Goal: Information Seeking & Learning: Learn about a topic

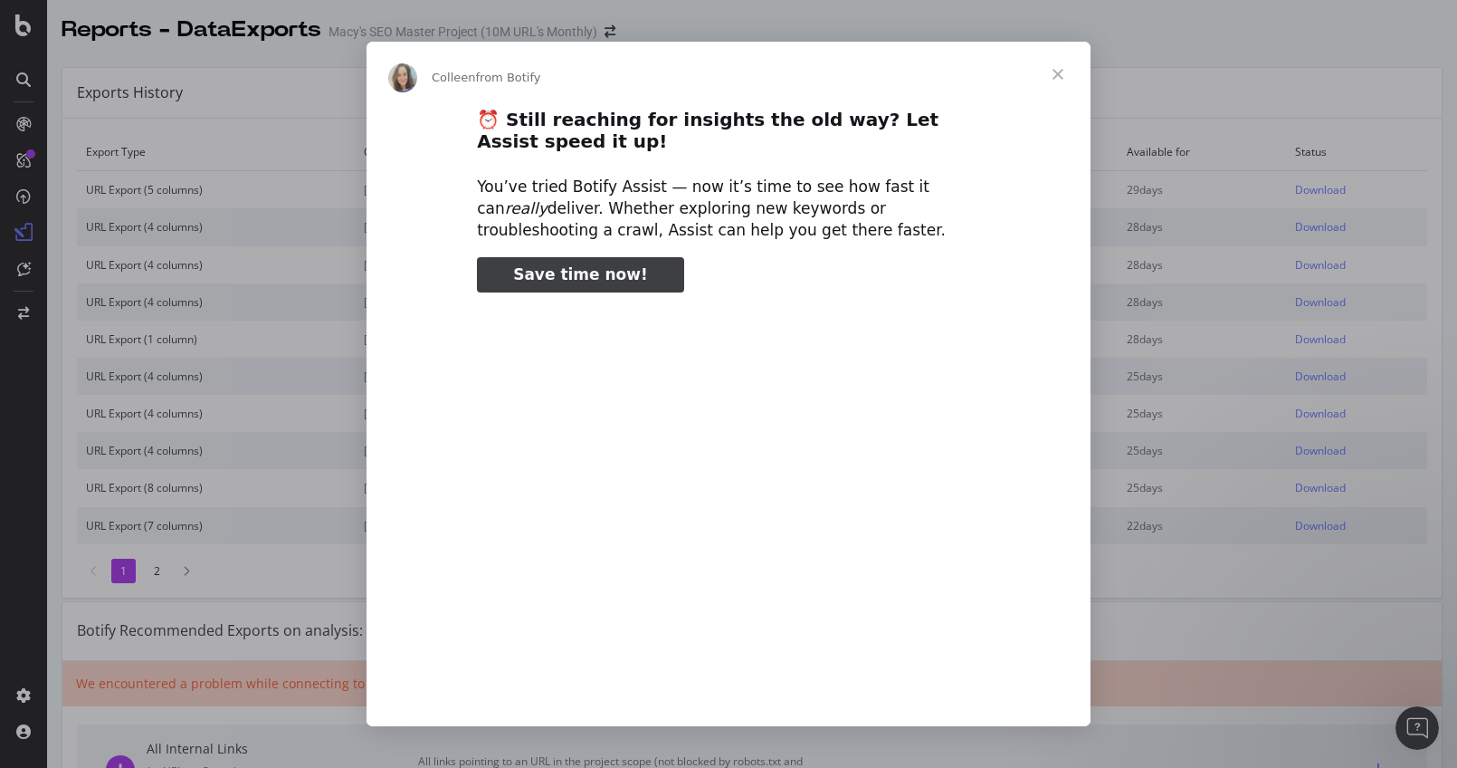
click at [1058, 67] on span "Close" at bounding box center [1058, 74] width 65 height 65
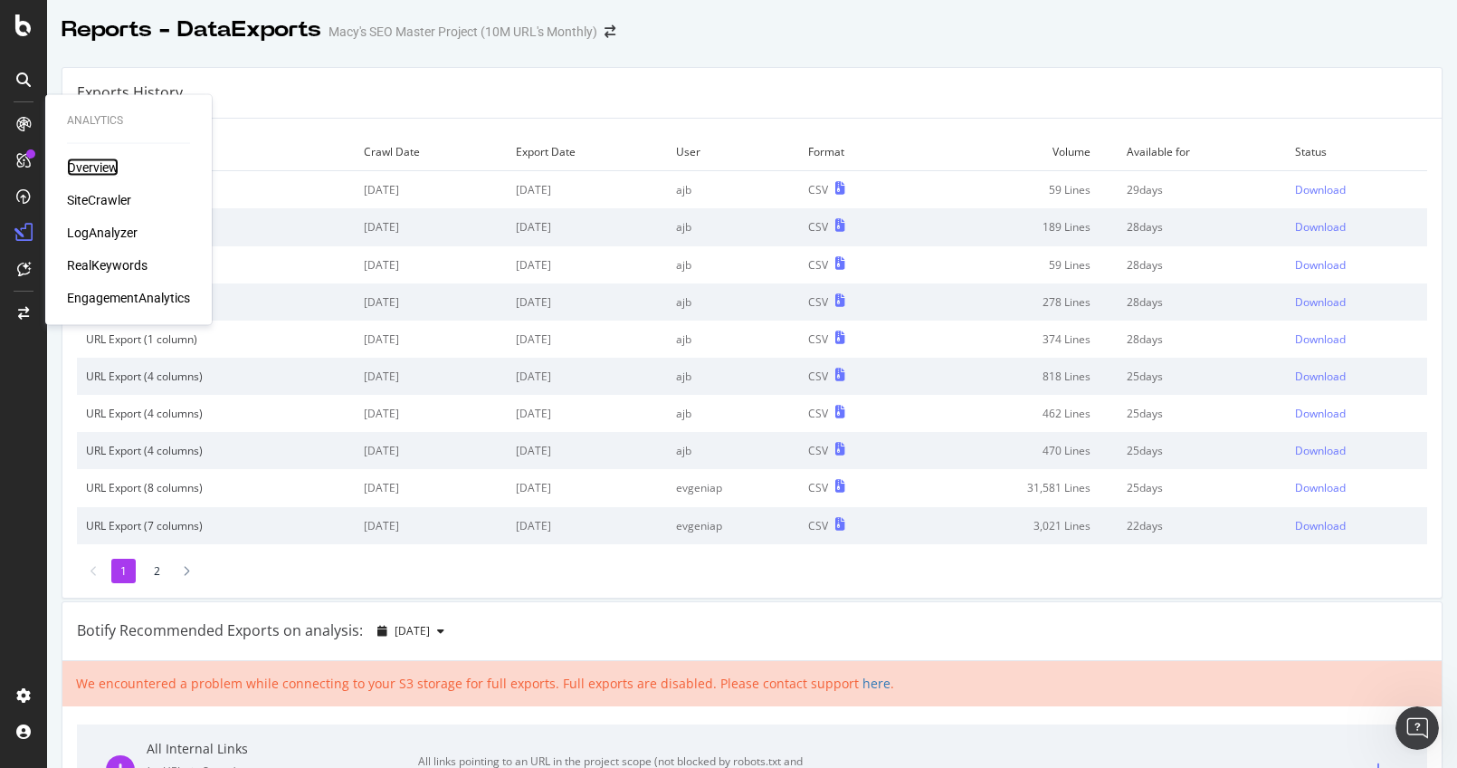
click at [90, 164] on div "Overview" at bounding box center [93, 167] width 52 height 18
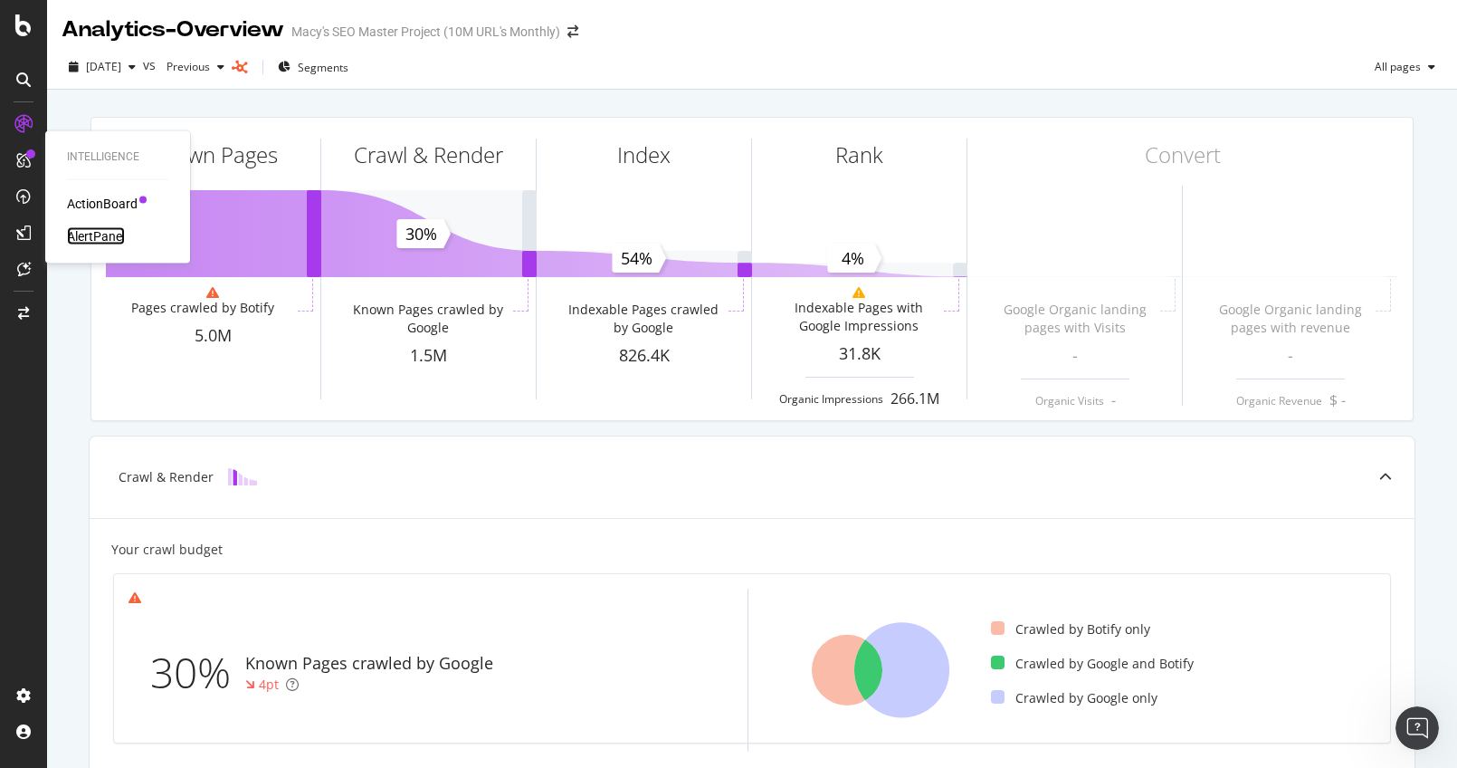
click at [96, 236] on div "AlertPanel" at bounding box center [96, 236] width 58 height 18
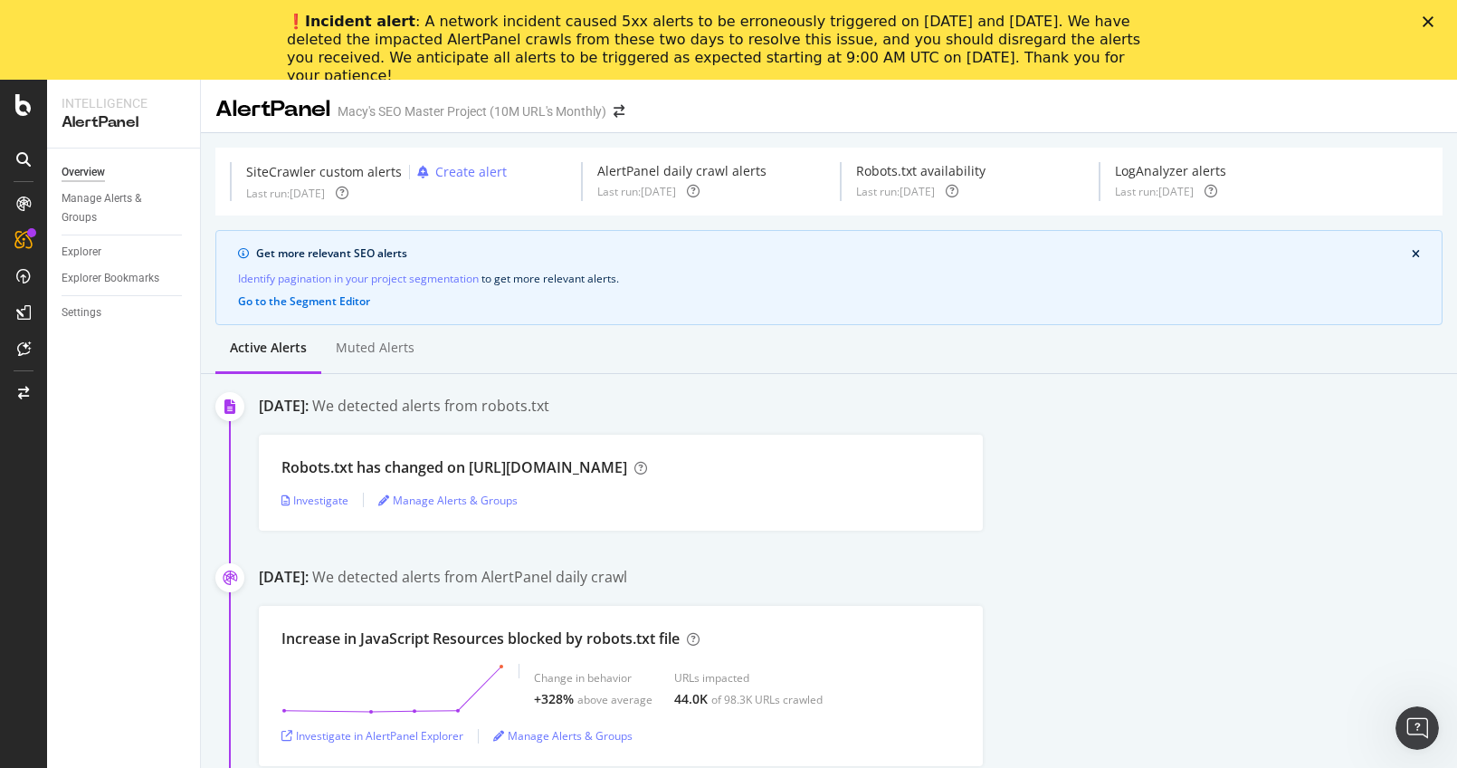
drag, startPoint x: 430, startPoint y: 18, endPoint x: 1168, endPoint y: 59, distance: 738.8
click at [1140, 59] on div "❗️ Incident alert : A network incident caused 5xx alerts to be erroneously trig…" at bounding box center [714, 49] width 854 height 72
click at [1212, 55] on div "❗️ Incident alert : A network incident caused 5xx alerts to be erroneously trig…" at bounding box center [728, 48] width 1457 height 83
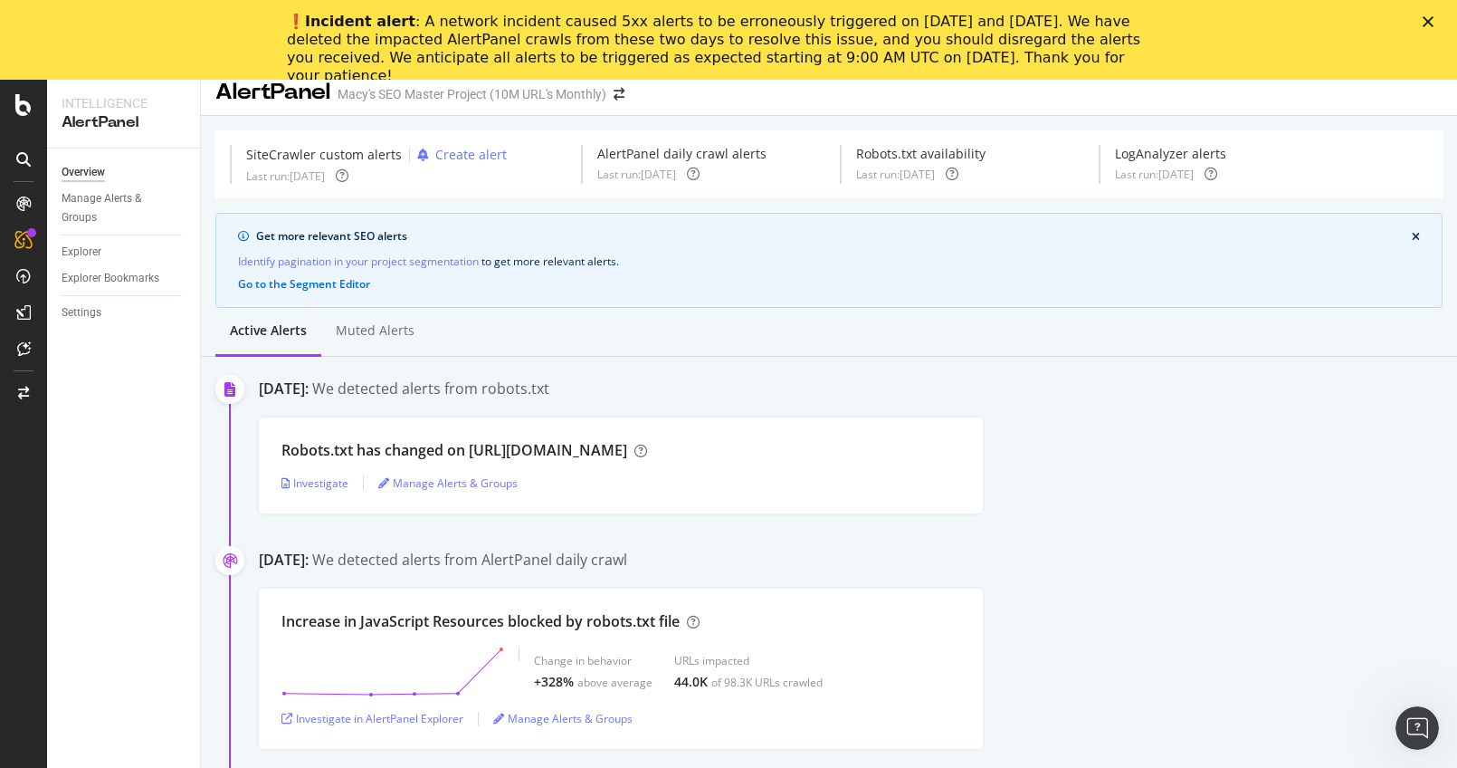
scroll to position [5, 0]
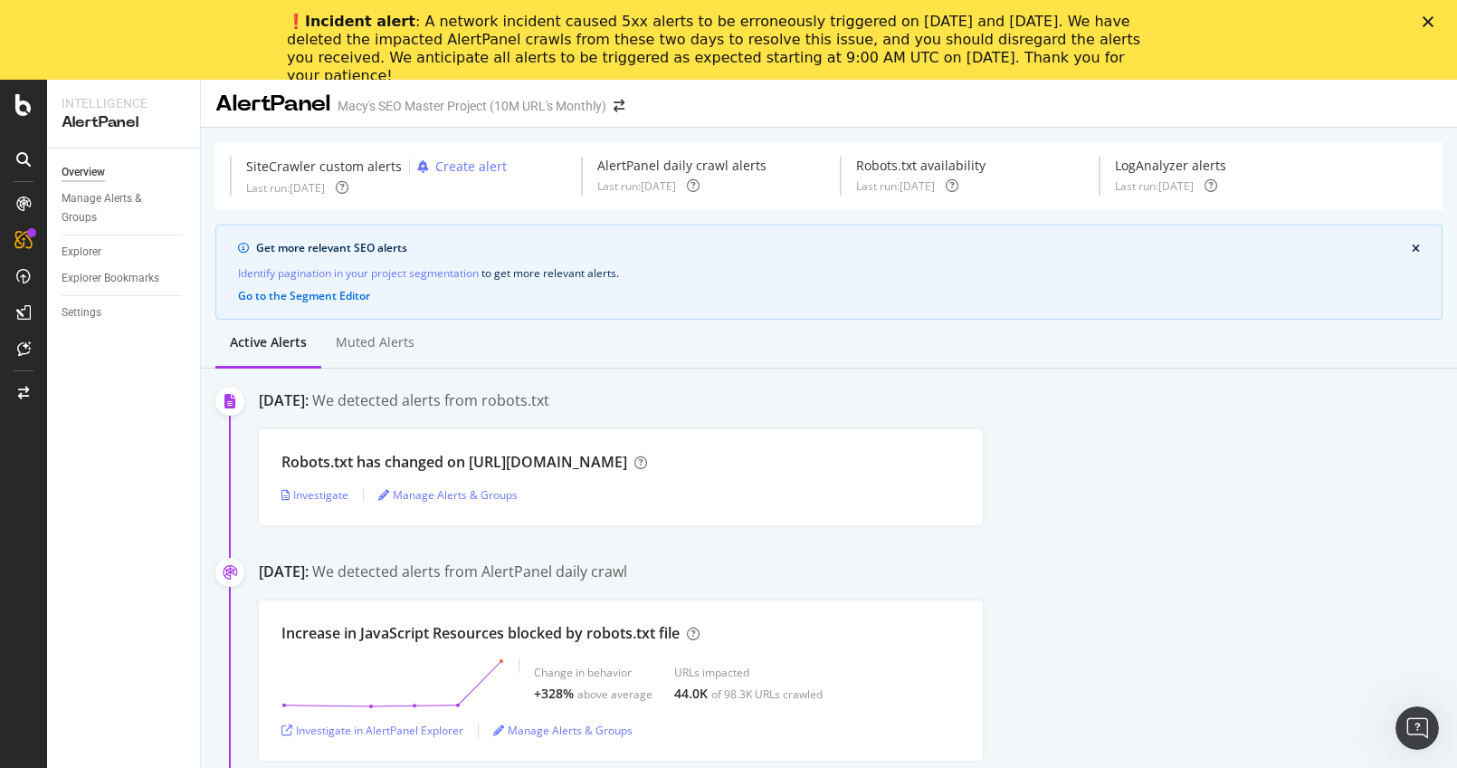
click at [1426, 18] on polygon "Close" at bounding box center [1428, 21] width 11 height 11
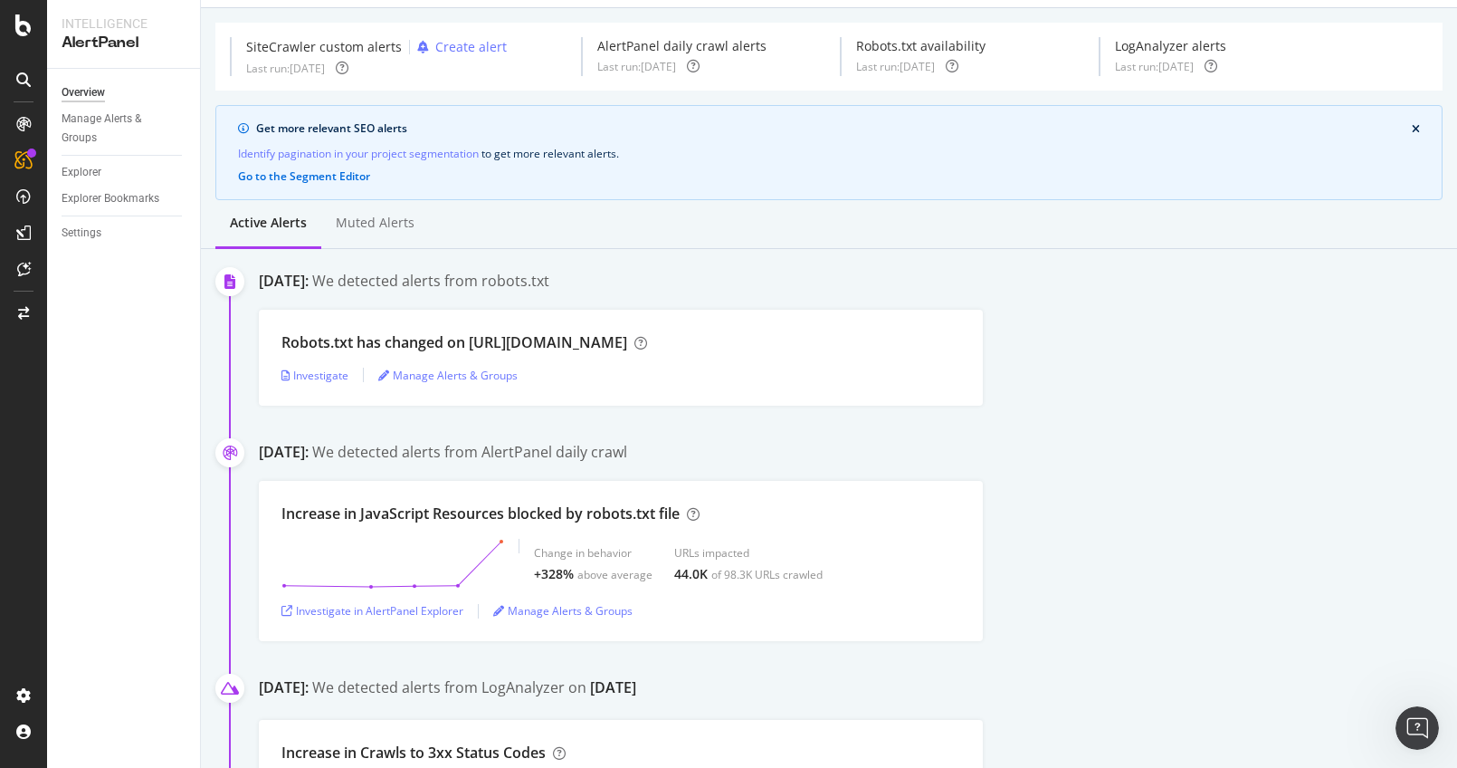
scroll to position [66, 0]
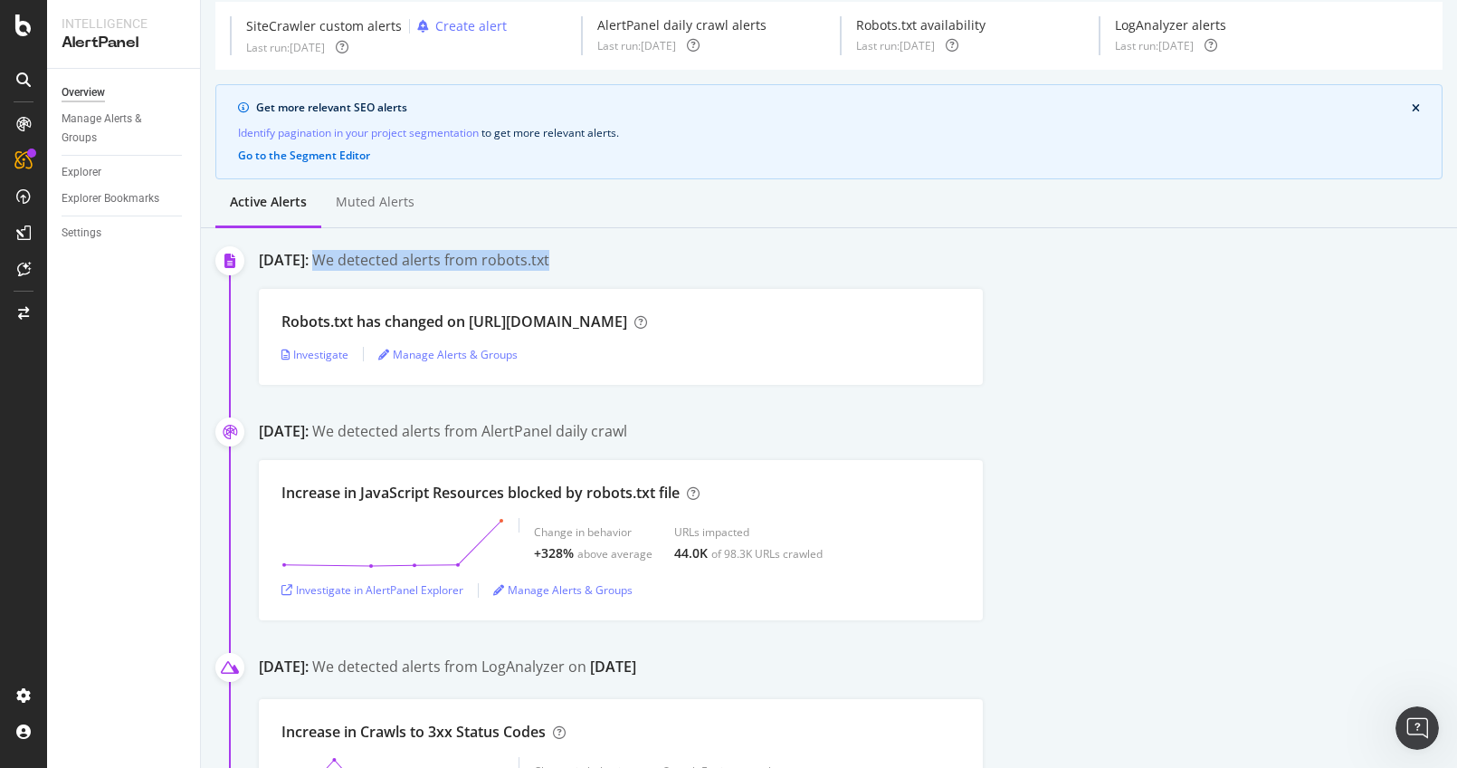
drag, startPoint x: 416, startPoint y: 254, endPoint x: 651, endPoint y: 262, distance: 234.5
click at [651, 262] on div "September 24th 2025: We detected alerts from robots.txt" at bounding box center [858, 262] width 1198 height 24
click at [658, 262] on div "September 24th 2025: We detected alerts from robots.txt" at bounding box center [858, 262] width 1198 height 24
drag, startPoint x: 670, startPoint y: 259, endPoint x: 414, endPoint y: 258, distance: 256.2
click at [414, 258] on div "September 24th 2025: We detected alerts from robots.txt" at bounding box center [858, 262] width 1198 height 24
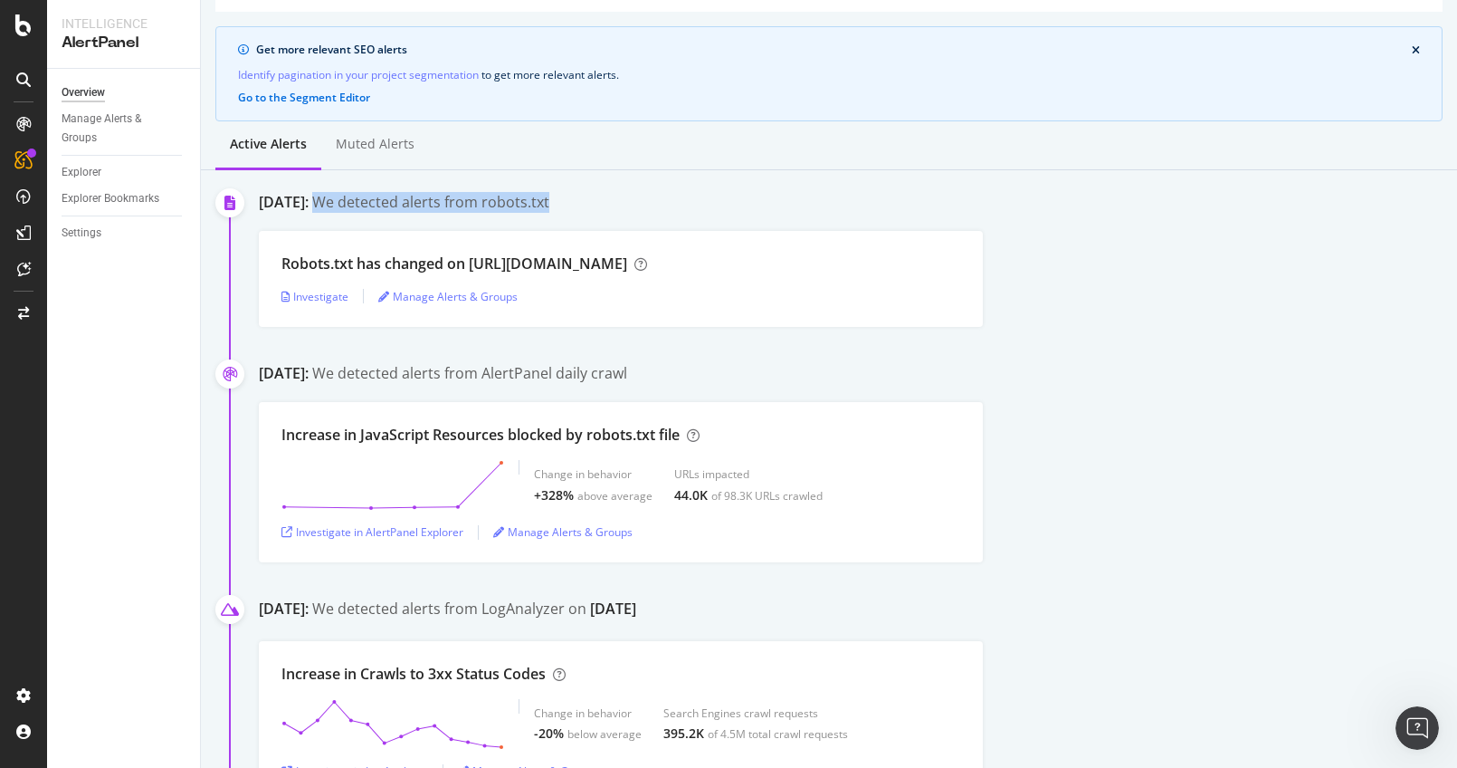
scroll to position [130, 0]
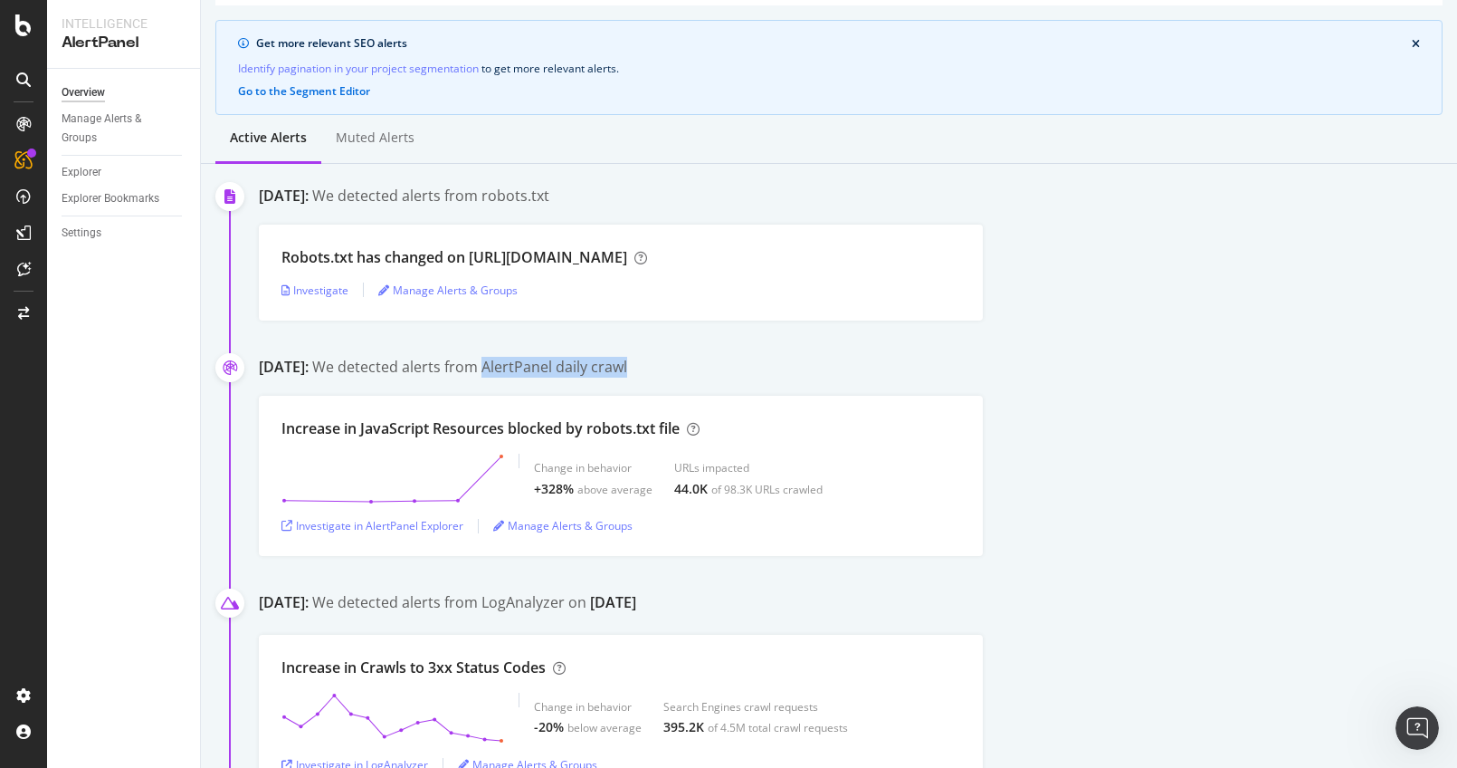
drag, startPoint x: 744, startPoint y: 368, endPoint x: 580, endPoint y: 367, distance: 163.8
click at [580, 367] on div "September 21st 2025: We detected alerts from AlertPanel daily crawl" at bounding box center [858, 369] width 1198 height 24
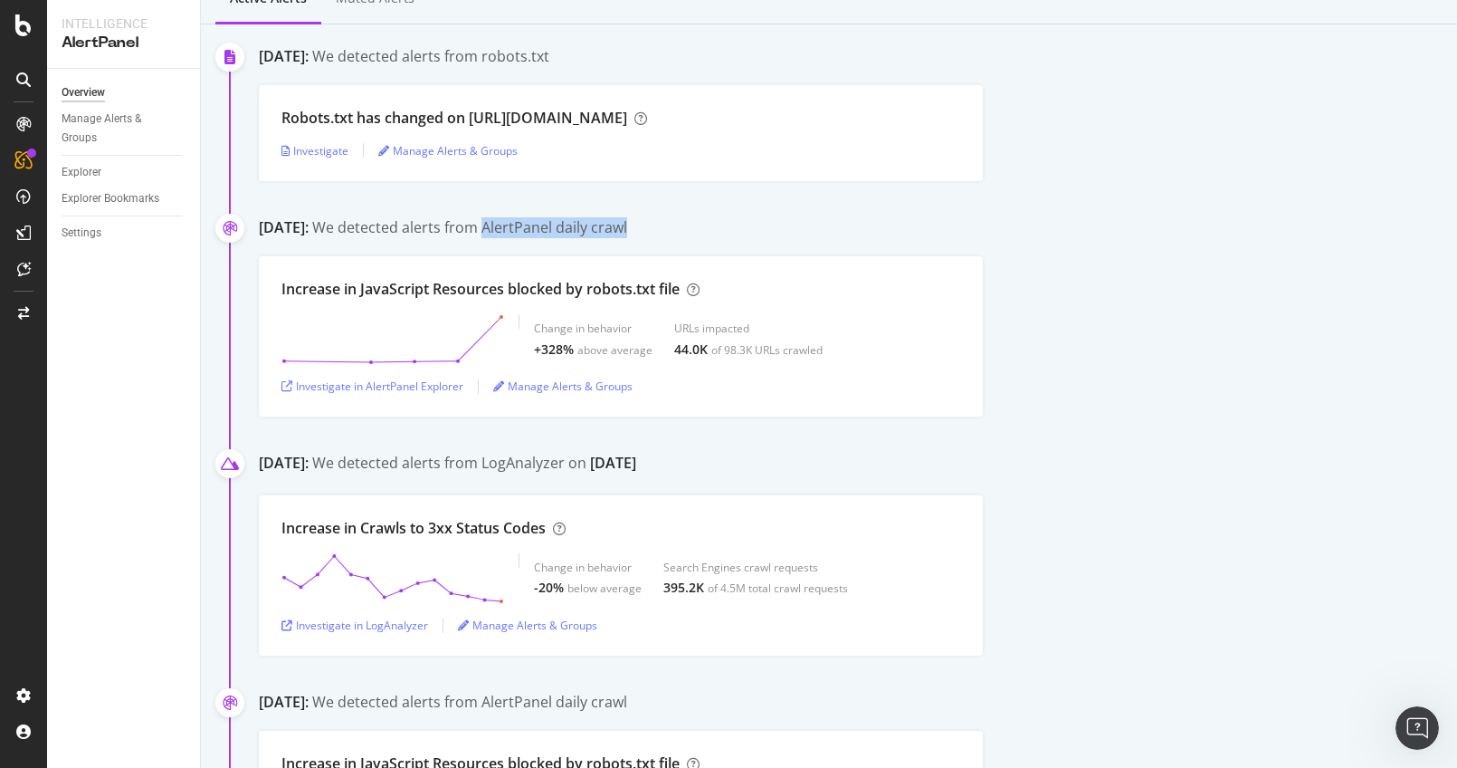
scroll to position [275, 0]
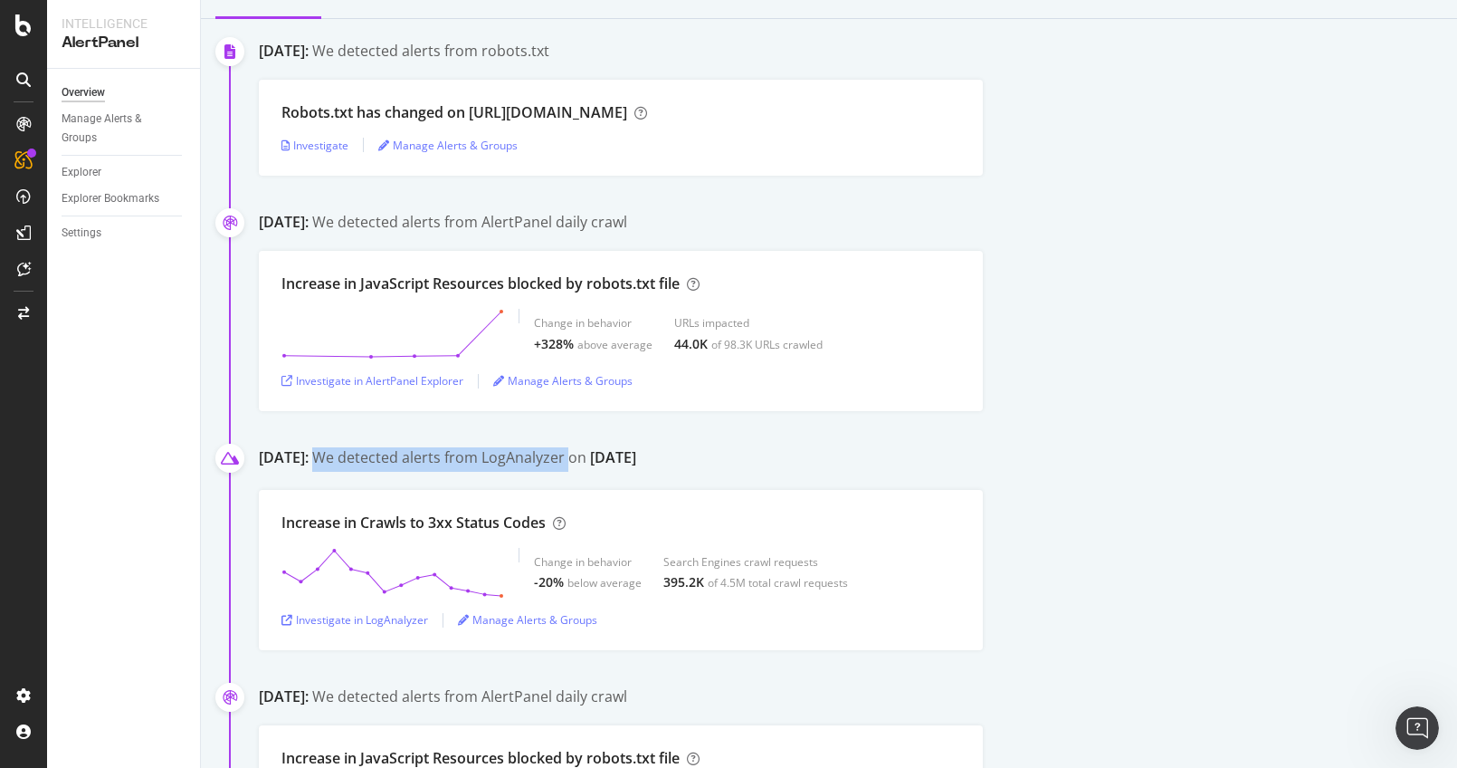
drag, startPoint x: 418, startPoint y: 454, endPoint x: 667, endPoint y: 457, distance: 248.9
click at [636, 457] on div "We detected alerts from LogAnalyzer on September 10th" at bounding box center [474, 459] width 324 height 24
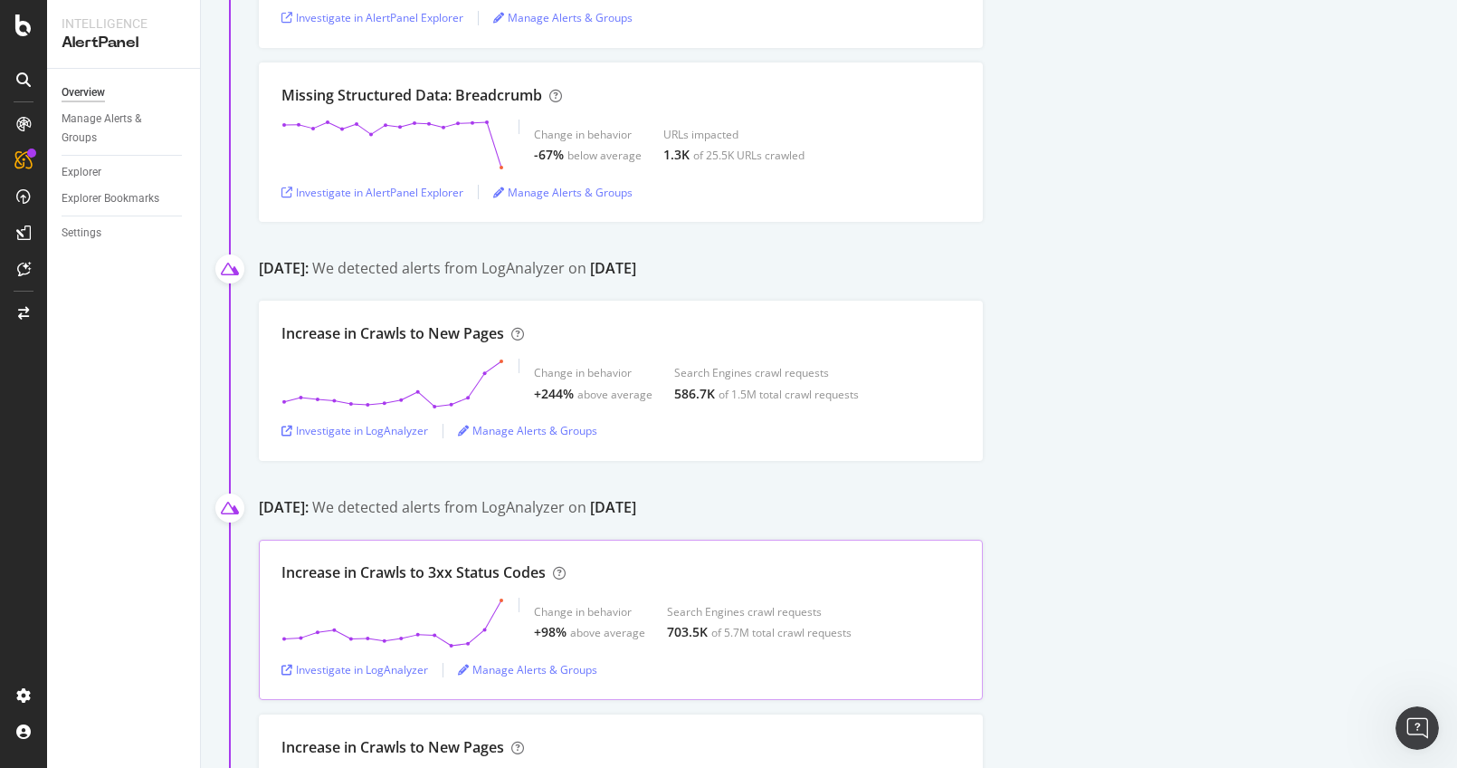
scroll to position [5229, 0]
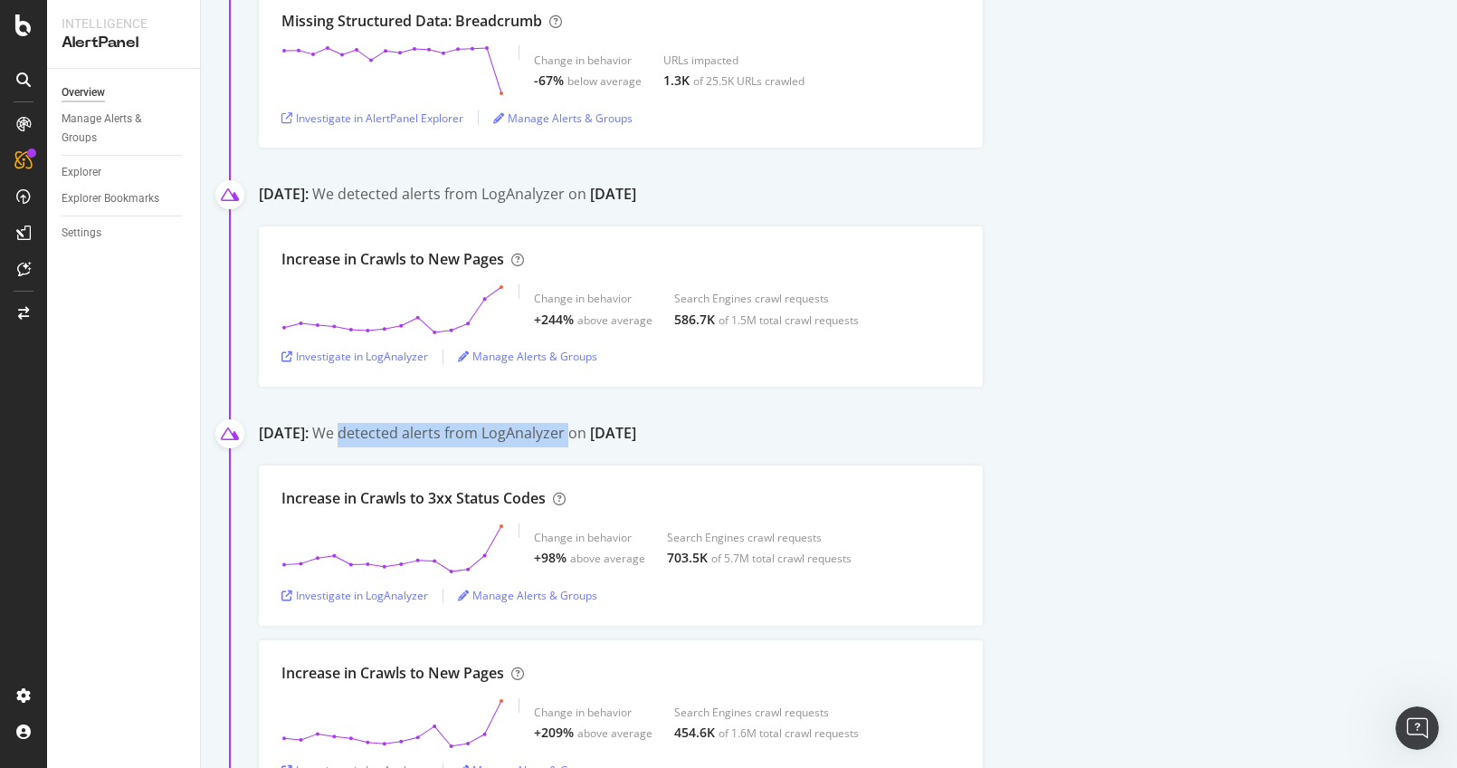
drag, startPoint x: 383, startPoint y: 430, endPoint x: 707, endPoint y: 447, distance: 324.5
click at [607, 430] on div "We detected alerts from LogAnalyzer on July 6th" at bounding box center [474, 435] width 324 height 24
drag, startPoint x: 529, startPoint y: 182, endPoint x: 615, endPoint y: 188, distance: 87.1
click at [615, 188] on div "We detected alerts from LogAnalyzer on July 7th" at bounding box center [474, 196] width 324 height 24
click at [360, 355] on div "Investigate in LogAnalyzer" at bounding box center [354, 355] width 147 height 15
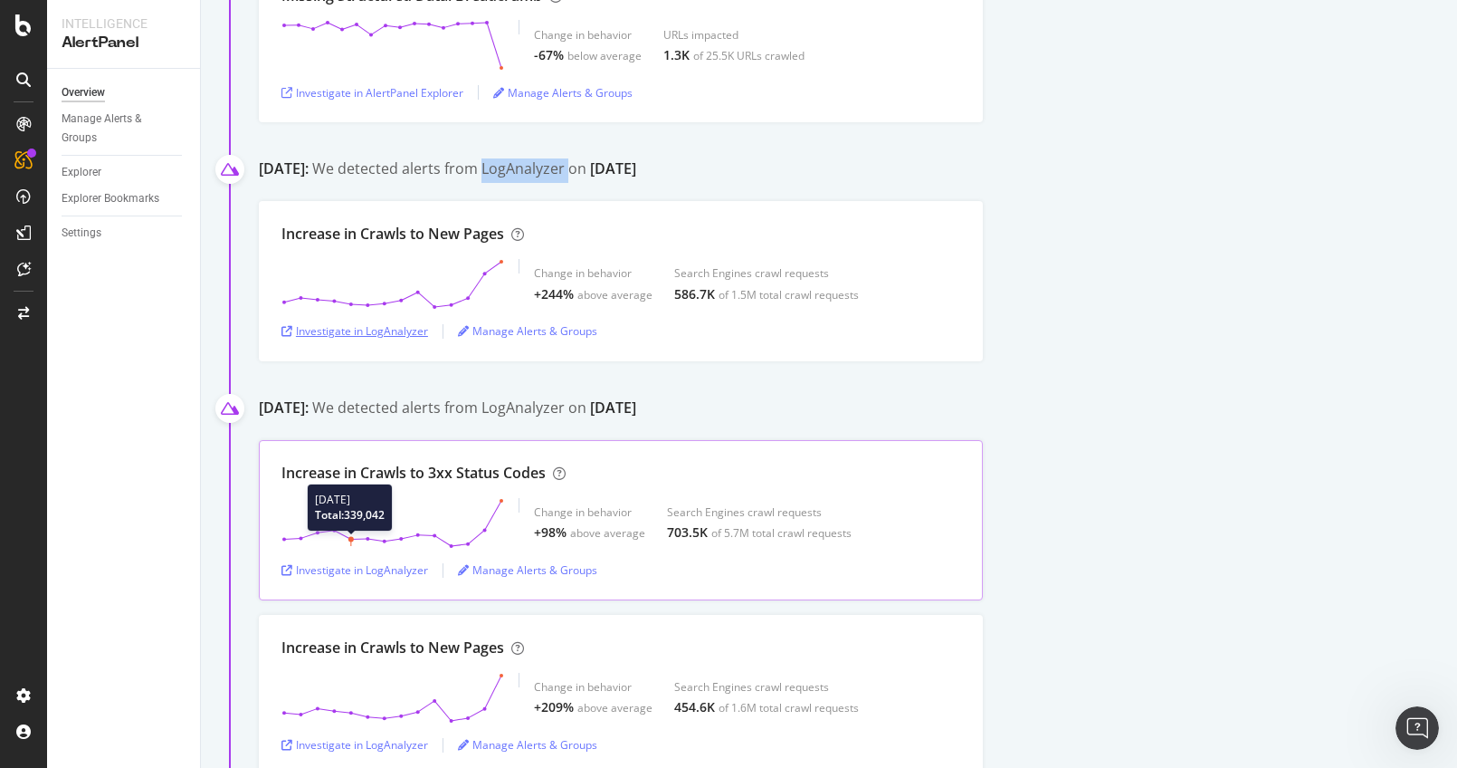
scroll to position [5370, 0]
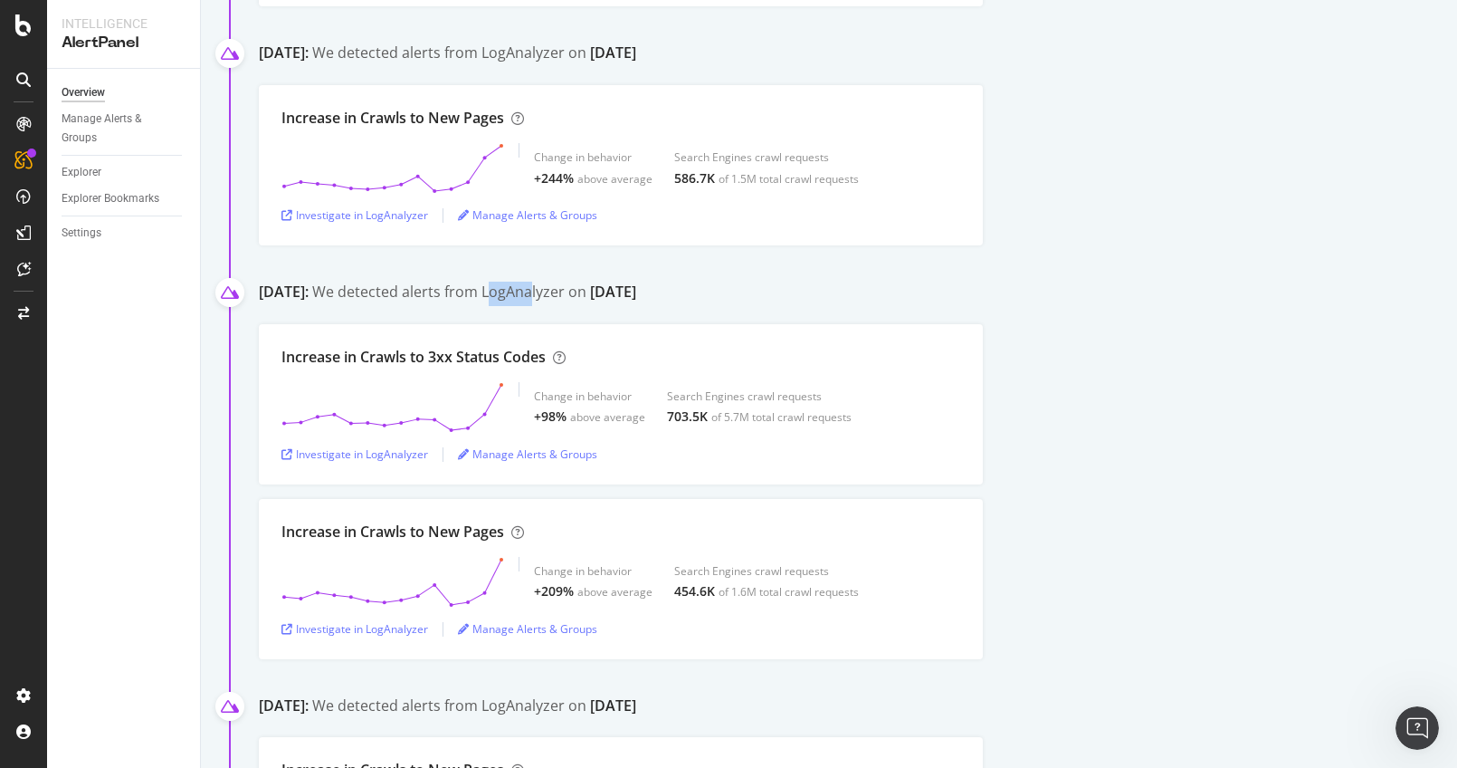
drag, startPoint x: 555, startPoint y: 278, endPoint x: 691, endPoint y: 299, distance: 137.4
click at [636, 293] on div "We detected alerts from LogAnalyzer on July 6th" at bounding box center [474, 293] width 324 height 24
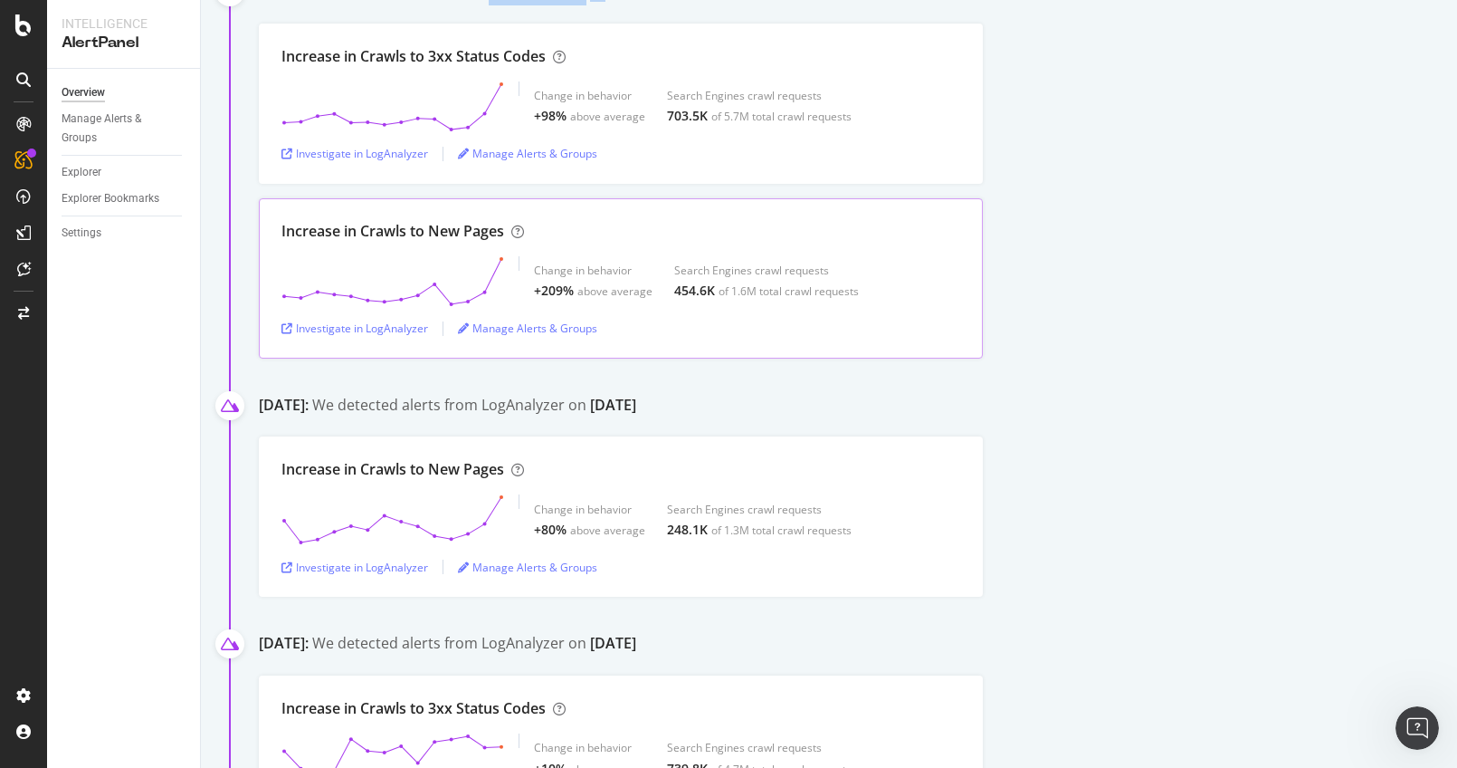
scroll to position [5673, 0]
drag, startPoint x: 509, startPoint y: 397, endPoint x: 726, endPoint y: 405, distance: 217.4
click at [721, 405] on div "July 4th 2025: We detected alerts from LogAnalyzer on July 2nd" at bounding box center [858, 407] width 1198 height 28
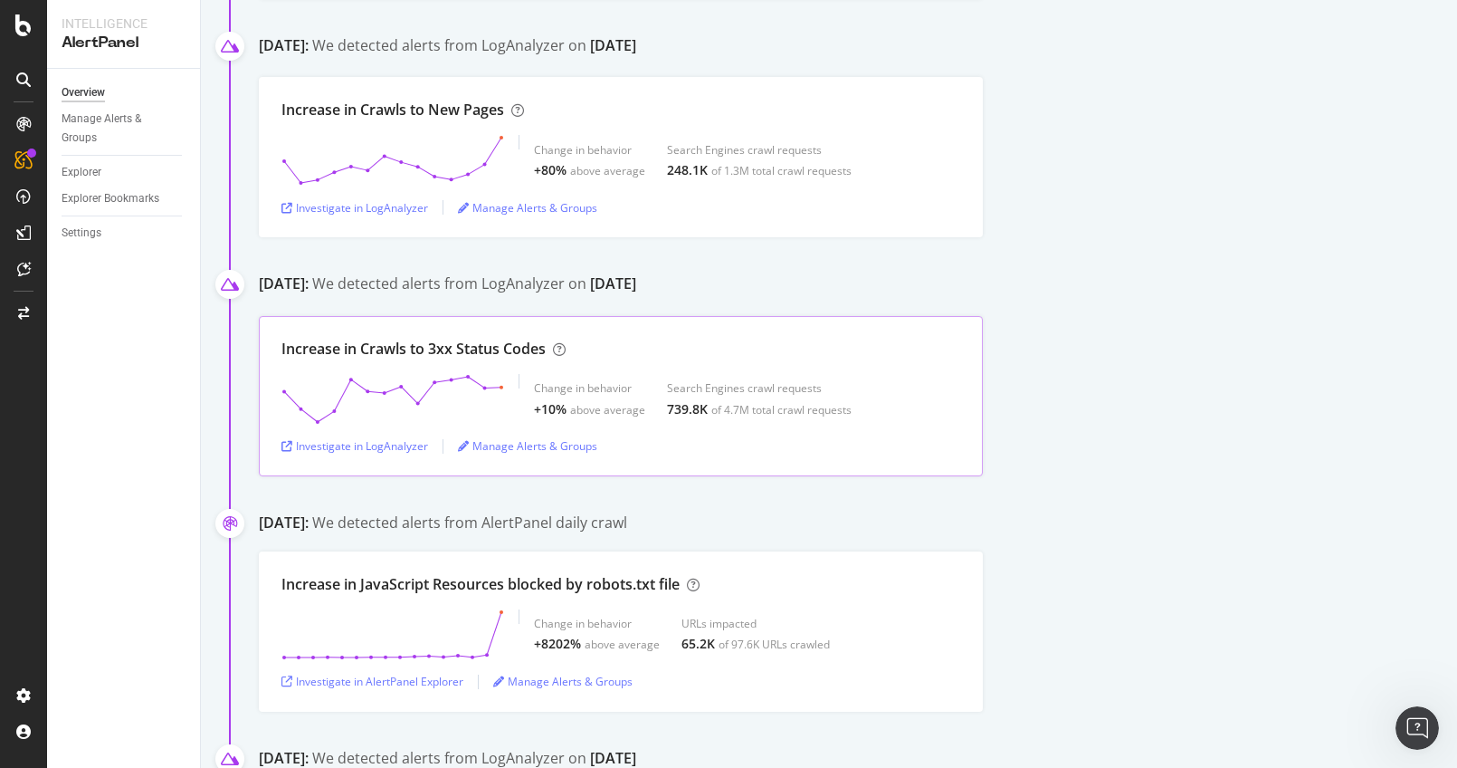
scroll to position [6041, 0]
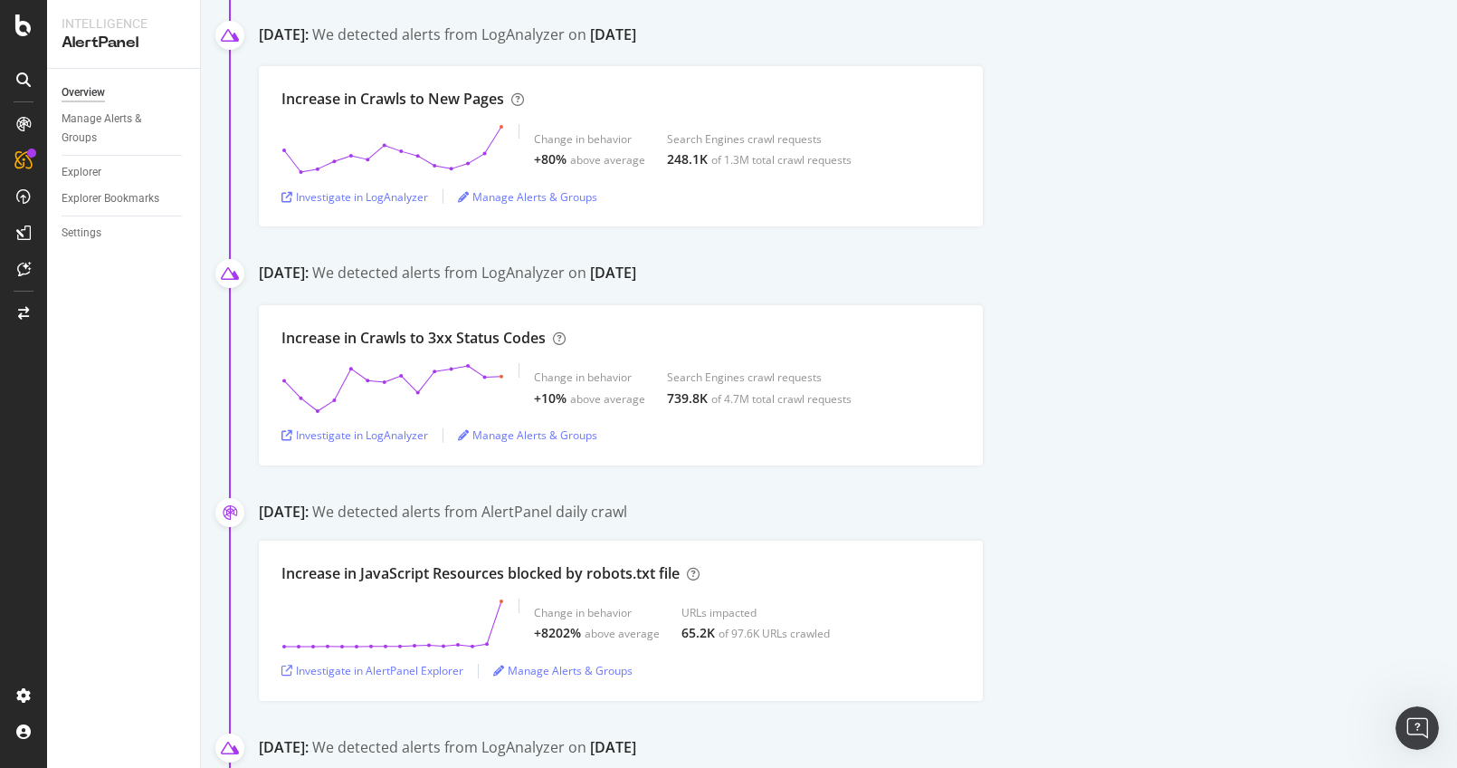
drag, startPoint x: 583, startPoint y: 271, endPoint x: 745, endPoint y: 281, distance: 162.3
click at [745, 281] on div "June 13th 2025: We detected alerts from LogAnalyzer on June 11th" at bounding box center [858, 276] width 1198 height 28
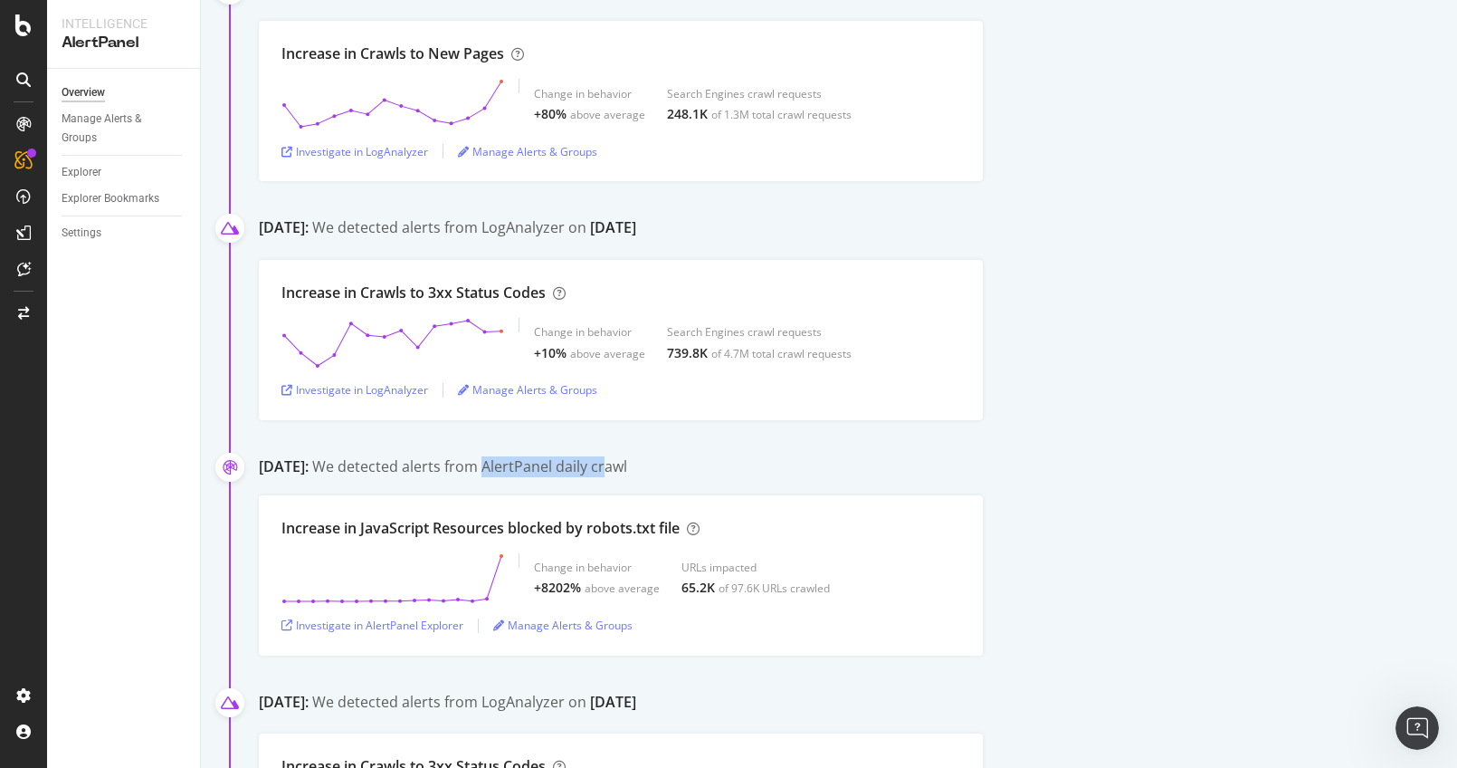
drag, startPoint x: 527, startPoint y: 453, endPoint x: 672, endPoint y: 460, distance: 145.0
click at [627, 457] on div "We detected alerts from AlertPanel daily crawl" at bounding box center [469, 466] width 315 height 21
drag, startPoint x: 690, startPoint y: 458, endPoint x: 605, endPoint y: 458, distance: 85.1
click at [605, 458] on div "June 3rd 2025: We detected alerts from AlertPanel daily crawl" at bounding box center [858, 468] width 1198 height 24
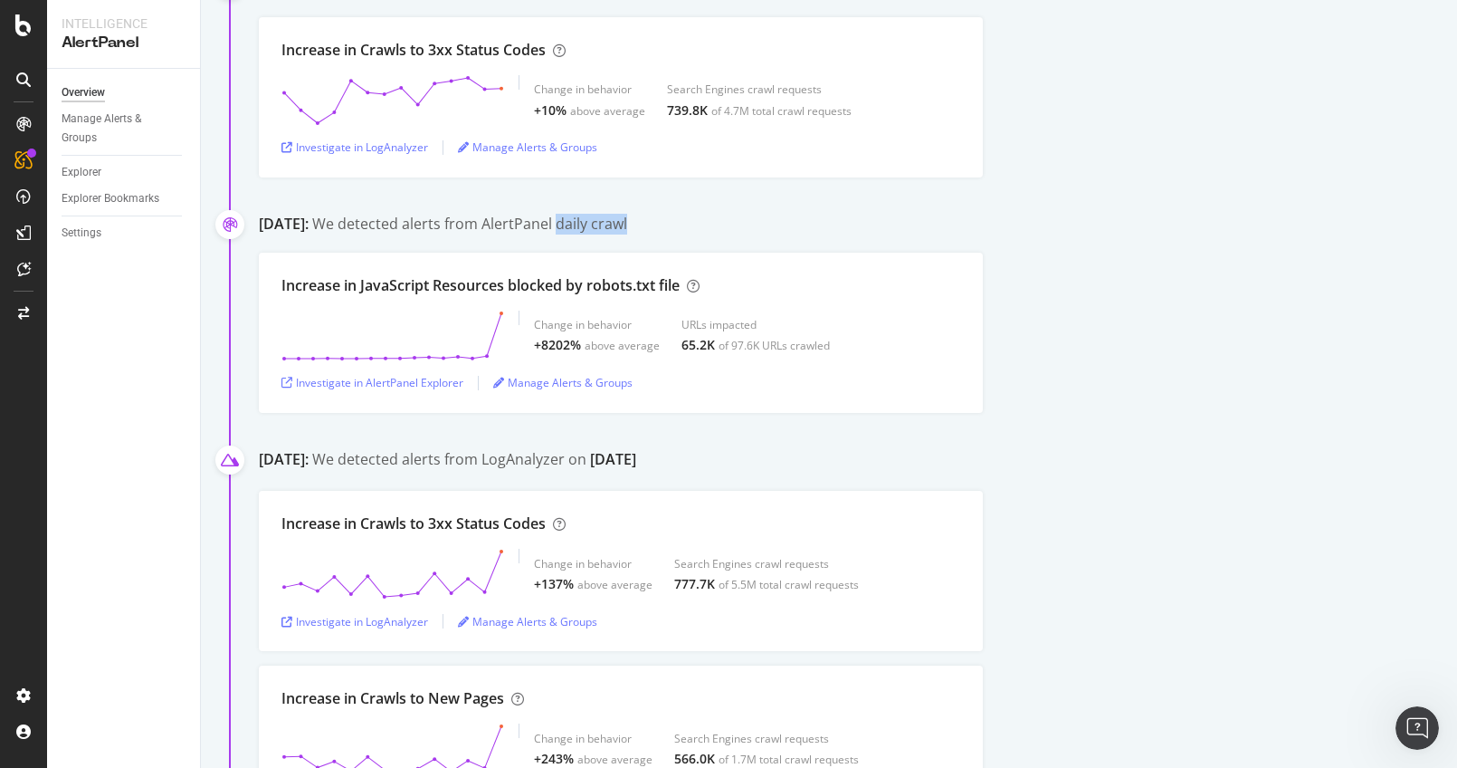
scroll to position [6347, 0]
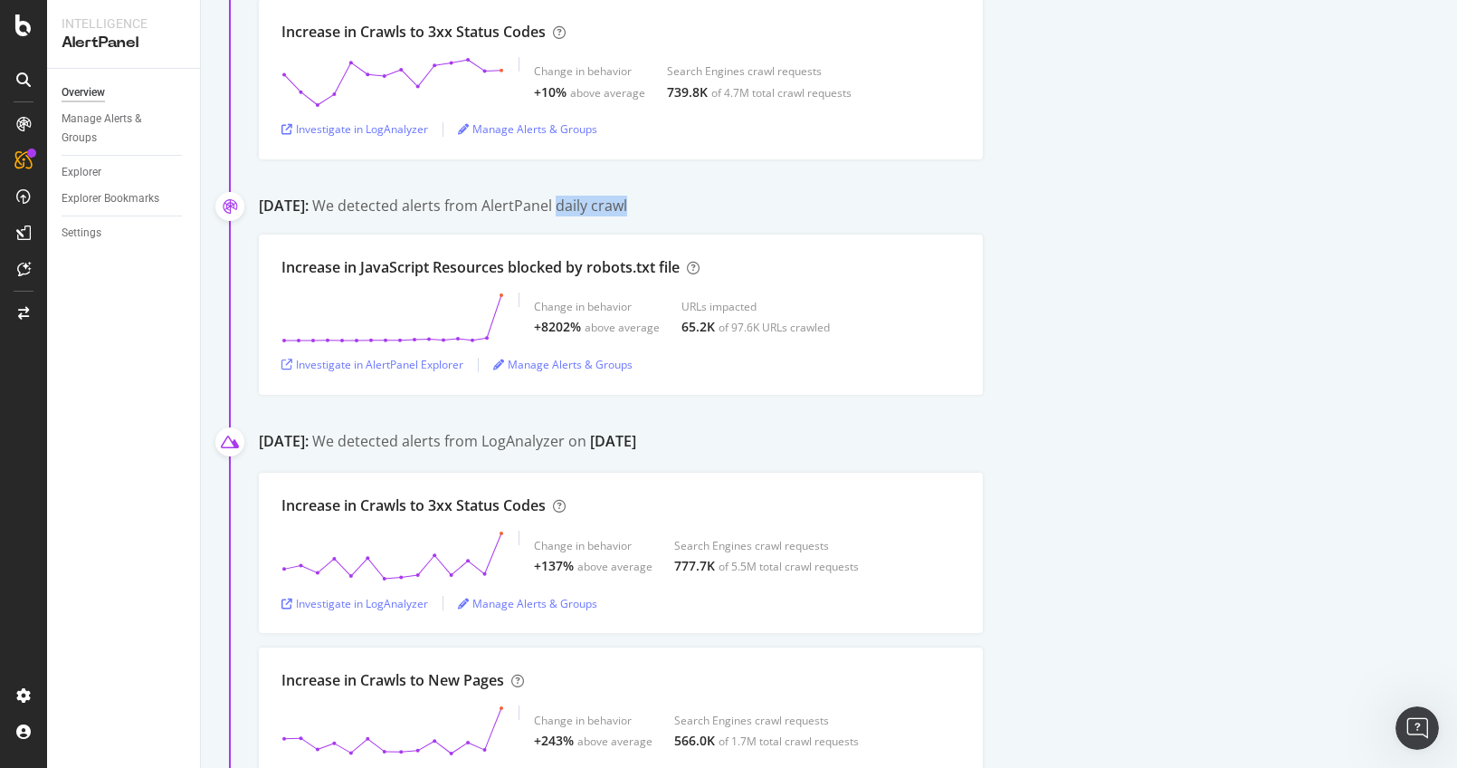
drag, startPoint x: 514, startPoint y: 435, endPoint x: 723, endPoint y: 438, distance: 209.1
click at [720, 438] on div "May 30th 2025: We detected alerts from LogAnalyzer on May 28th" at bounding box center [858, 445] width 1198 height 28
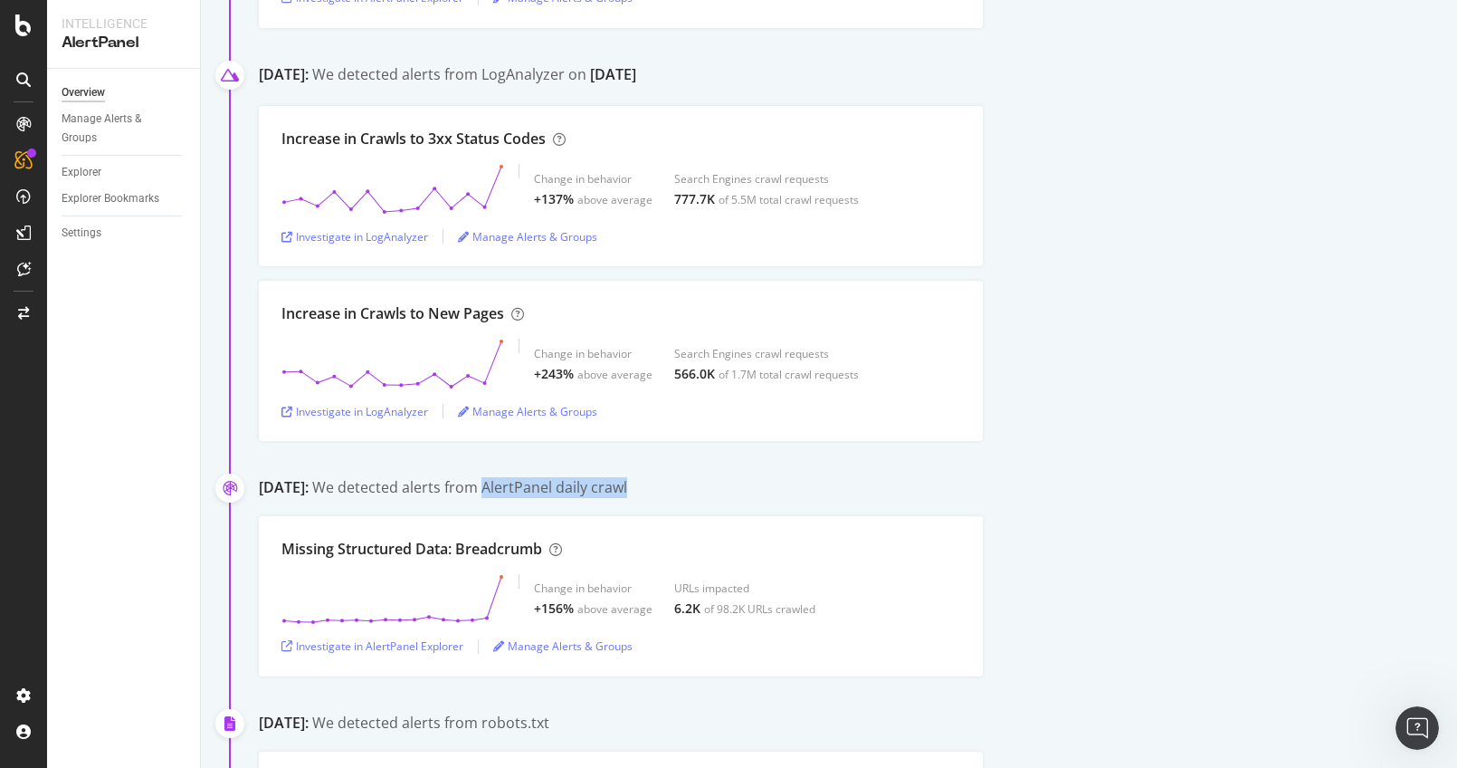
drag, startPoint x: 535, startPoint y: 474, endPoint x: 701, endPoint y: 472, distance: 165.7
click at [691, 477] on div "May 21st 2025: We detected alerts from AlertPanel daily crawl" at bounding box center [858, 489] width 1198 height 24
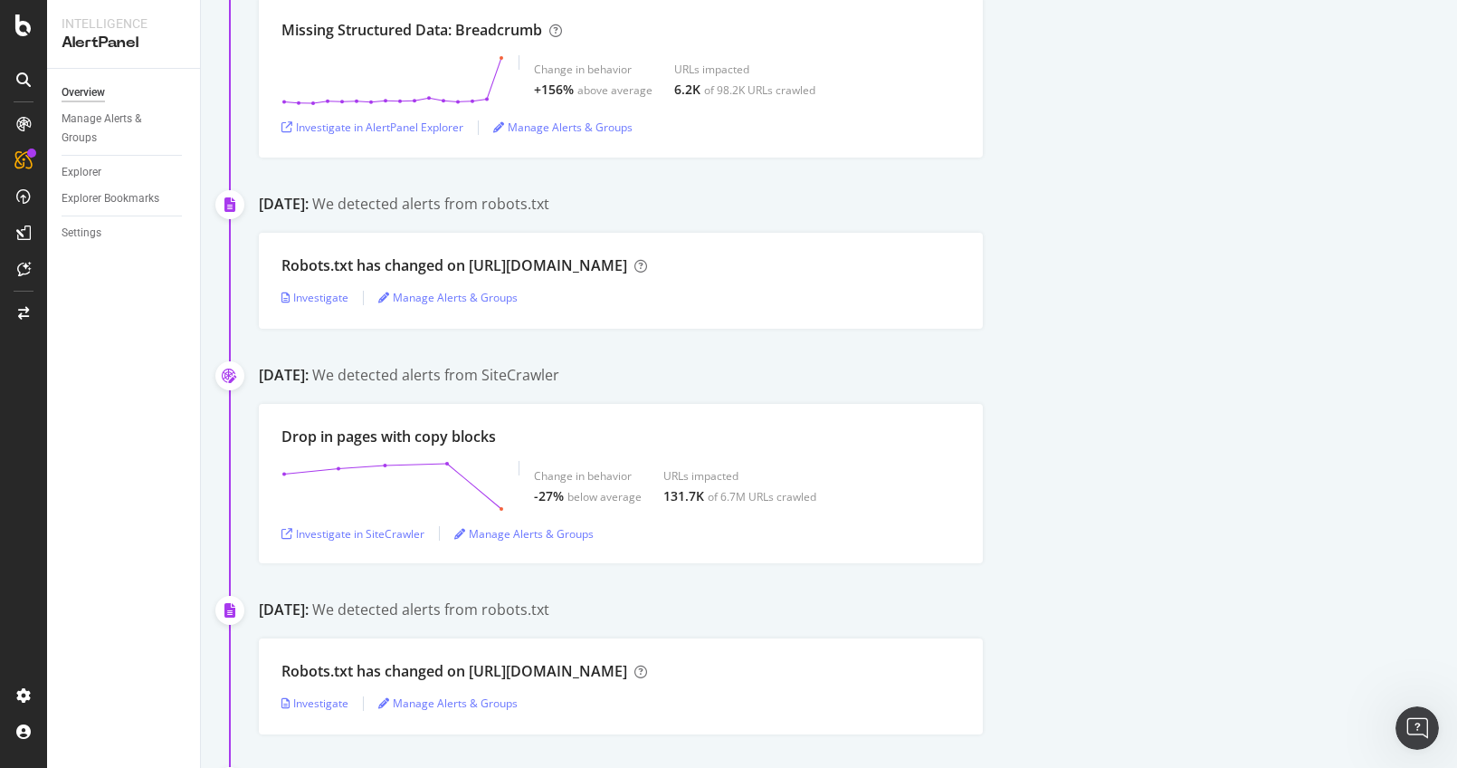
scroll to position [7246, 0]
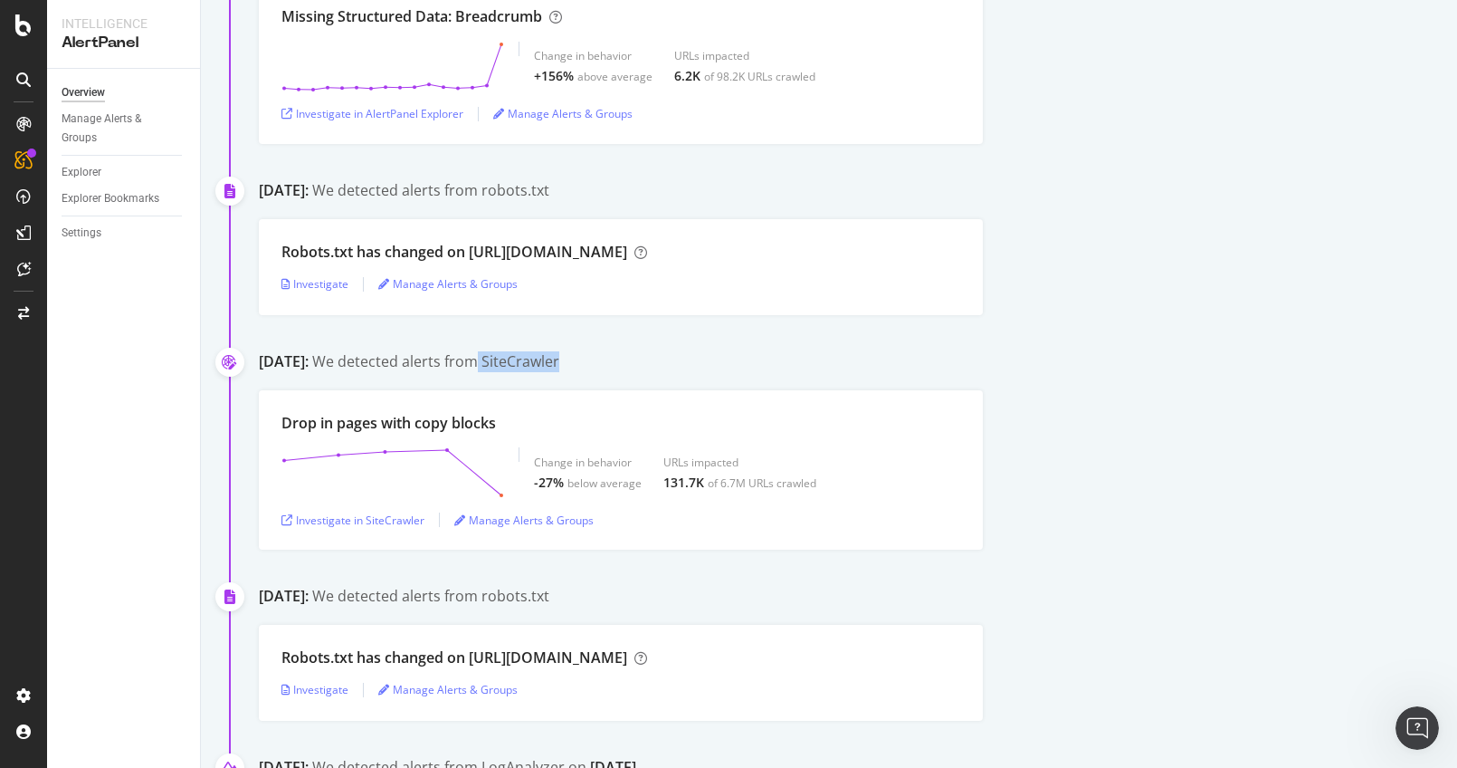
drag, startPoint x: 632, startPoint y: 354, endPoint x: 561, endPoint y: 375, distance: 73.6
click at [530, 355] on div "May 21st 2025: We detected alerts from SiteCrawler" at bounding box center [858, 363] width 1198 height 24
click at [725, 351] on div "May 21st 2025: We detected alerts from SiteCrawler" at bounding box center [858, 363] width 1198 height 24
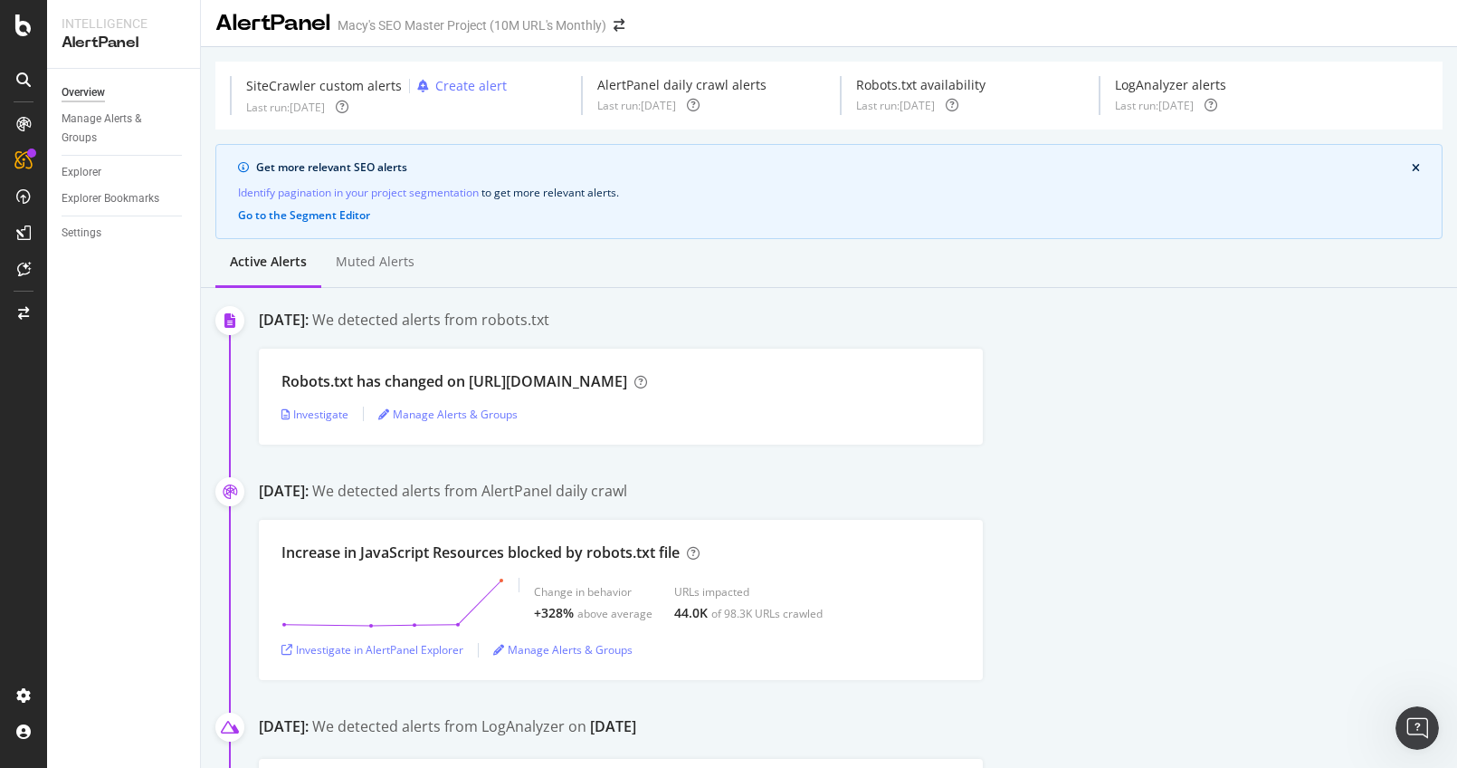
scroll to position [9, 0]
drag, startPoint x: 580, startPoint y: 316, endPoint x: 658, endPoint y: 316, distance: 77.8
click at [658, 316] on div "September 24th 2025: We detected alerts from robots.txt" at bounding box center [858, 319] width 1198 height 24
click at [649, 318] on div "September 24th 2025: We detected alerts from robots.txt" at bounding box center [858, 319] width 1198 height 24
drag, startPoint x: 657, startPoint y: 318, endPoint x: 583, endPoint y: 320, distance: 74.3
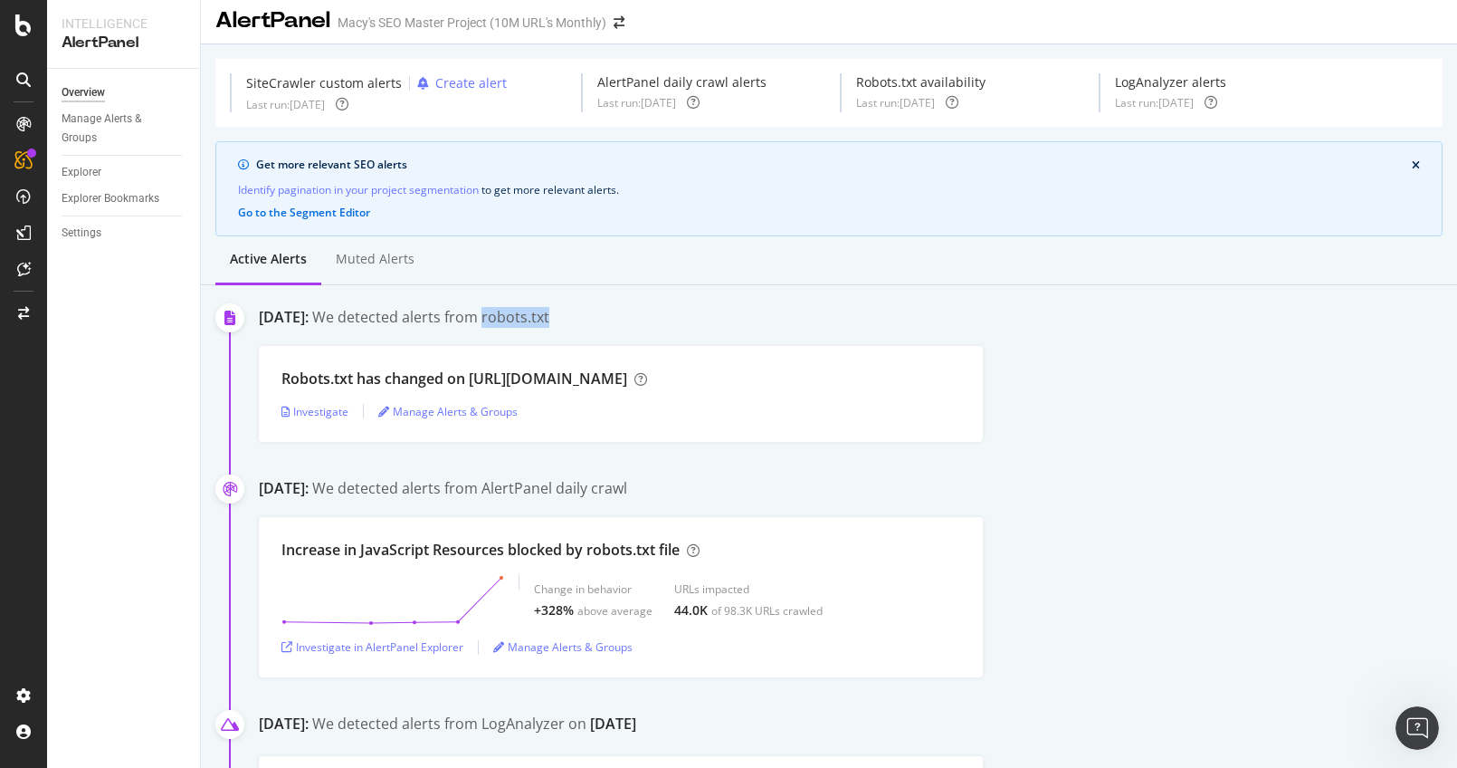
click at [583, 320] on div "September 24th 2025: We detected alerts from robots.txt" at bounding box center [858, 319] width 1198 height 24
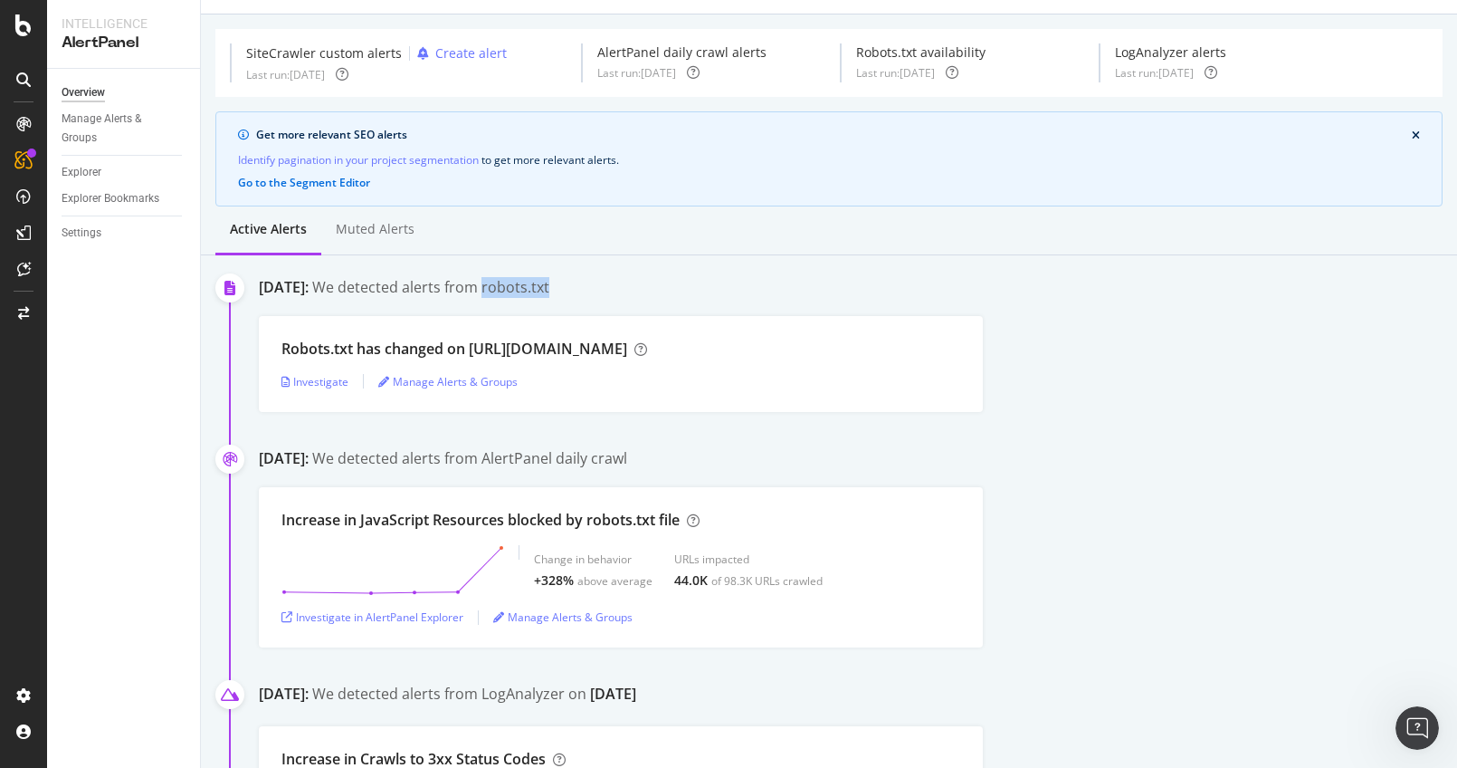
scroll to position [40, 0]
click at [618, 458] on div "We detected alerts from AlertPanel daily crawl" at bounding box center [469, 457] width 315 height 21
drag, startPoint x: 584, startPoint y: 456, endPoint x: 718, endPoint y: 458, distance: 134.0
click at [627, 458] on div "We detected alerts from AlertPanel daily crawl" at bounding box center [469, 457] width 315 height 21
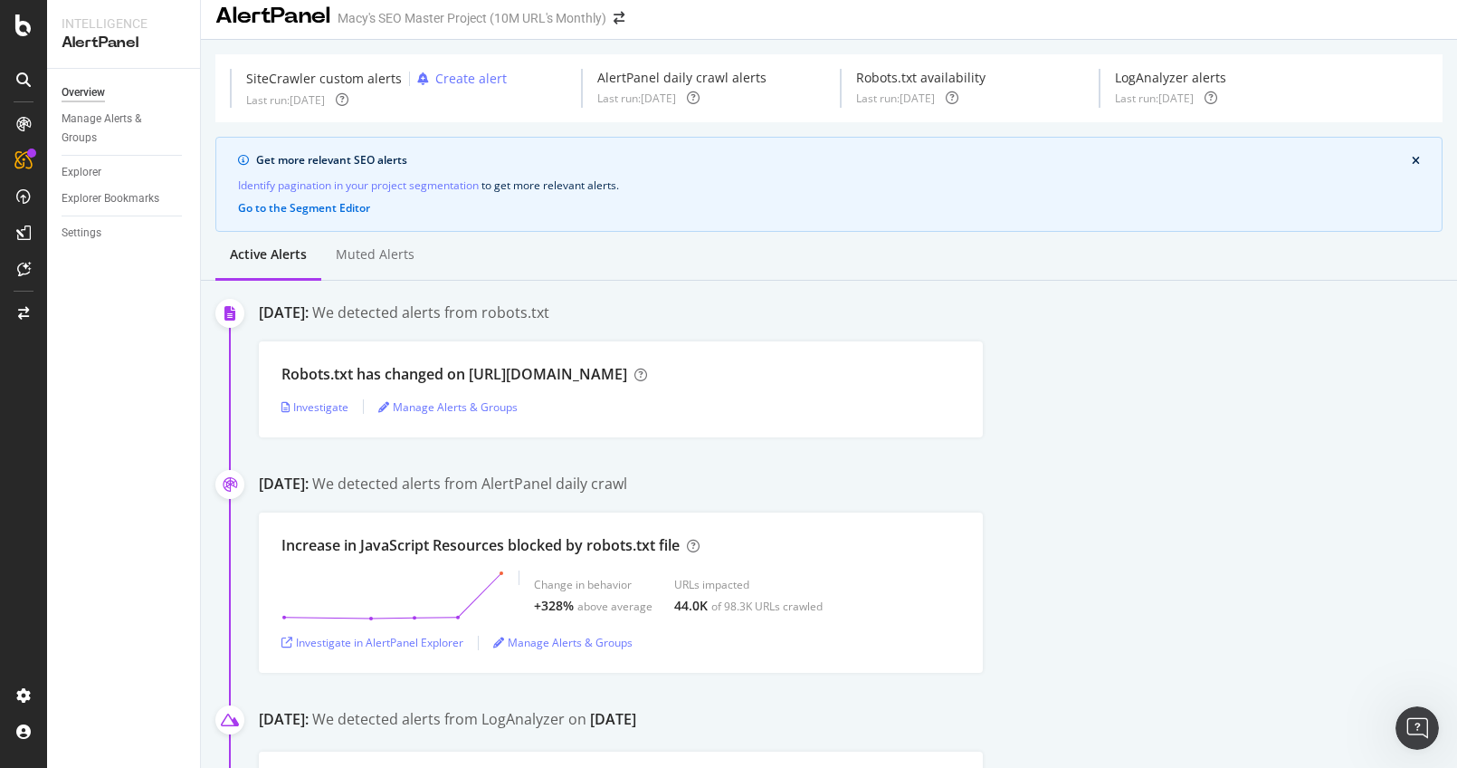
scroll to position [0, 0]
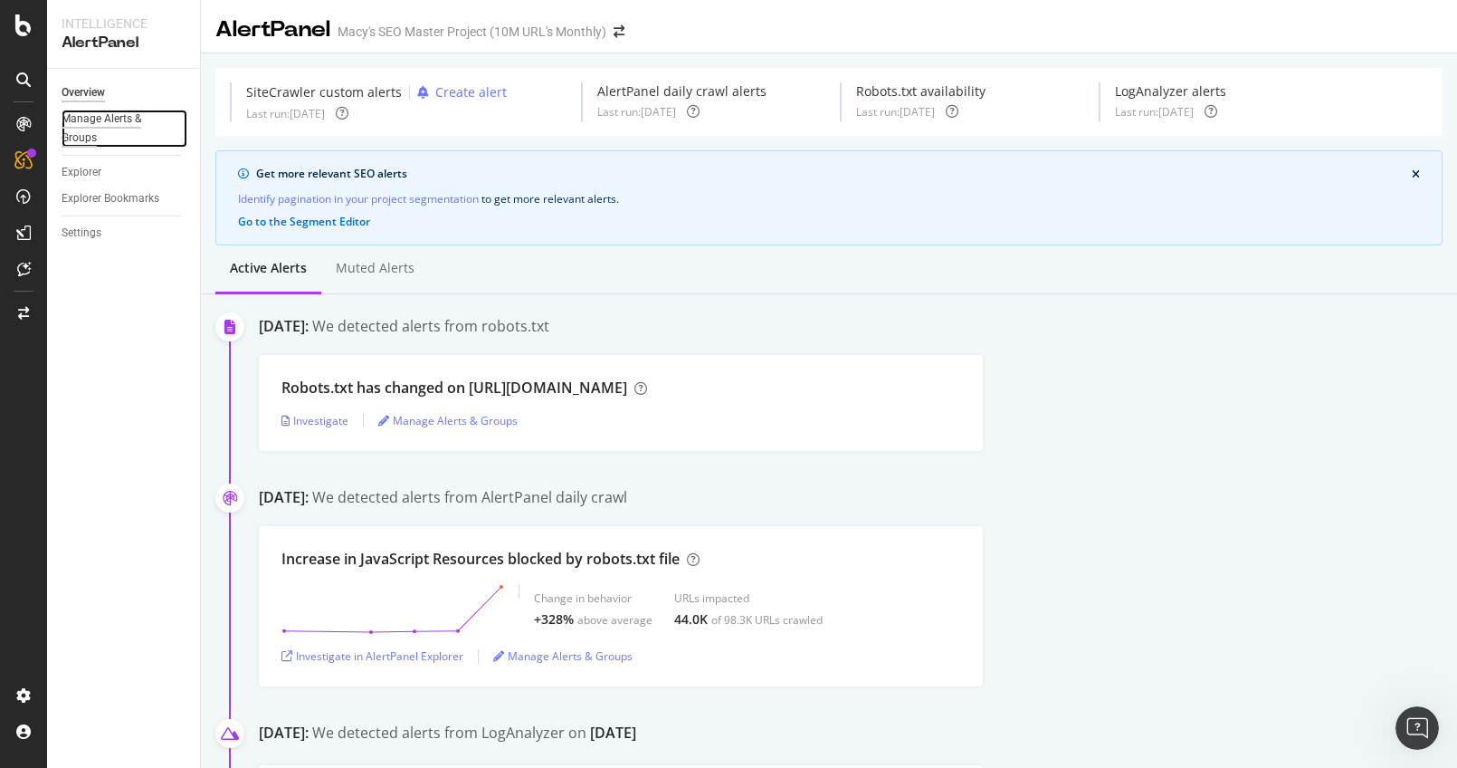
click at [128, 119] on div "Manage Alerts & Groups" at bounding box center [116, 129] width 109 height 38
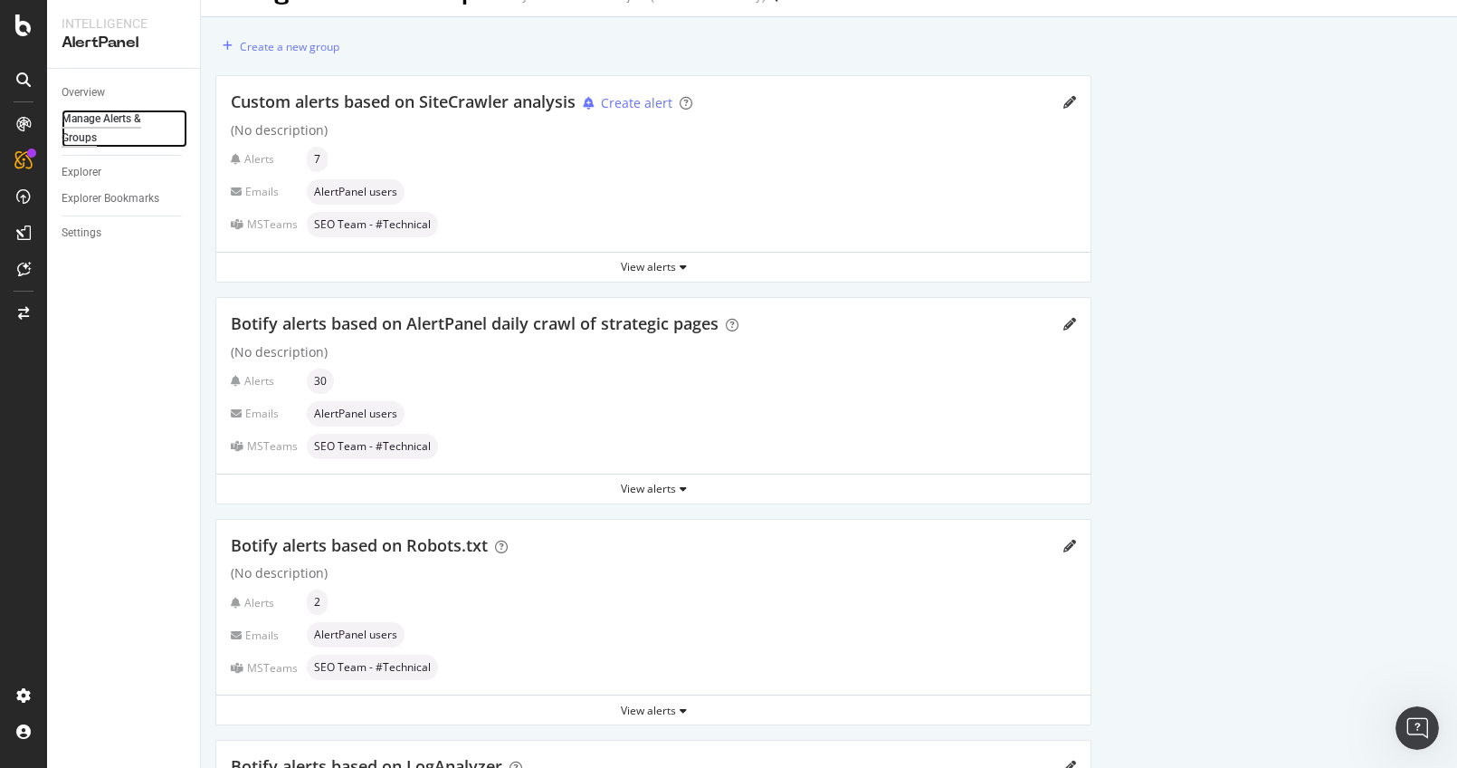
scroll to position [243, 0]
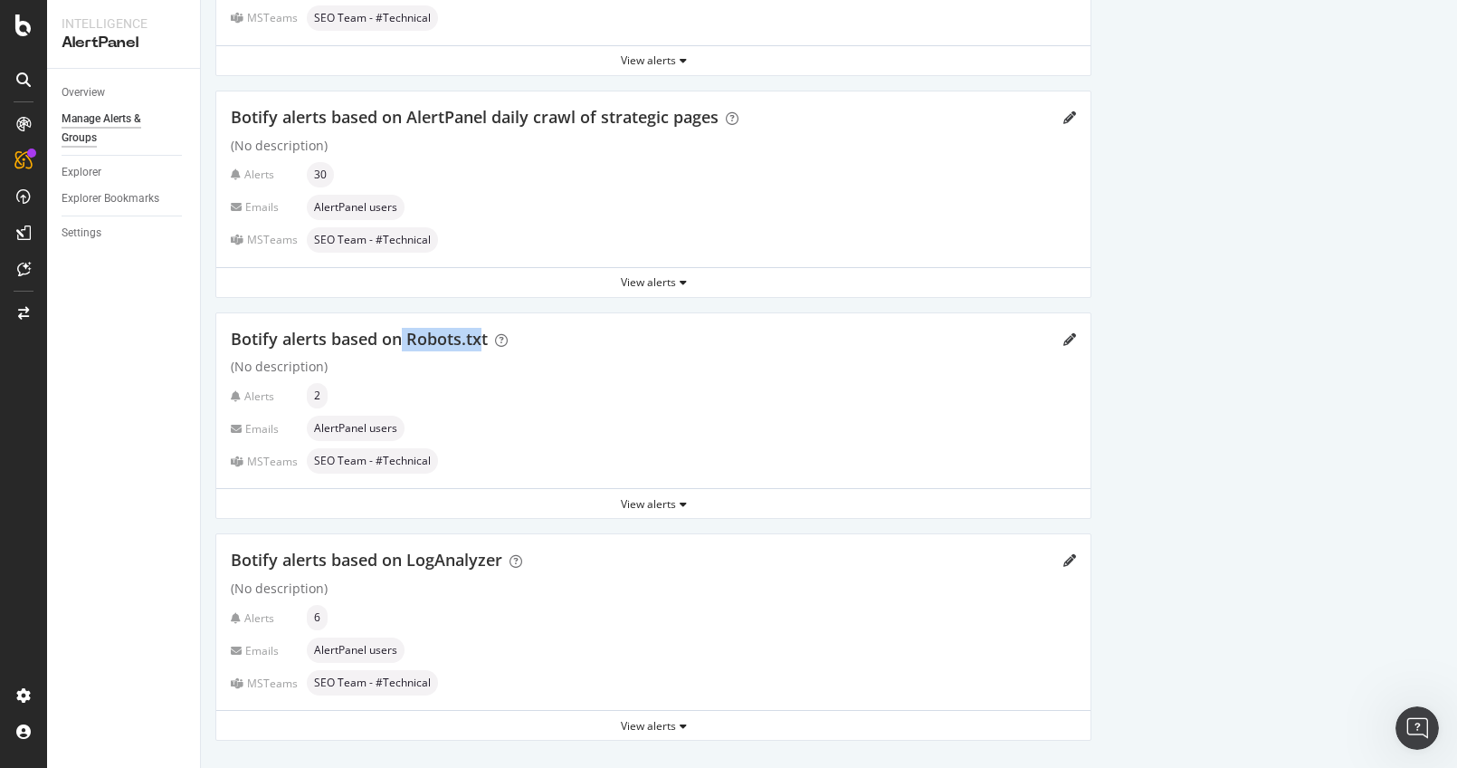
drag, startPoint x: 399, startPoint y: 335, endPoint x: 480, endPoint y: 338, distance: 80.6
click at [480, 338] on span "Botify alerts based on Robots.txt" at bounding box center [359, 339] width 257 height 22
drag, startPoint x: 406, startPoint y: 556, endPoint x: 477, endPoint y: 559, distance: 71.6
click at [477, 561] on span "Botify alerts based on LogAnalyzer" at bounding box center [367, 560] width 272 height 22
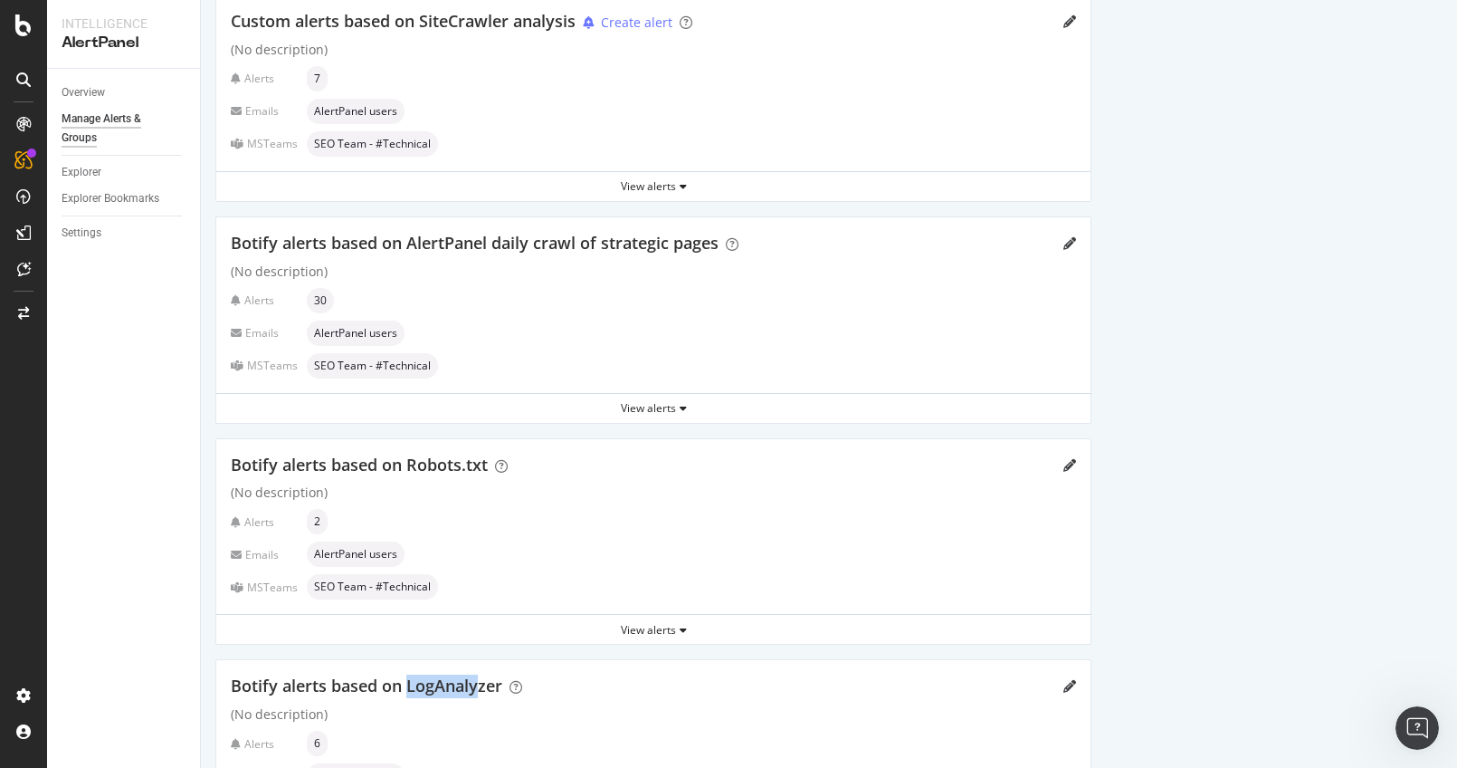
scroll to position [0, 0]
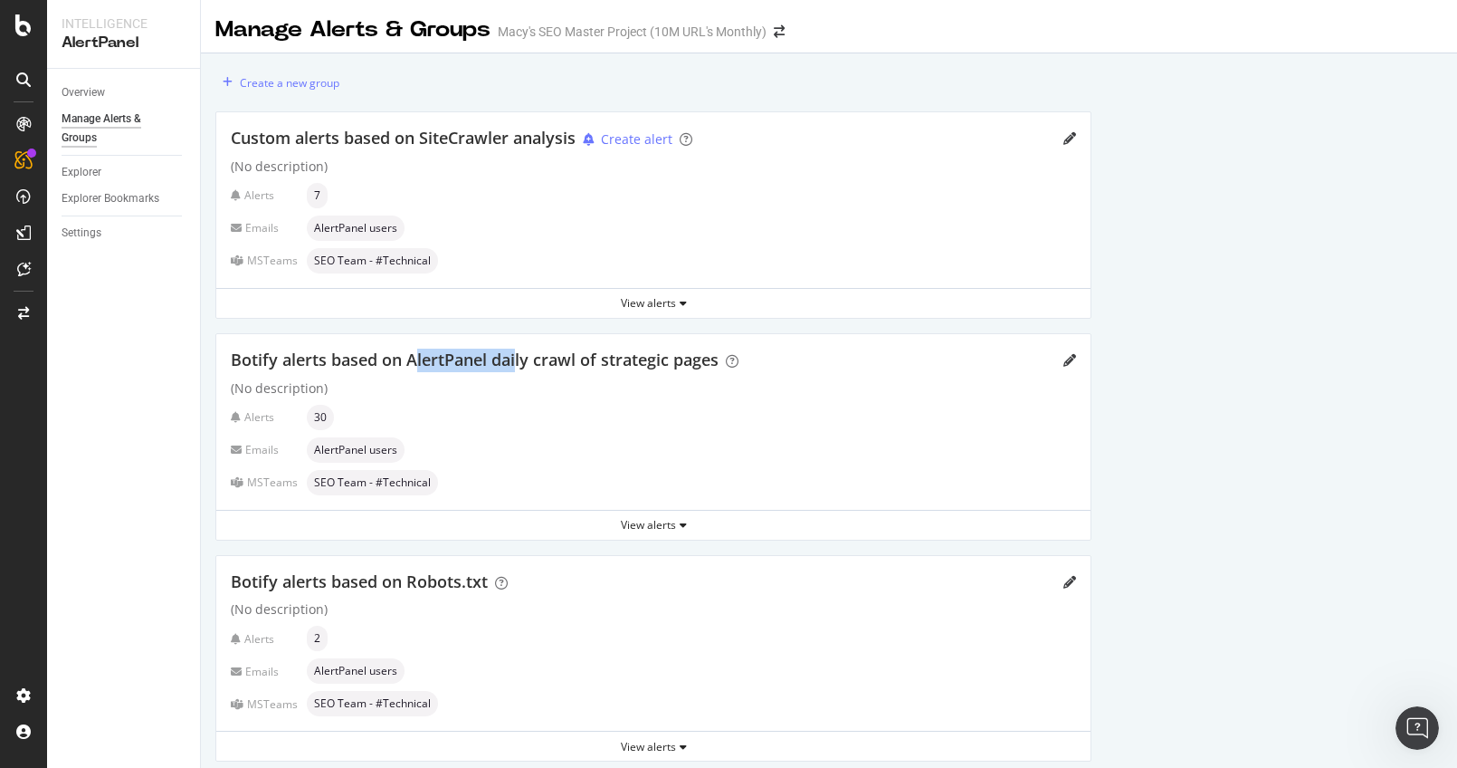
drag, startPoint x: 488, startPoint y: 357, endPoint x: 517, endPoint y: 358, distance: 29.0
click at [517, 358] on span "Botify alerts based on AlertPanel daily crawl of strategic pages" at bounding box center [475, 359] width 488 height 22
click at [519, 358] on span "Botify alerts based on AlertPanel daily crawl of strategic pages" at bounding box center [475, 359] width 488 height 22
drag, startPoint x: 503, startPoint y: 361, endPoint x: 585, endPoint y: 365, distance: 81.5
click at [585, 365] on span "Botify alerts based on AlertPanel daily crawl of strategic pages" at bounding box center [475, 359] width 488 height 22
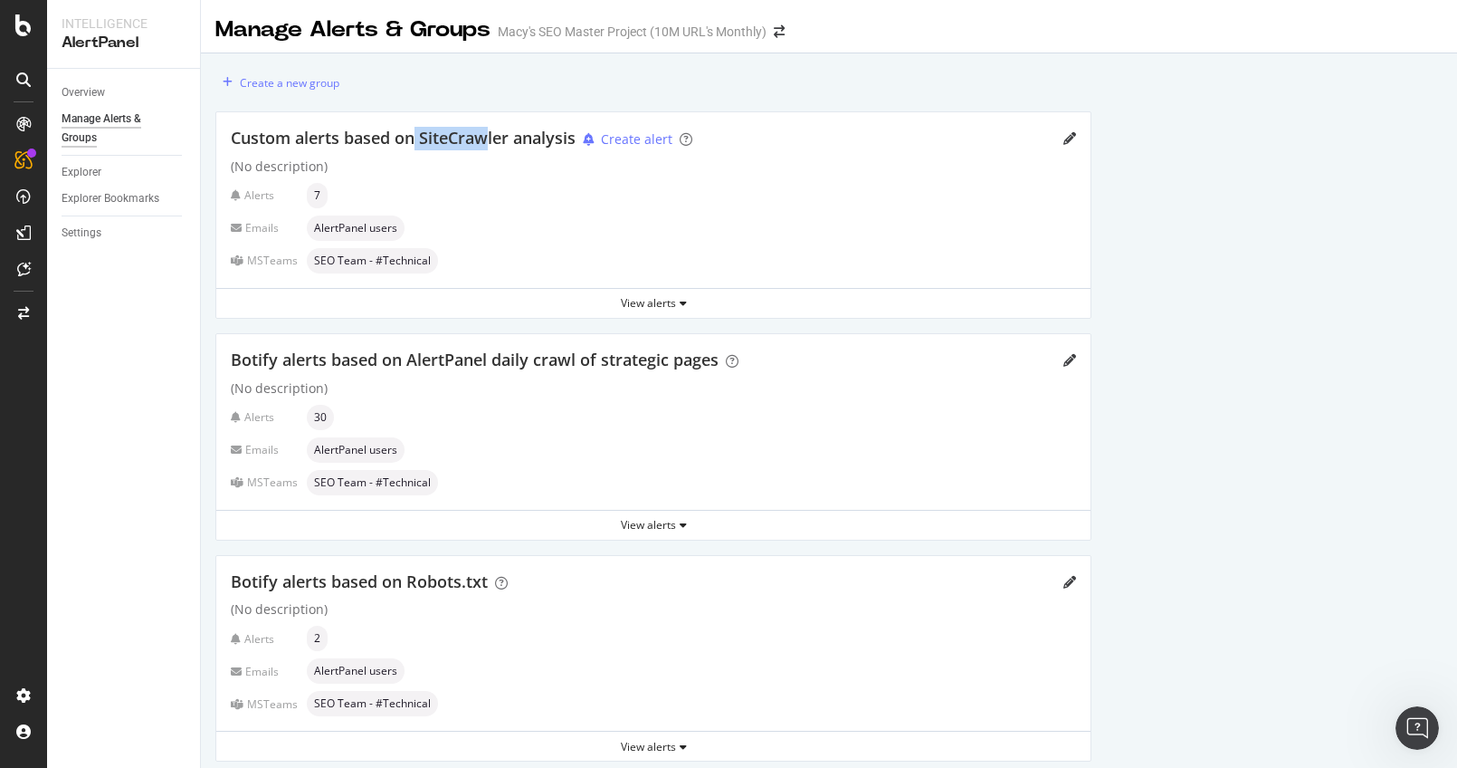
drag, startPoint x: 416, startPoint y: 134, endPoint x: 491, endPoint y: 138, distance: 75.3
click at [491, 138] on span "Custom alerts based on SiteCrawler analysis" at bounding box center [403, 138] width 345 height 22
click at [510, 138] on span "Custom alerts based on SiteCrawler analysis" at bounding box center [403, 138] width 345 height 22
click at [663, 300] on div "View alerts" at bounding box center [653, 302] width 874 height 15
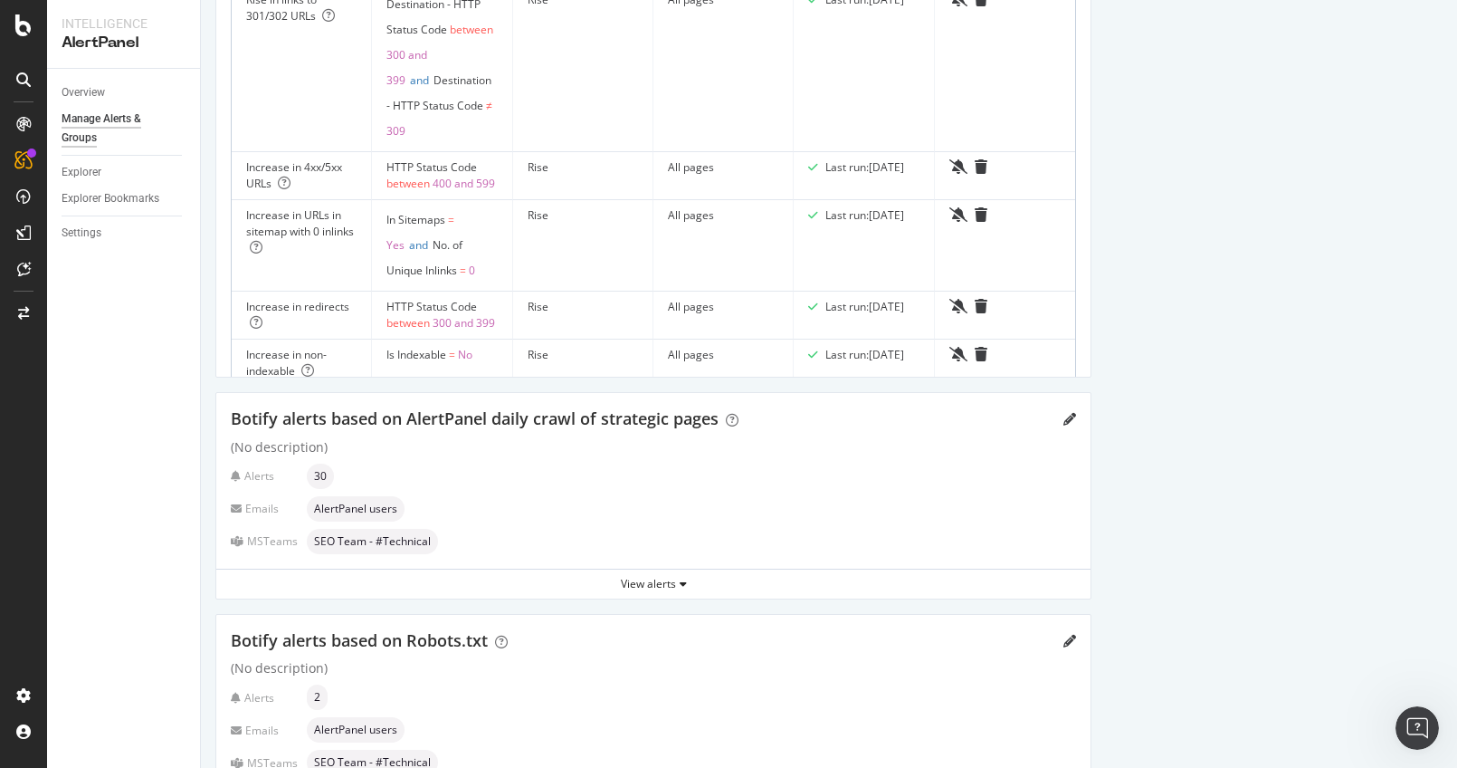
scroll to position [496, 0]
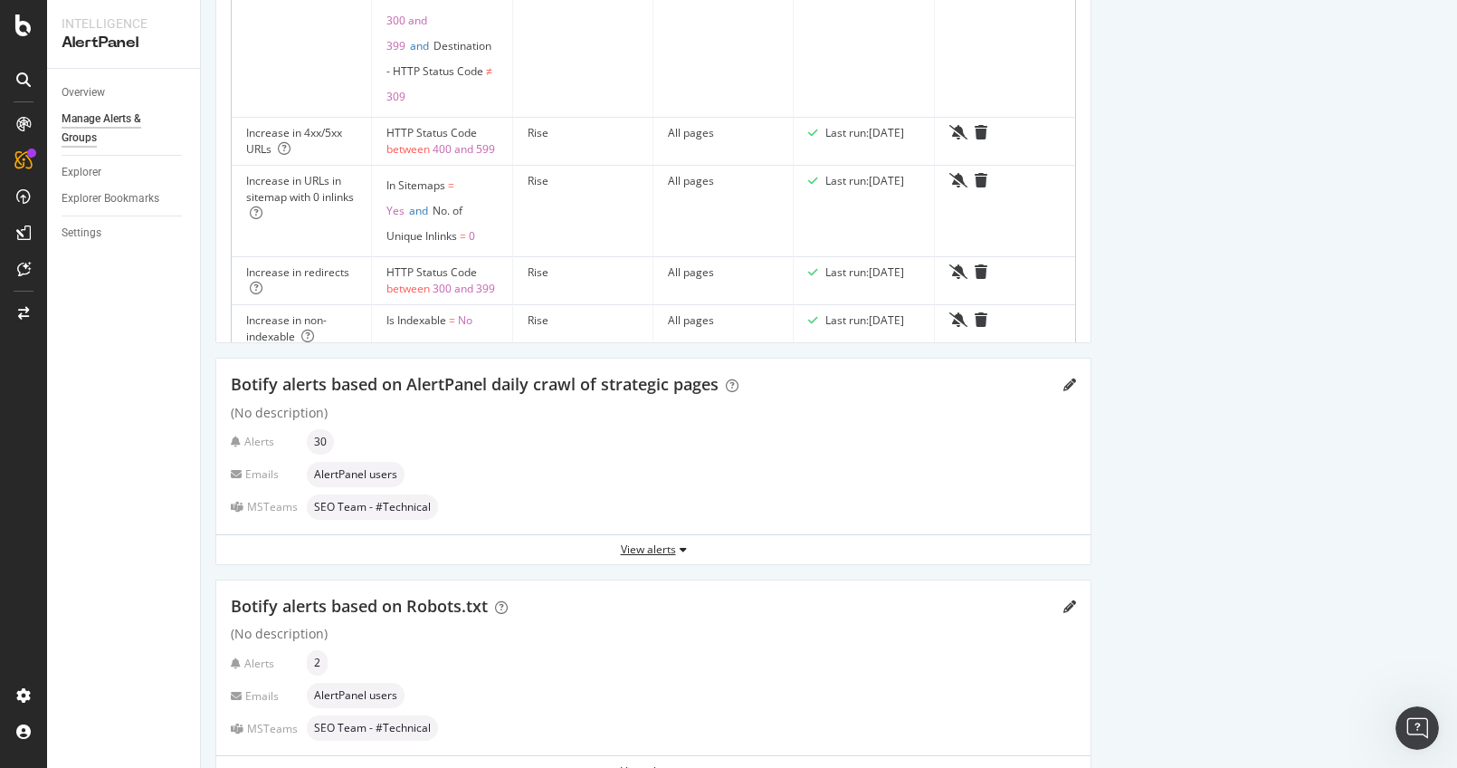
click at [666, 545] on div "View alerts" at bounding box center [653, 548] width 874 height 15
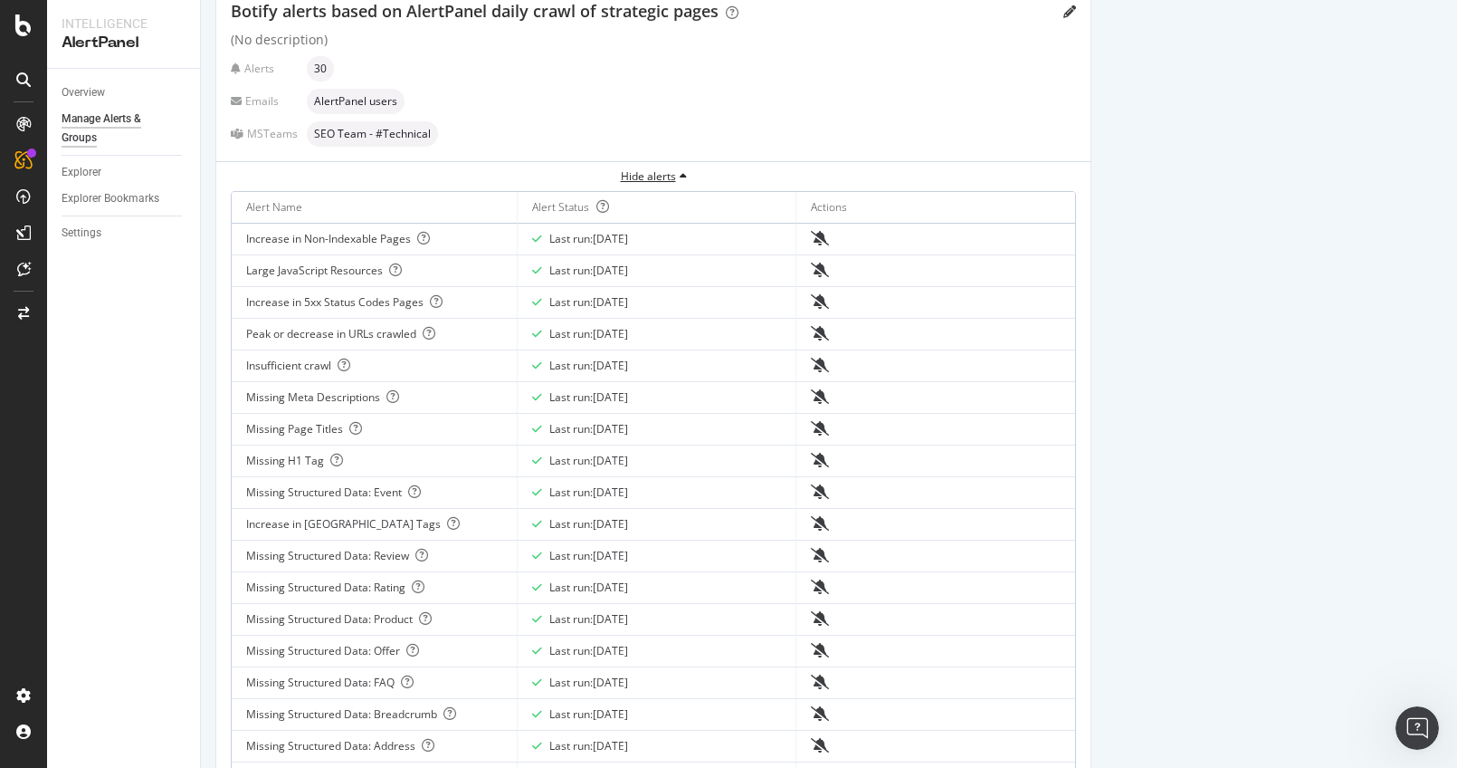
scroll to position [882, 0]
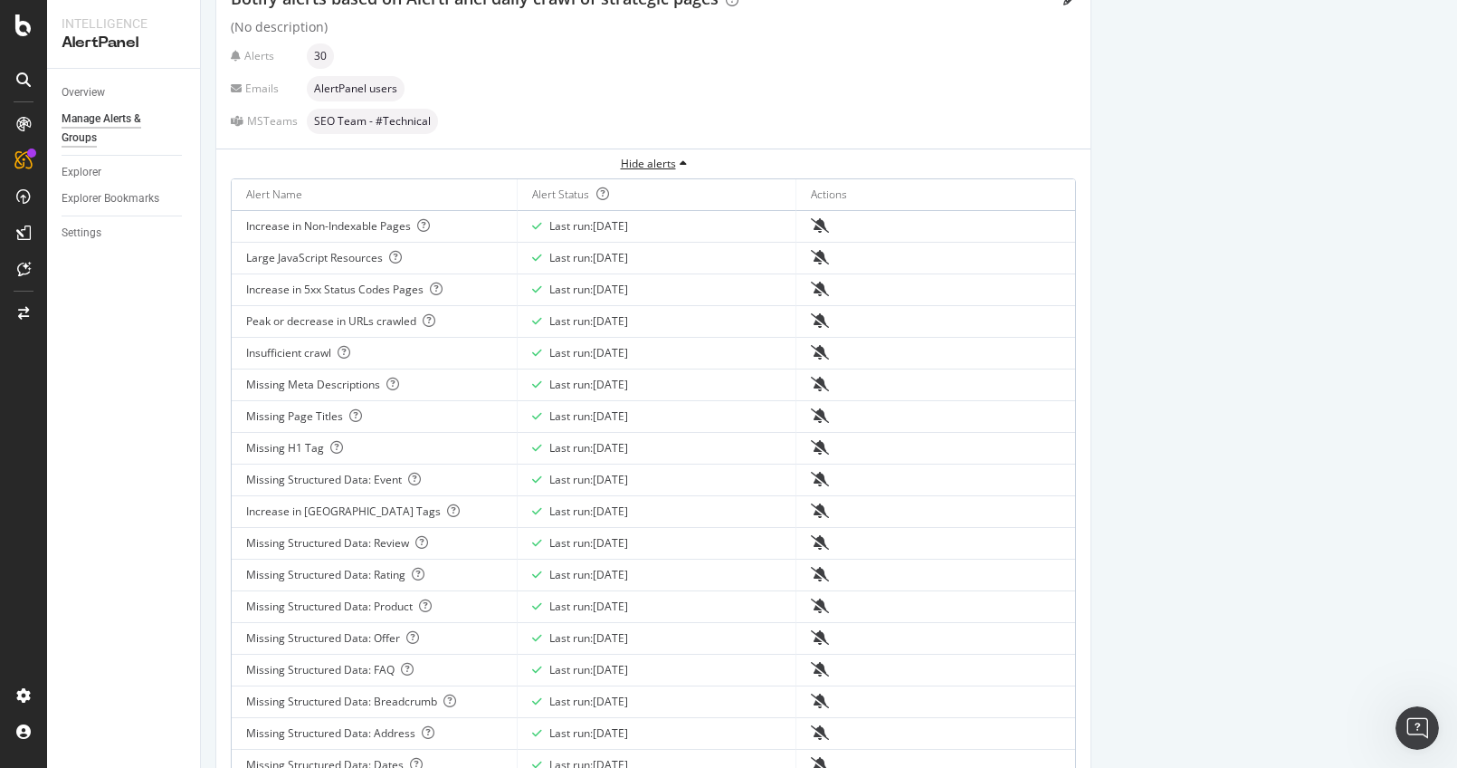
click at [682, 159] on icon "button" at bounding box center [683, 163] width 7 height 11
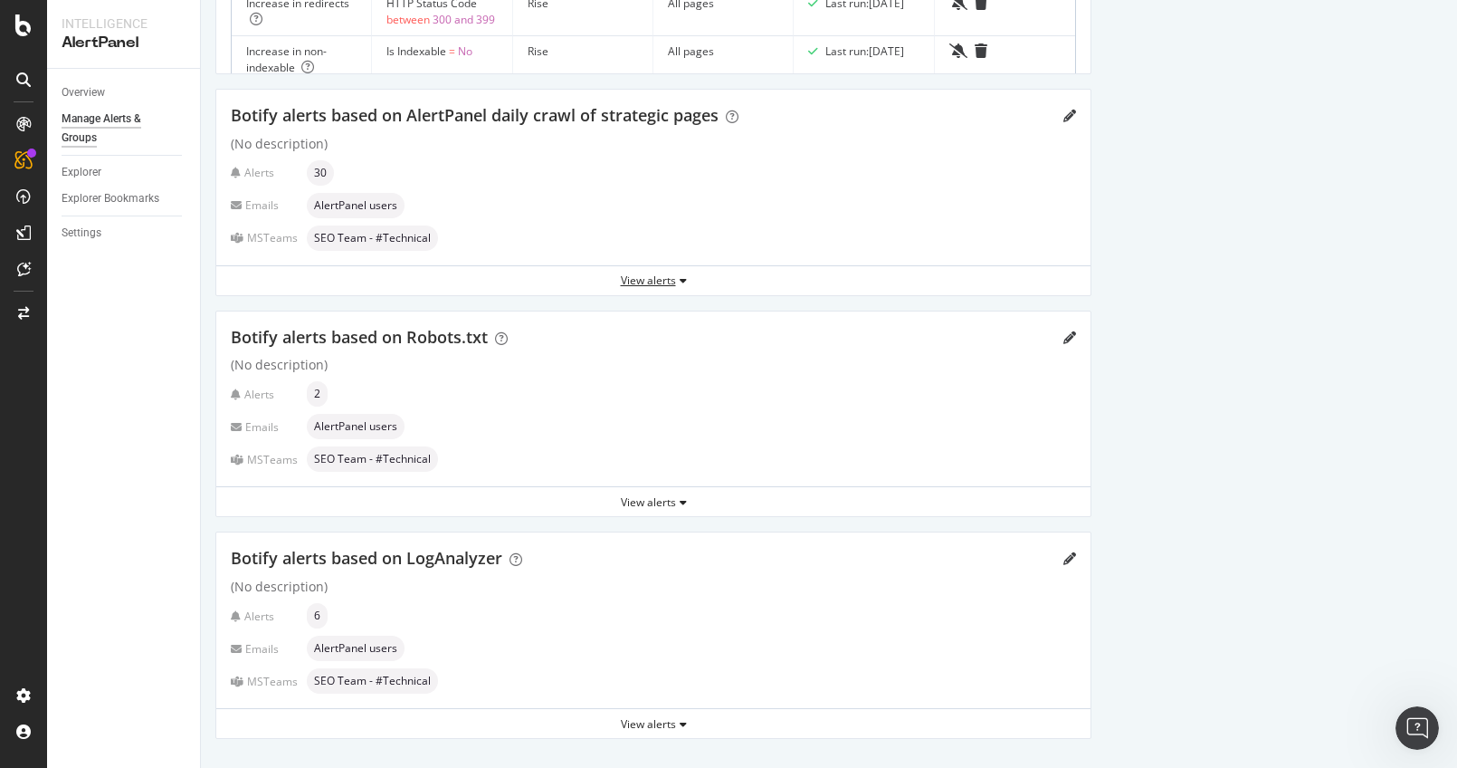
scroll to position [763, 0]
click at [667, 504] on div "View alerts" at bounding box center [653, 503] width 874 height 15
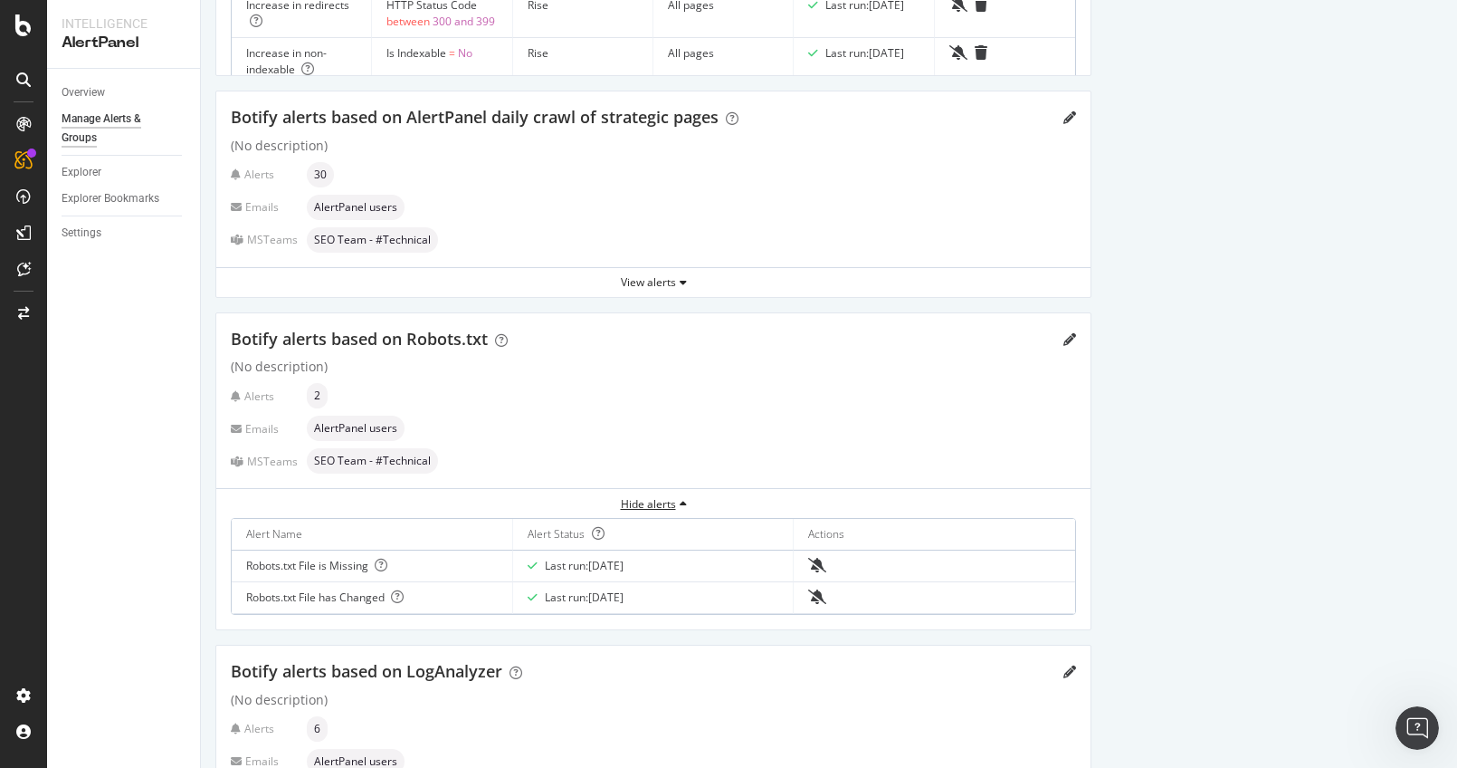
click at [682, 500] on icon "button" at bounding box center [683, 504] width 7 height 11
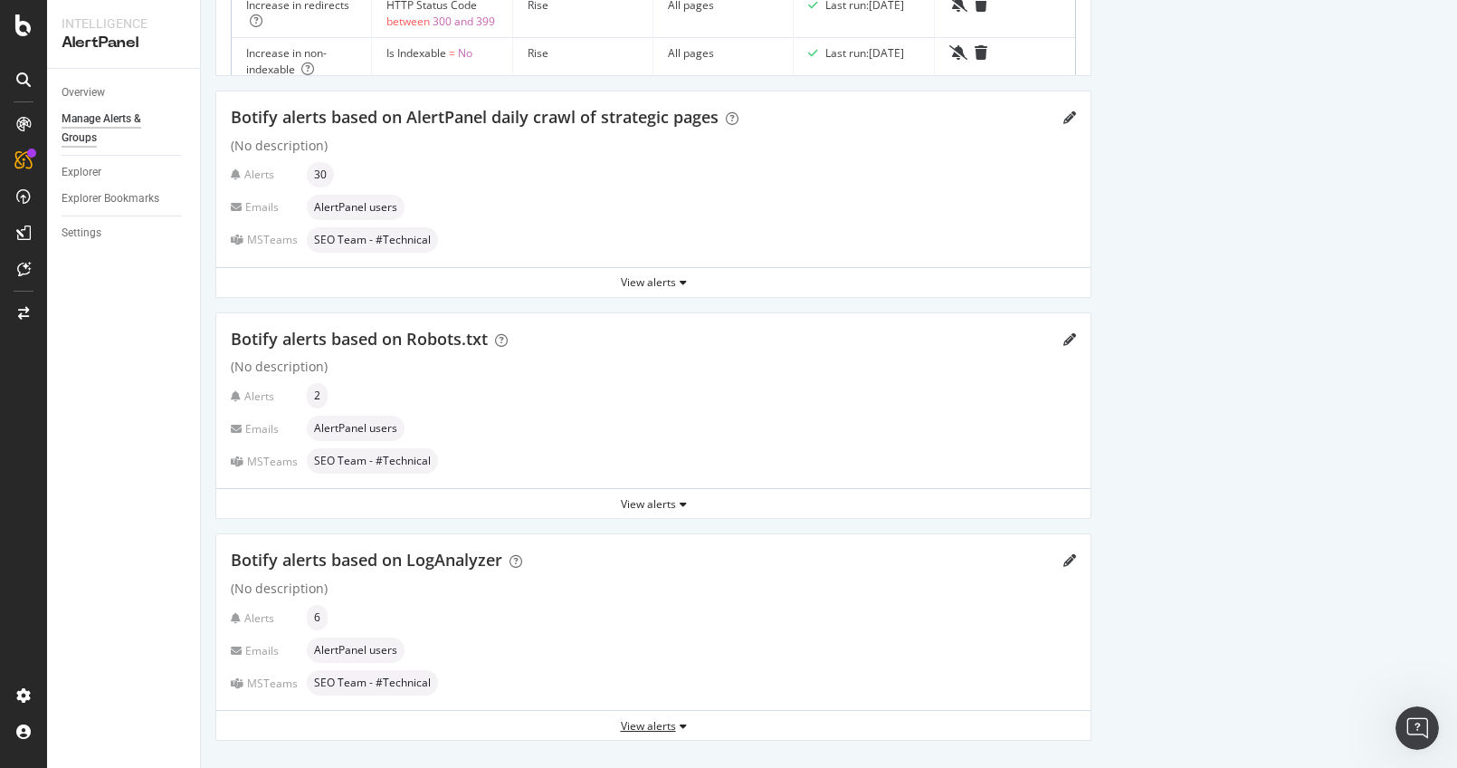
click at [666, 727] on div "View alerts" at bounding box center [653, 725] width 874 height 15
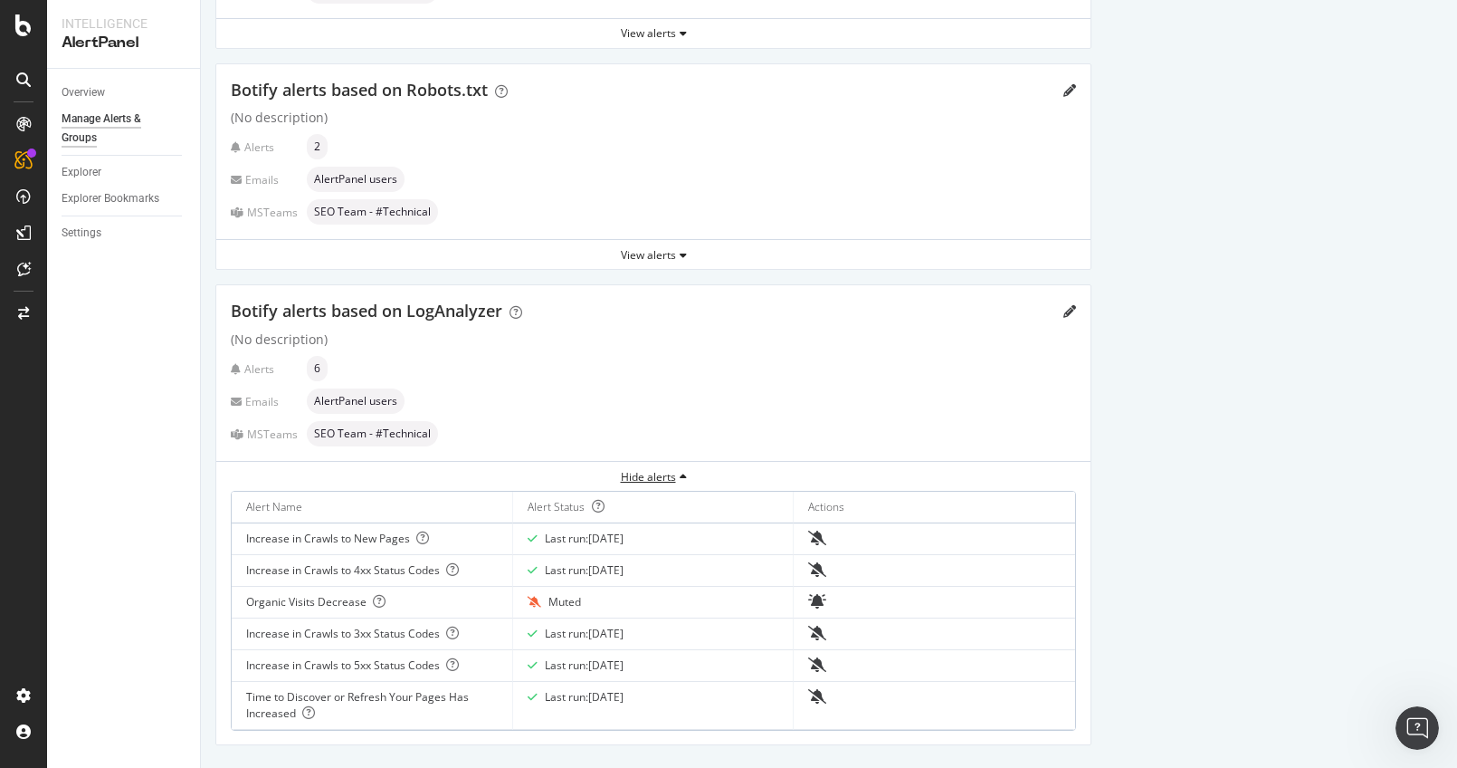
scroll to position [1016, 0]
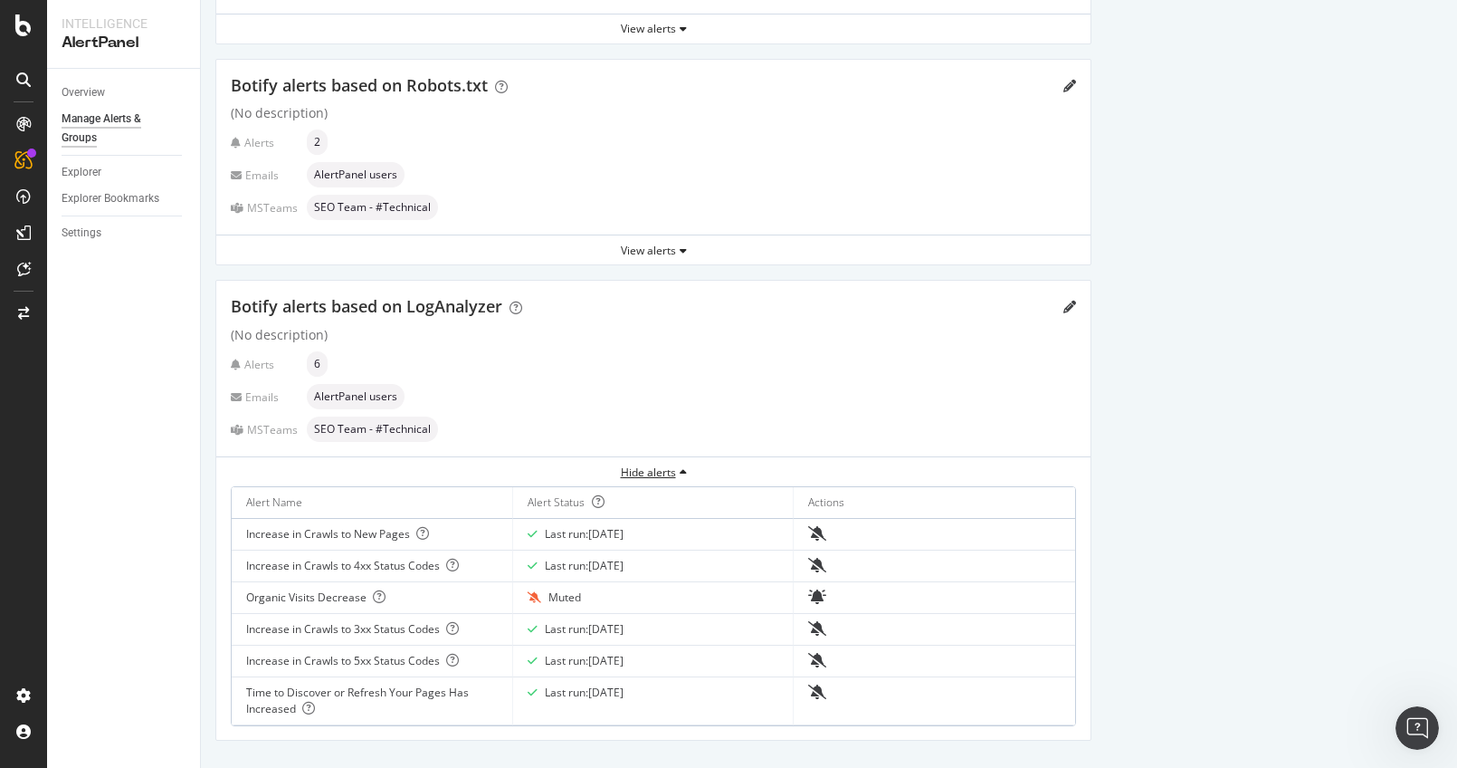
click at [672, 466] on div "Hide alerts" at bounding box center [653, 471] width 874 height 15
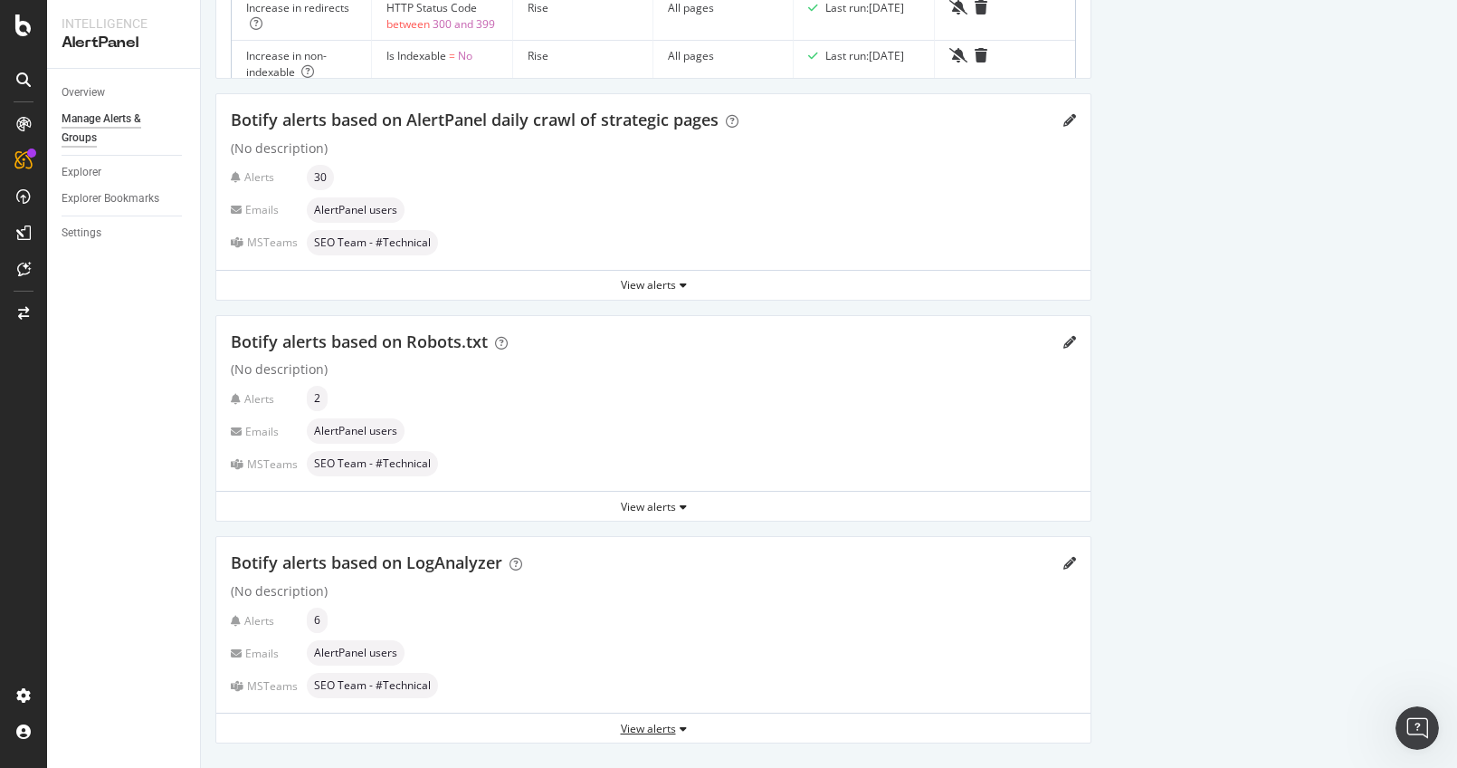
scroll to position [763, 0]
click at [659, 718] on div "View alerts" at bounding box center [653, 725] width 874 height 15
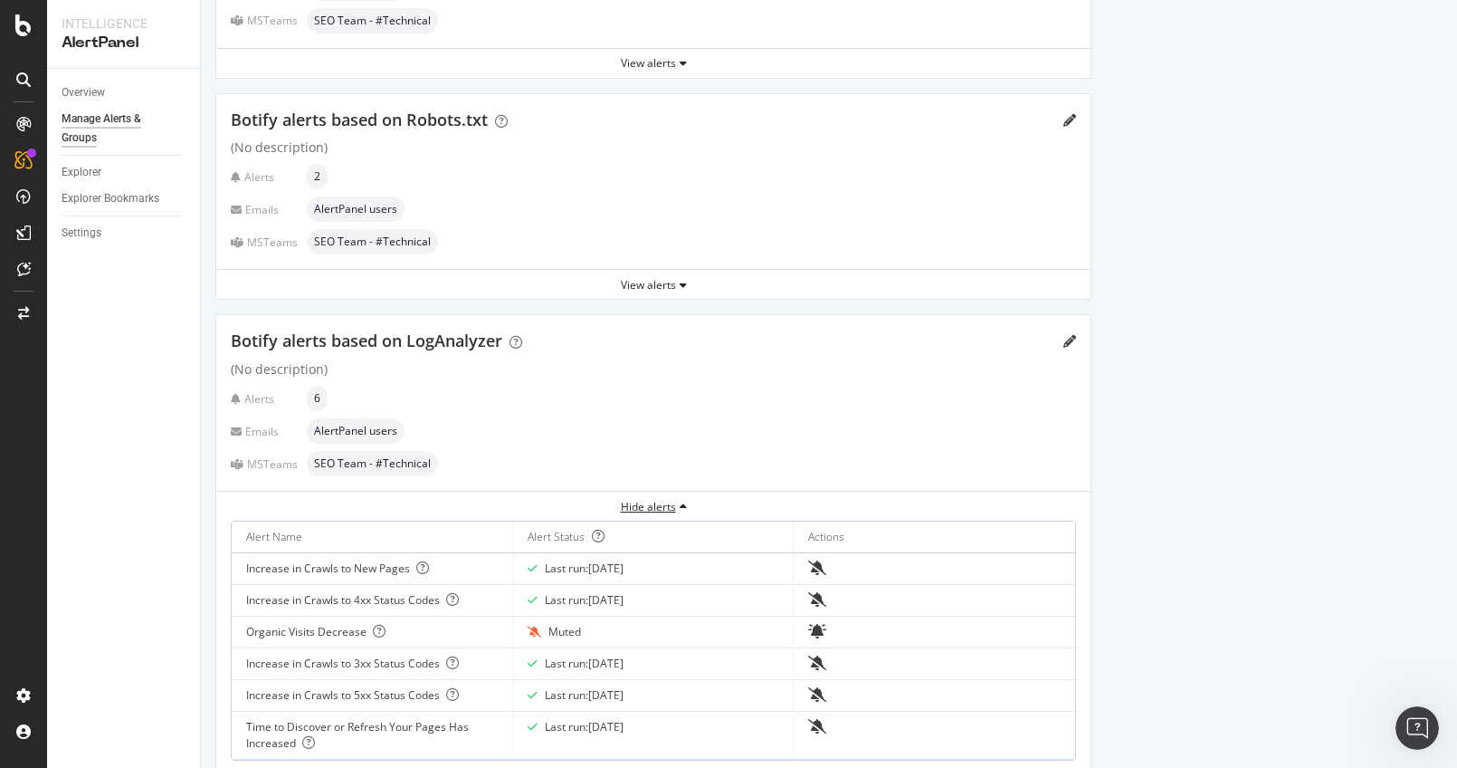
scroll to position [1016, 0]
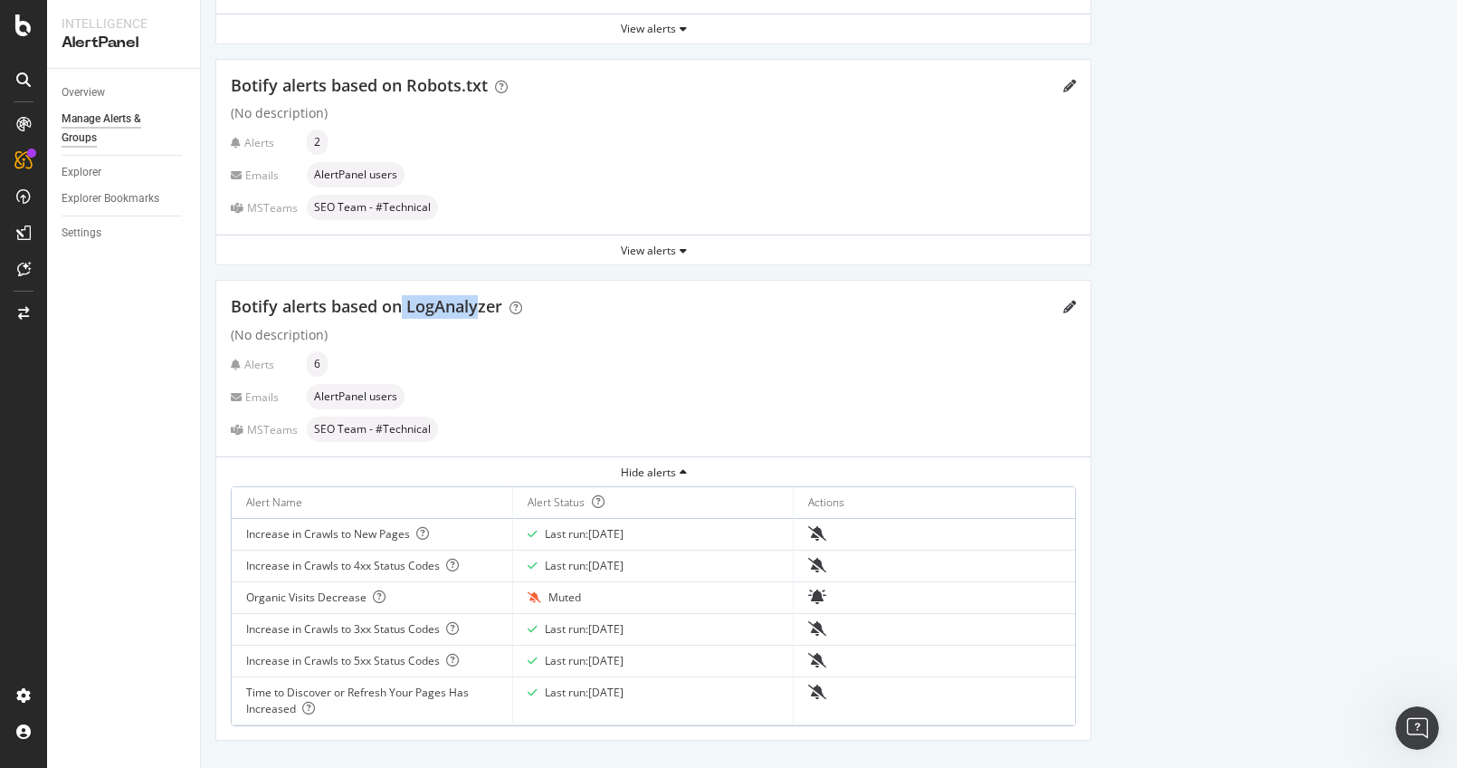
drag, startPoint x: 397, startPoint y: 301, endPoint x: 478, endPoint y: 304, distance: 80.6
click at [478, 304] on span "Botify alerts based on LogAnalyzer" at bounding box center [367, 306] width 272 height 22
click at [635, 351] on div "Alerts 6" at bounding box center [653, 363] width 845 height 25
drag, startPoint x: 406, startPoint y: 303, endPoint x: 505, endPoint y: 301, distance: 99.6
click at [505, 301] on div "Botify alerts based on LogAnalyzer" at bounding box center [384, 307] width 306 height 24
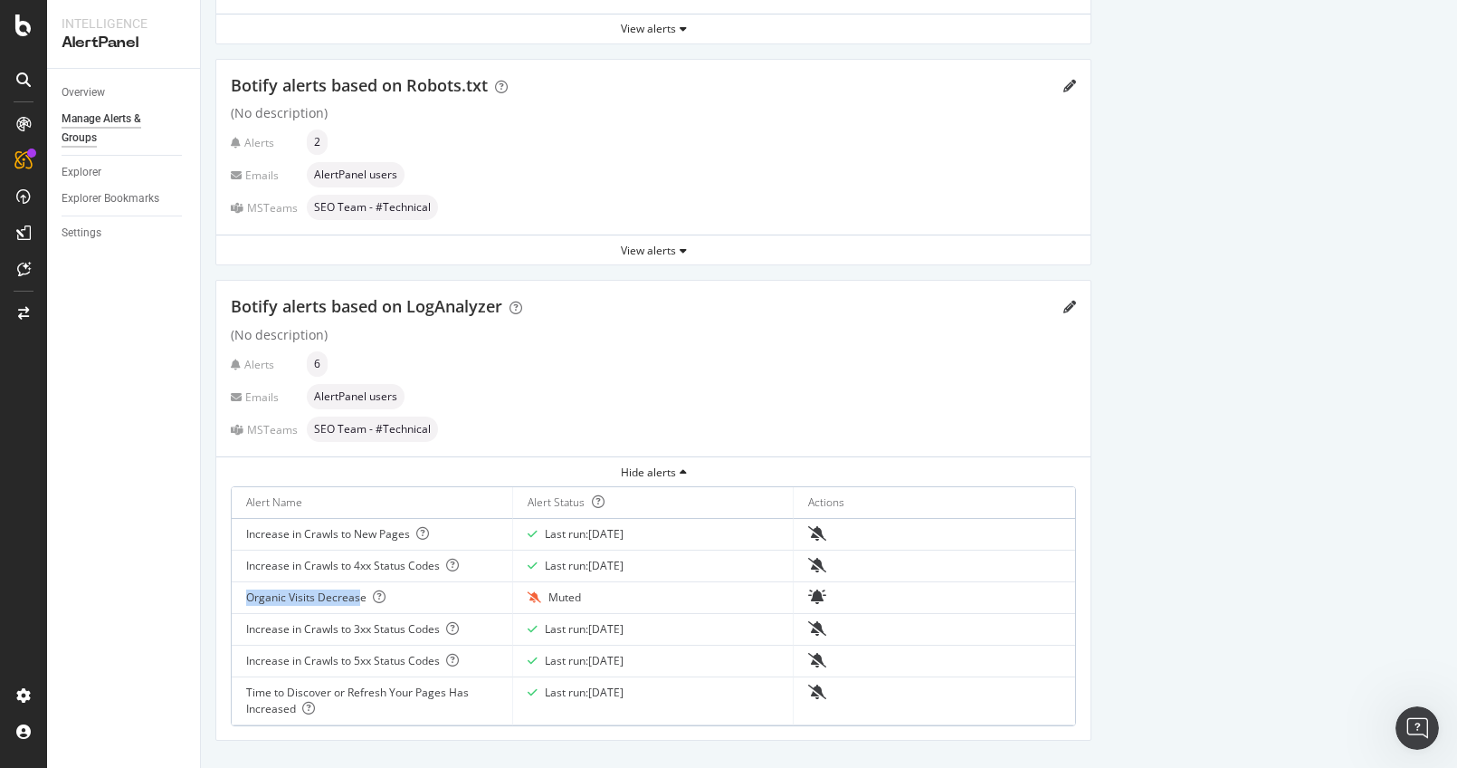
drag, startPoint x: 246, startPoint y: 591, endPoint x: 361, endPoint y: 593, distance: 115.0
click at [361, 593] on div "Organic Visits Decrease" at bounding box center [372, 597] width 252 height 16
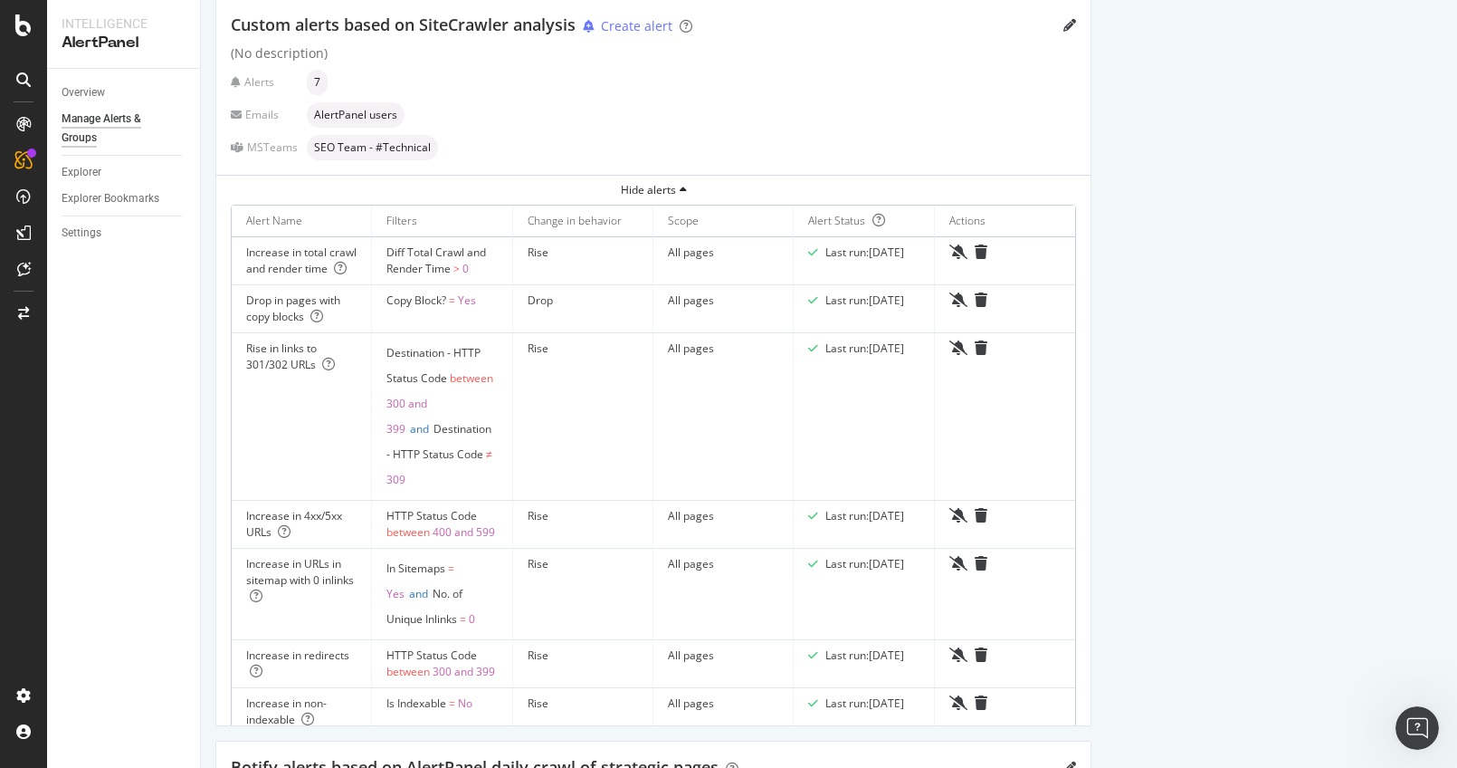
scroll to position [0, 0]
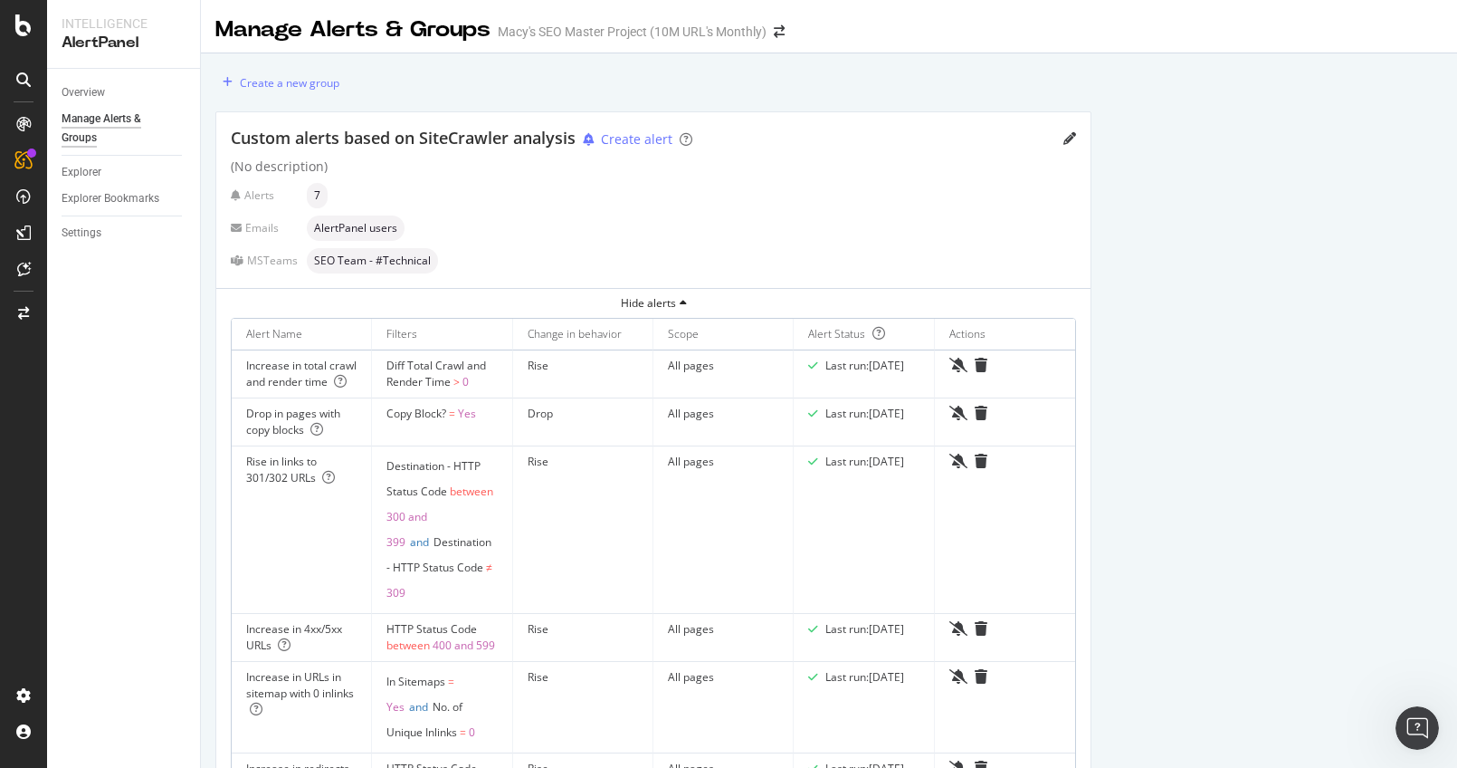
click at [965, 188] on div "Alerts 7" at bounding box center [653, 195] width 845 height 25
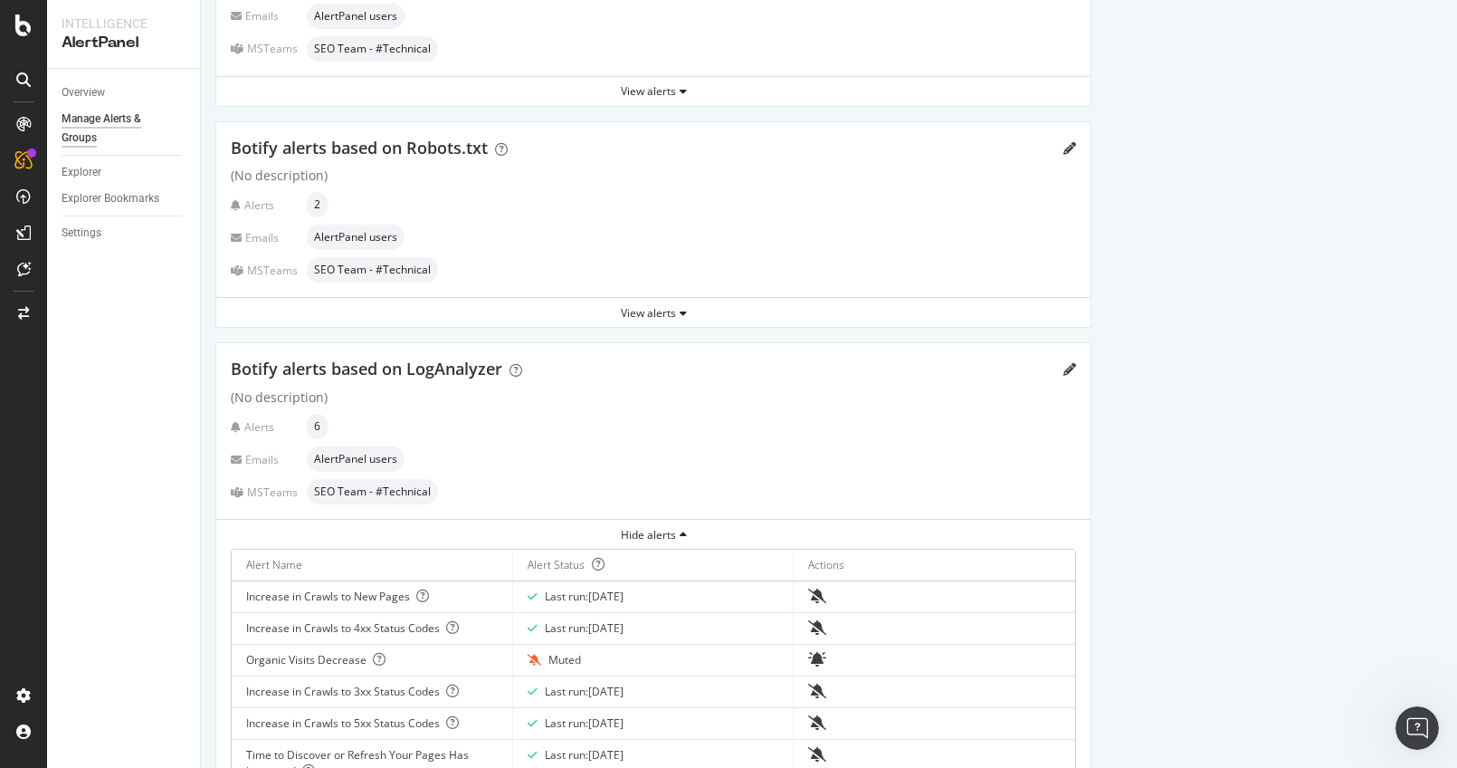
scroll to position [1016, 0]
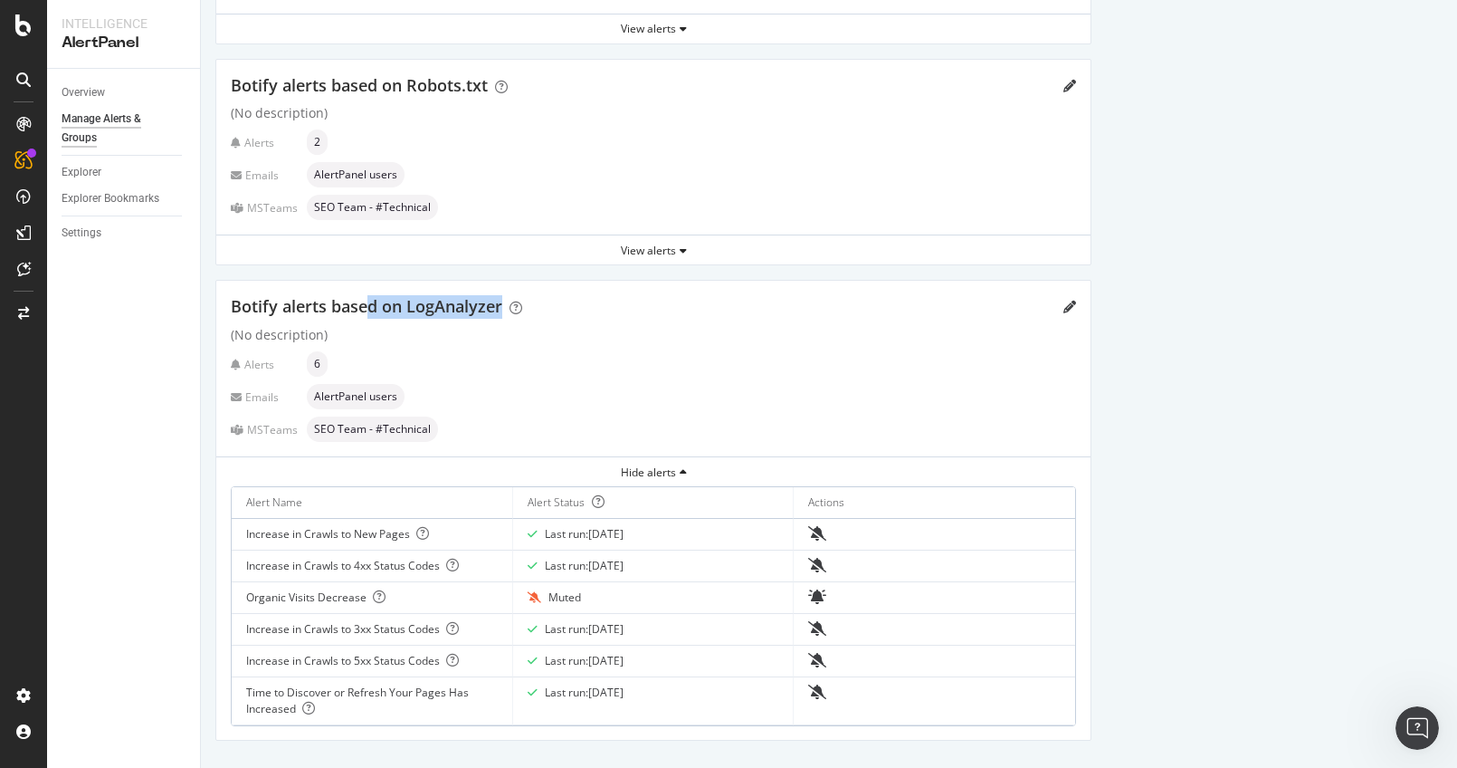
drag, startPoint x: 372, startPoint y: 302, endPoint x: 503, endPoint y: 306, distance: 131.3
click at [503, 306] on div "Botify alerts based on LogAnalyzer" at bounding box center [384, 307] width 306 height 24
click at [473, 386] on div "Emails AlertPanel users" at bounding box center [653, 396] width 845 height 25
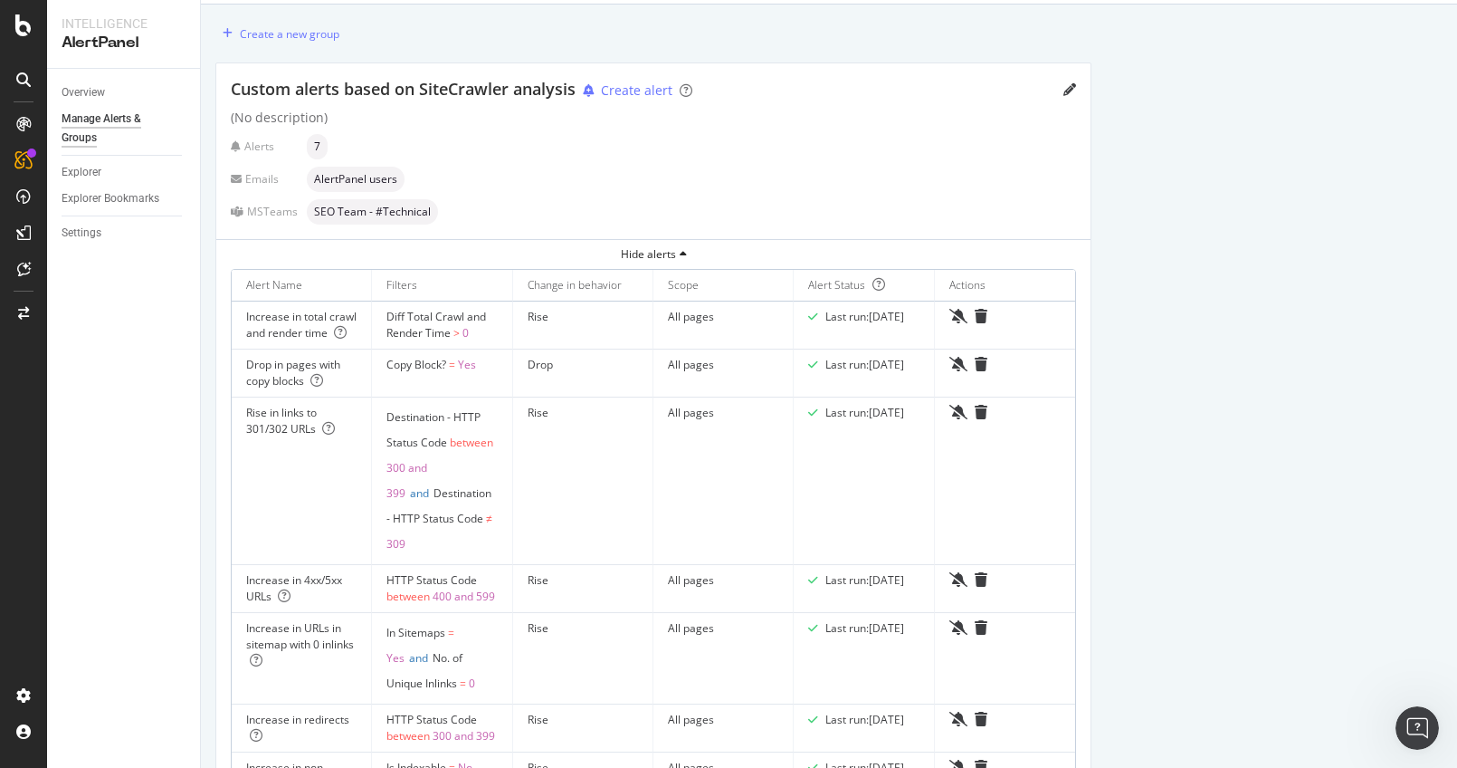
scroll to position [77, 0]
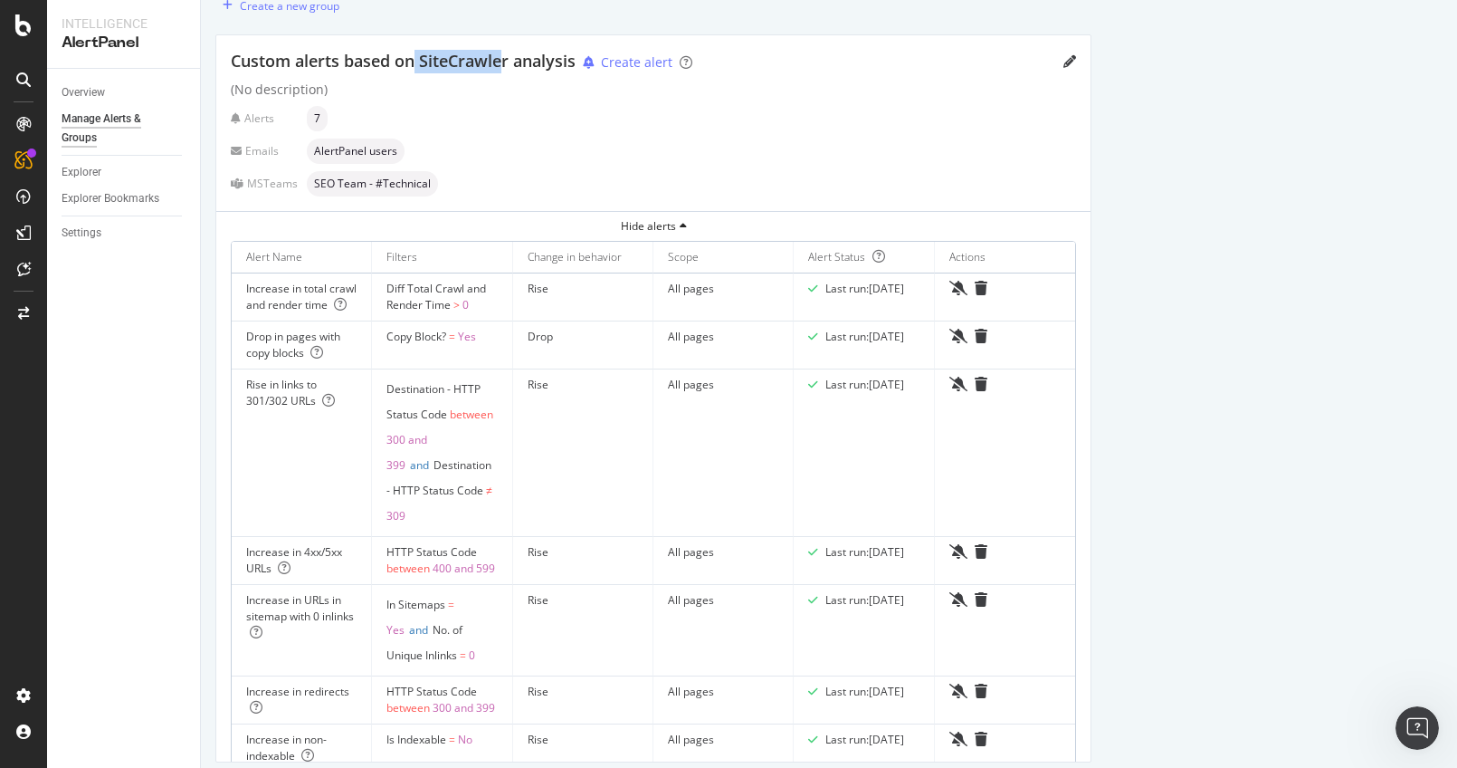
drag, startPoint x: 416, startPoint y: 56, endPoint x: 505, endPoint y: 60, distance: 88.8
click at [505, 60] on span "Custom alerts based on SiteCrawler analysis" at bounding box center [403, 61] width 345 height 22
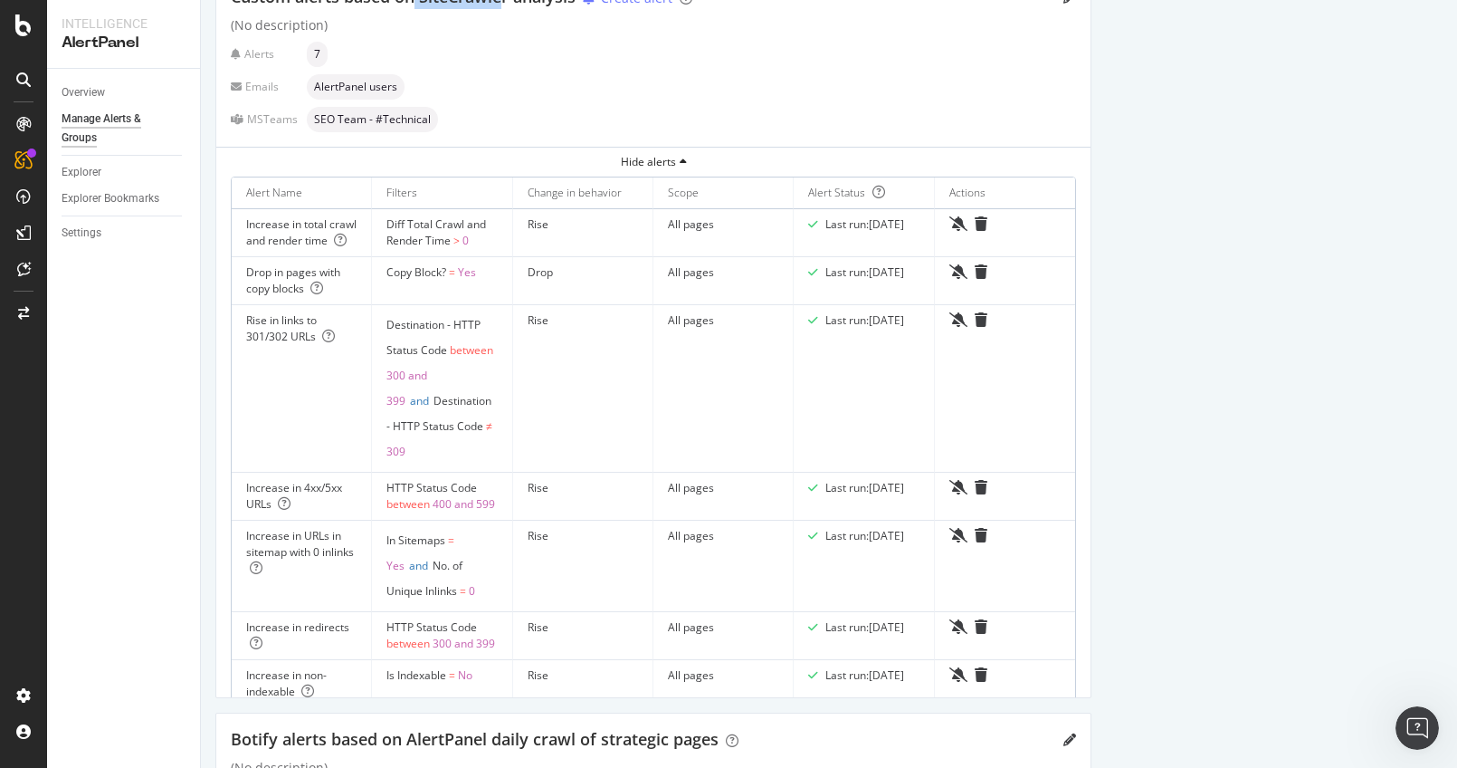
scroll to position [0, 0]
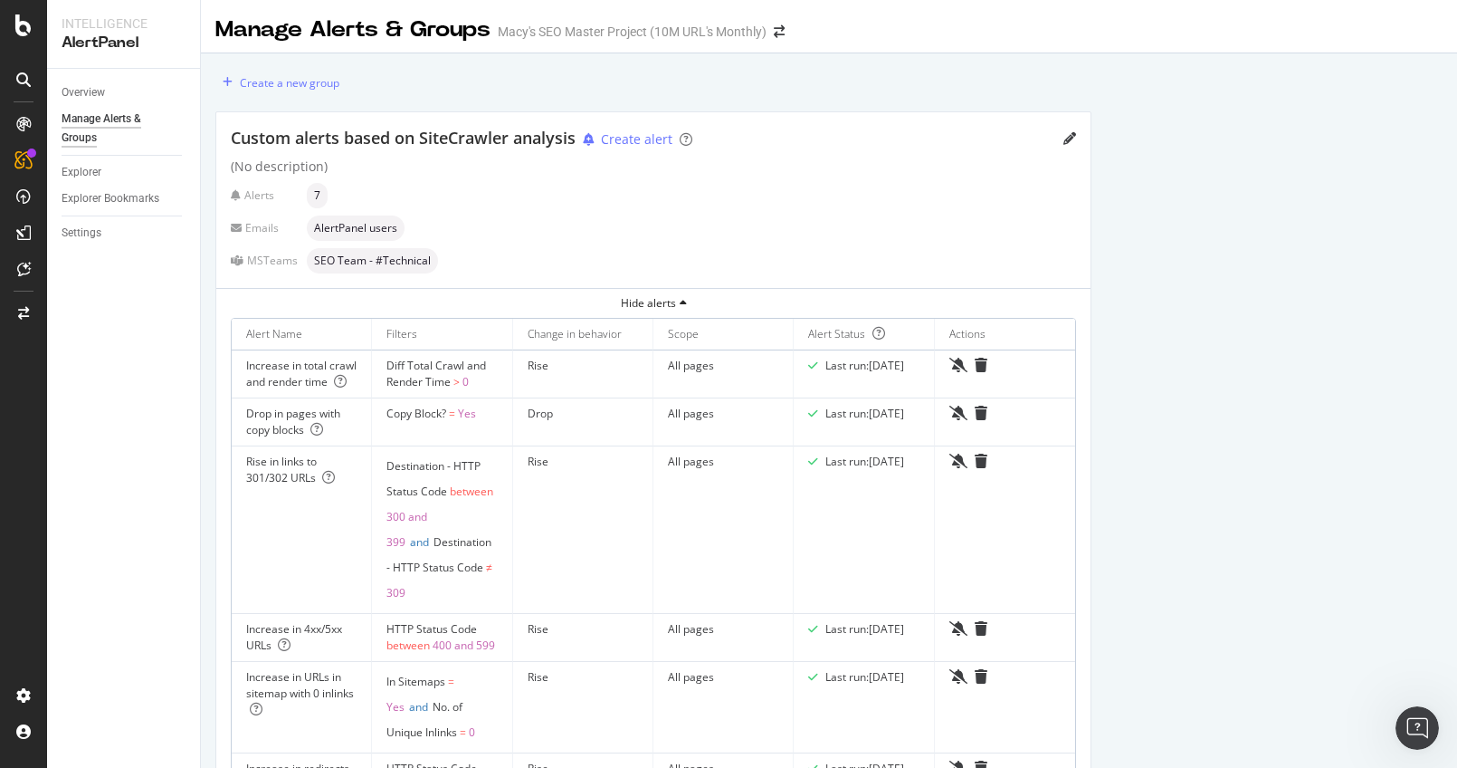
click at [759, 152] on div "Custom alerts based on SiteCrawler analysis Create alert (No description) Alert…" at bounding box center [653, 200] width 874 height 176
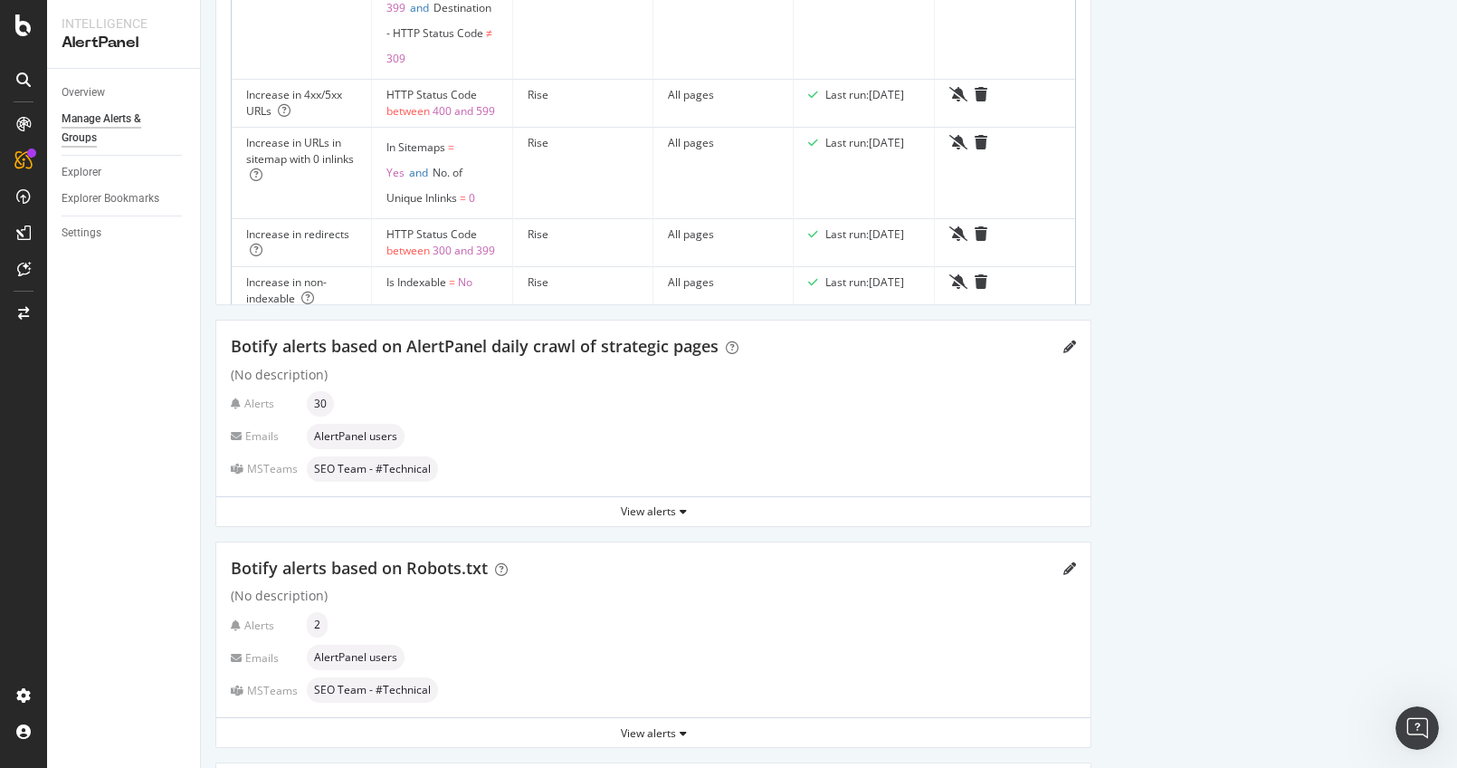
scroll to position [557, 0]
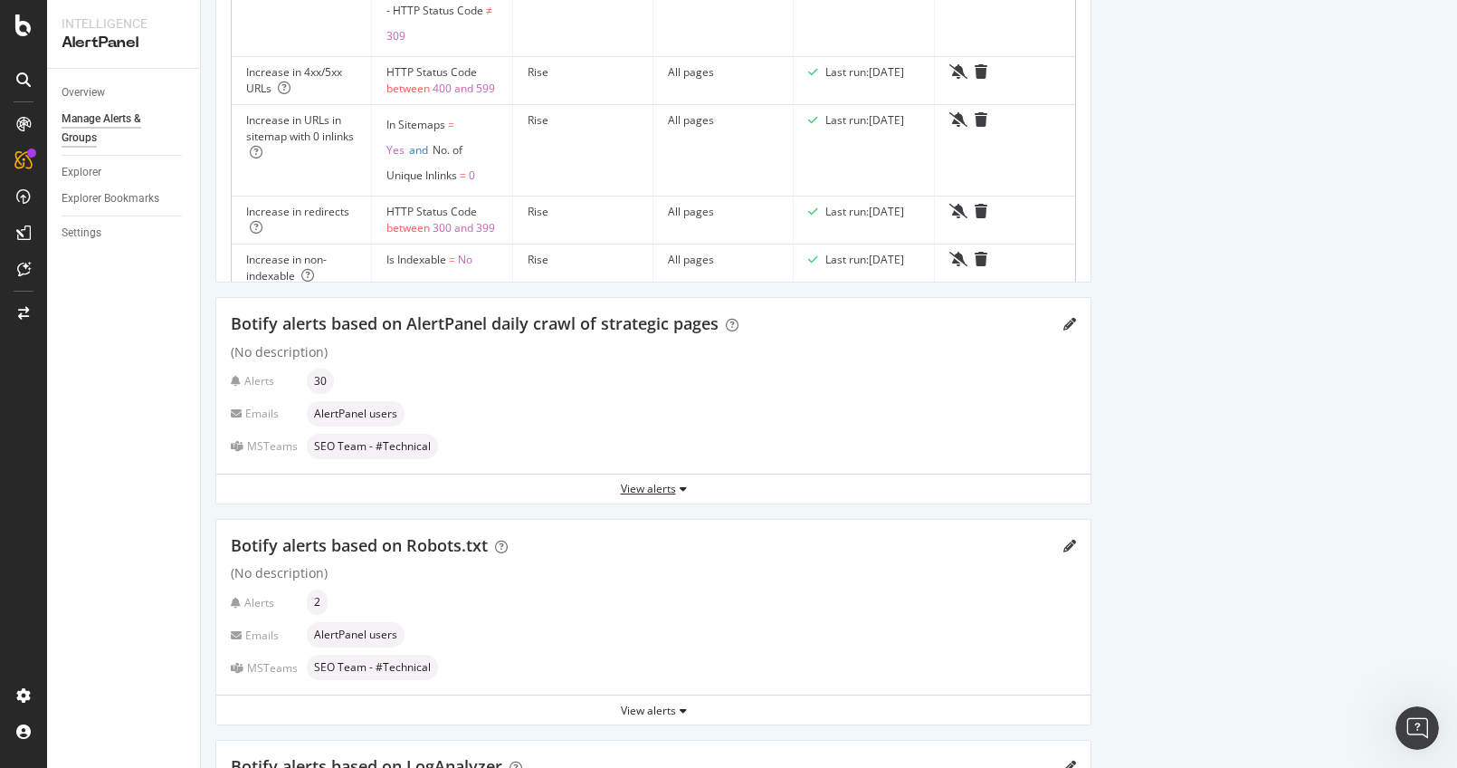
click at [672, 487] on div "View alerts" at bounding box center [653, 488] width 874 height 15
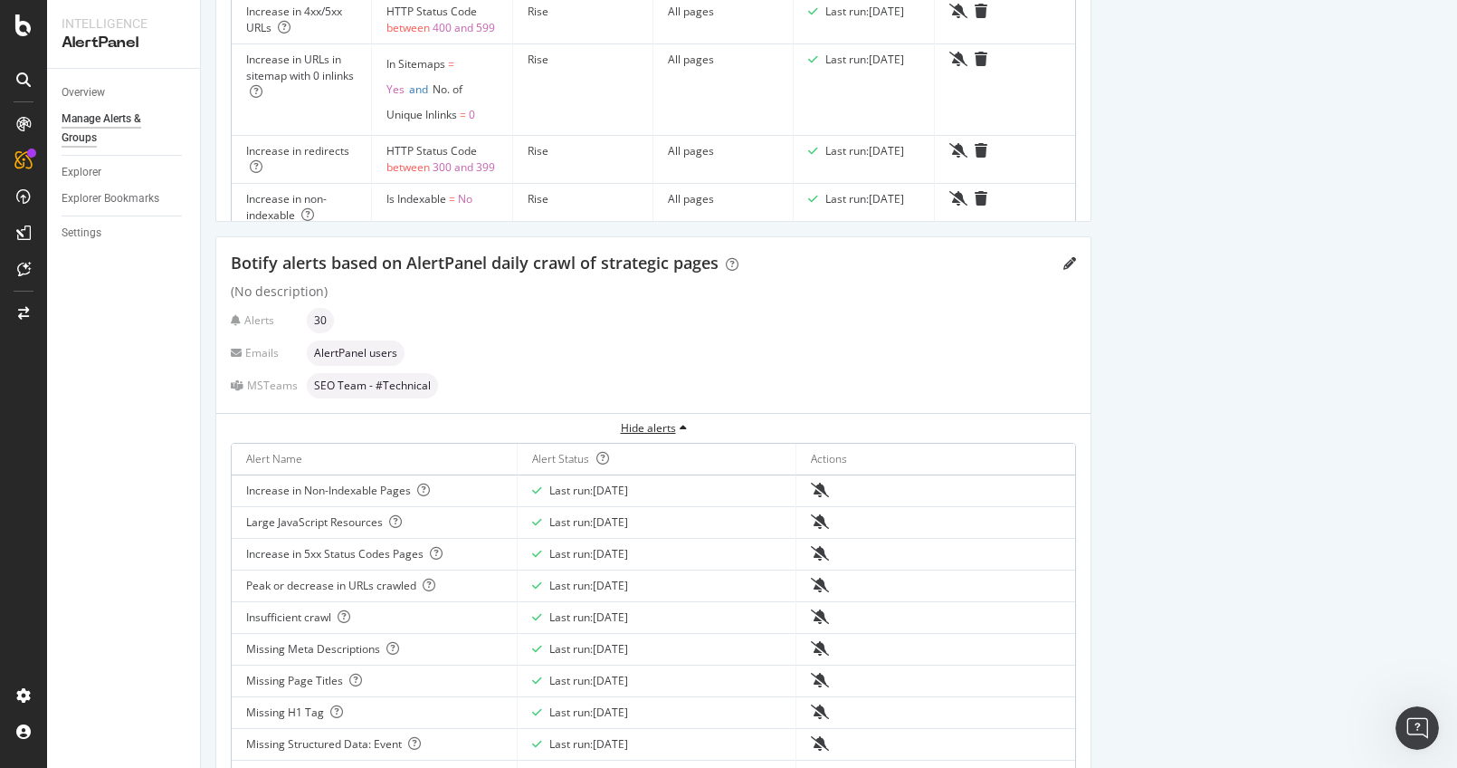
scroll to position [701, 0]
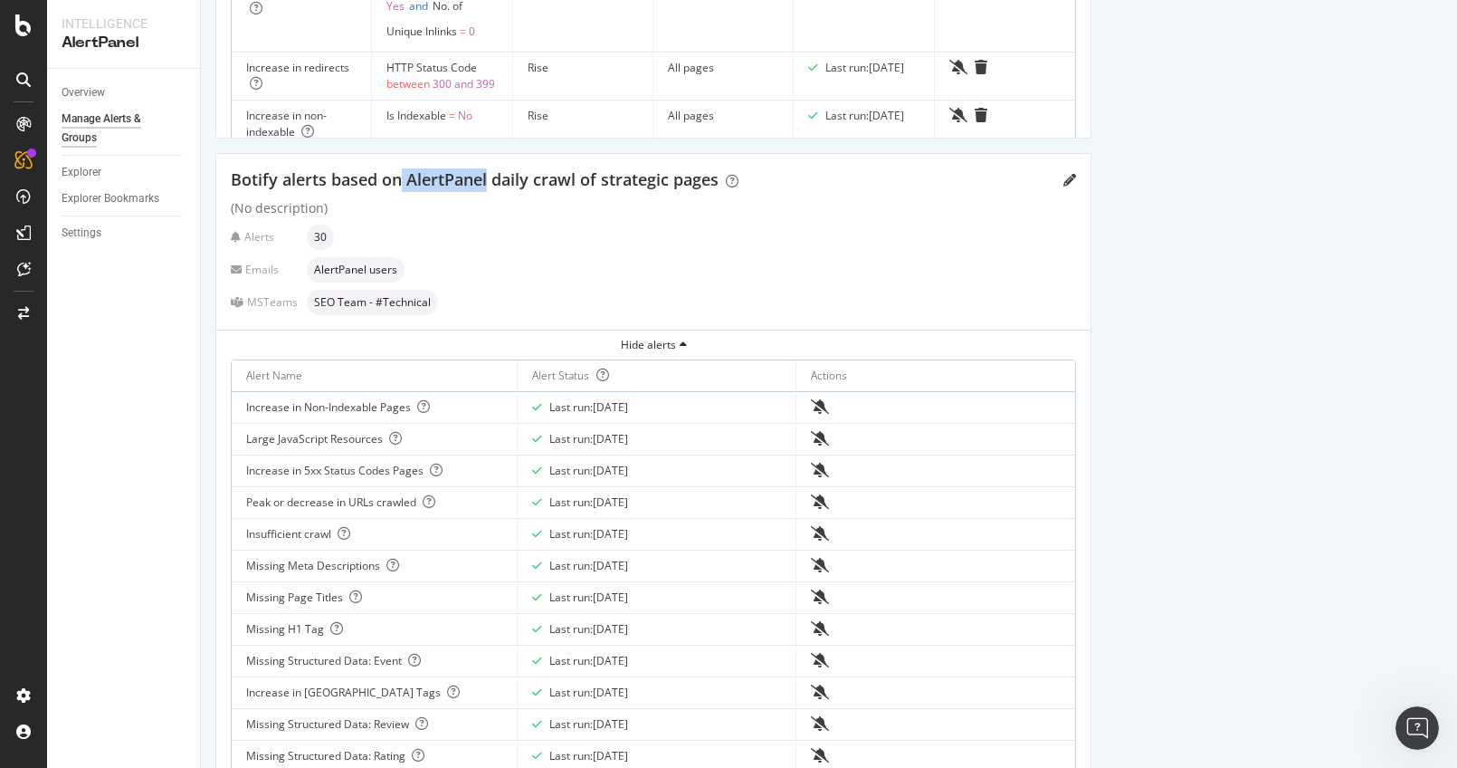
drag, startPoint x: 402, startPoint y: 173, endPoint x: 489, endPoint y: 175, distance: 86.9
click at [489, 175] on span "Botify alerts based on AlertPanel daily crawl of strategic pages" at bounding box center [475, 179] width 488 height 22
click at [490, 178] on span "Botify alerts based on AlertPanel daily crawl of strategic pages" at bounding box center [475, 179] width 488 height 22
click at [659, 340] on div "Hide alerts" at bounding box center [653, 344] width 874 height 15
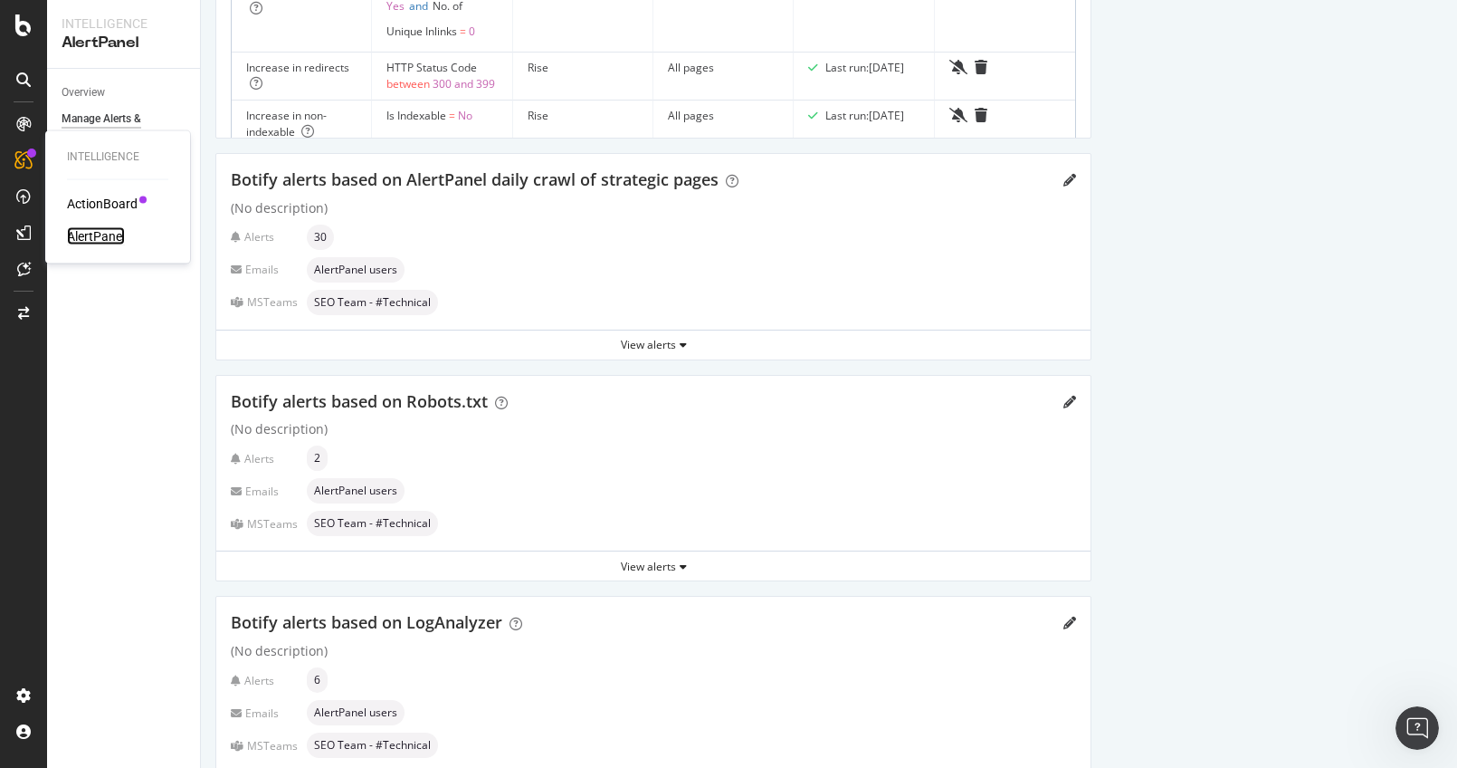
click at [90, 231] on div "AlertPanel" at bounding box center [96, 236] width 58 height 18
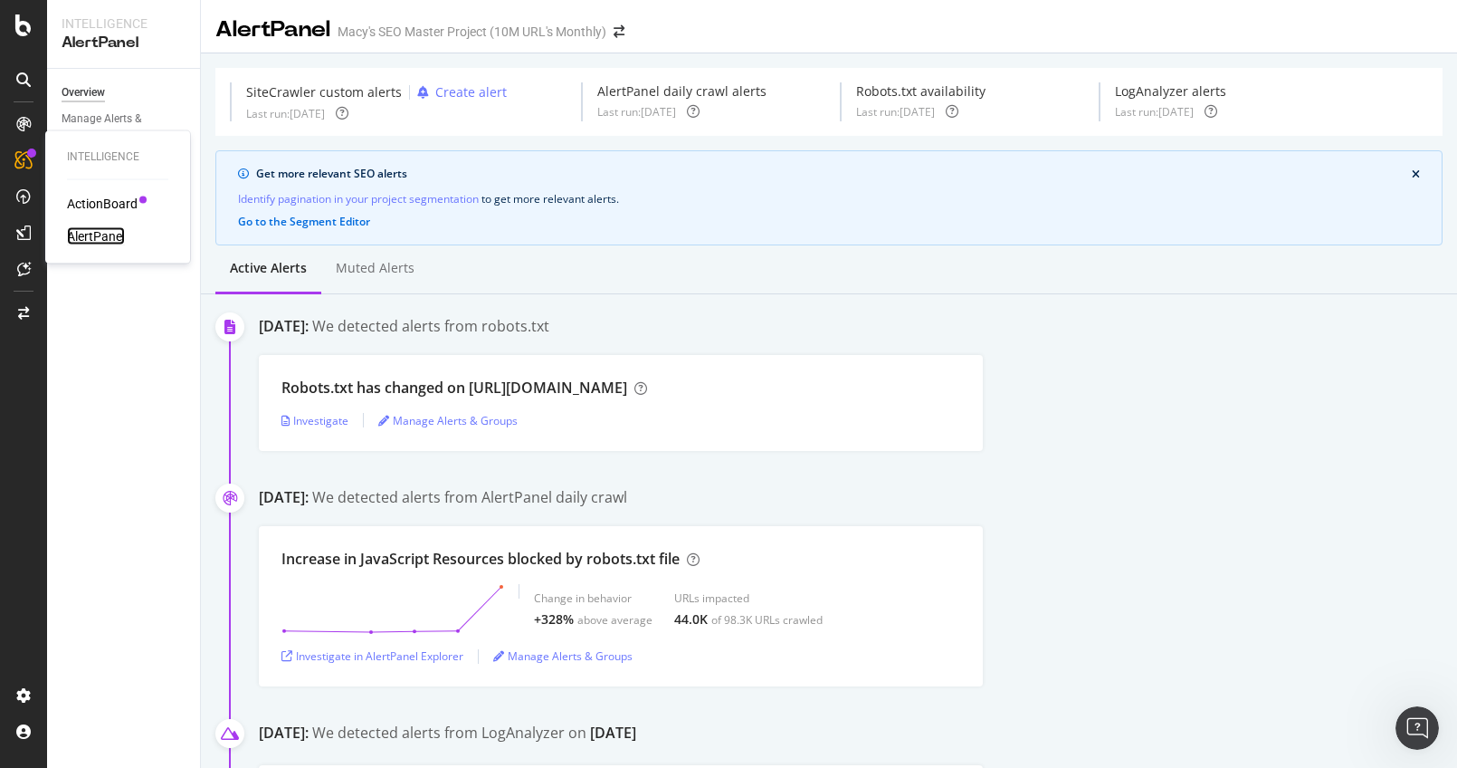
click at [95, 236] on div "AlertPanel" at bounding box center [96, 236] width 58 height 18
click at [100, 234] on div "AlertPanel" at bounding box center [96, 236] width 58 height 18
drag, startPoint x: 523, startPoint y: 388, endPoint x: 641, endPoint y: 386, distance: 117.7
click at [627, 386] on div "Robots.txt has changed on https://www.macys.com/" at bounding box center [454, 387] width 346 height 21
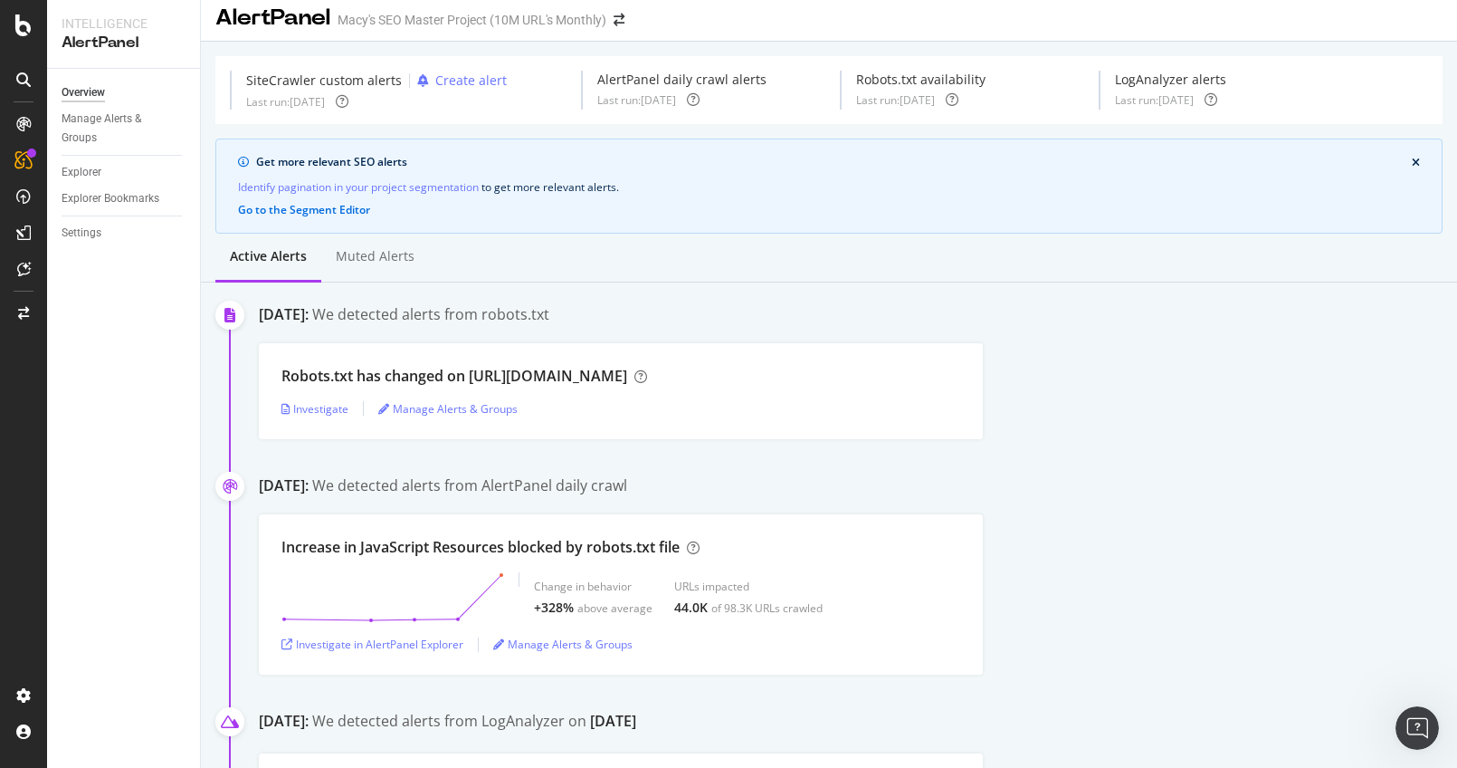
scroll to position [96, 0]
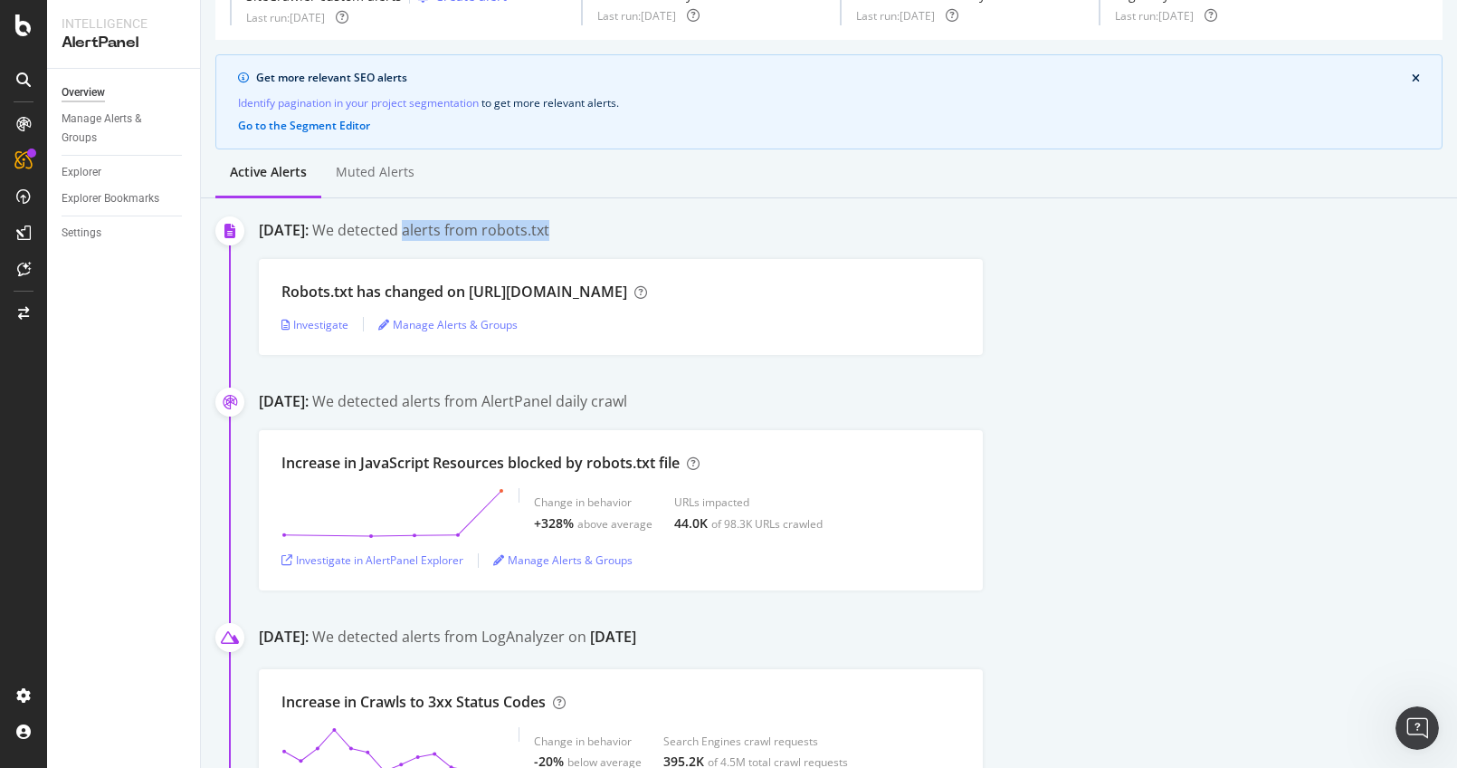
drag, startPoint x: 668, startPoint y: 232, endPoint x: 508, endPoint y: 228, distance: 160.3
click at [508, 228] on div "September 24th 2025: We detected alerts from robots.txt" at bounding box center [858, 232] width 1198 height 24
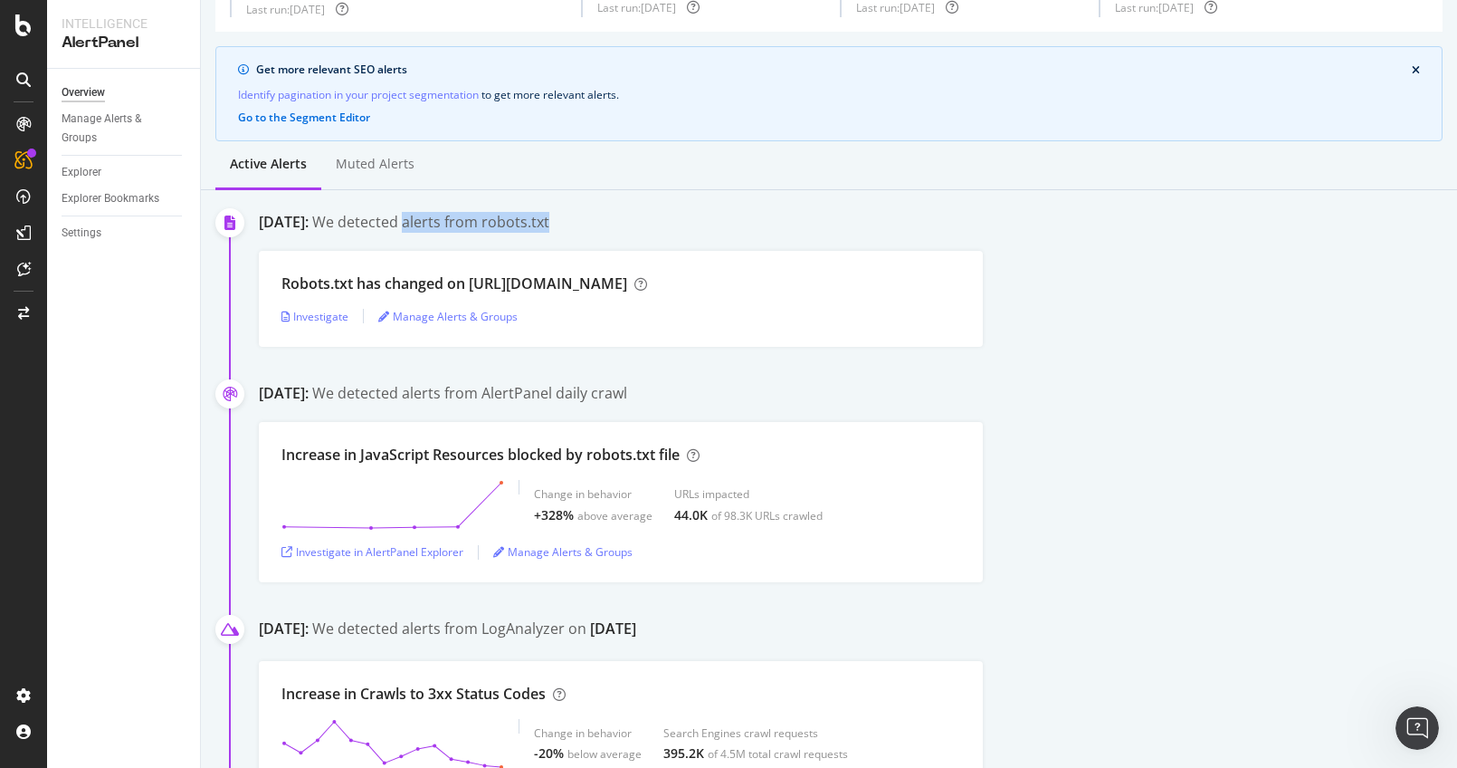
scroll to position [120, 0]
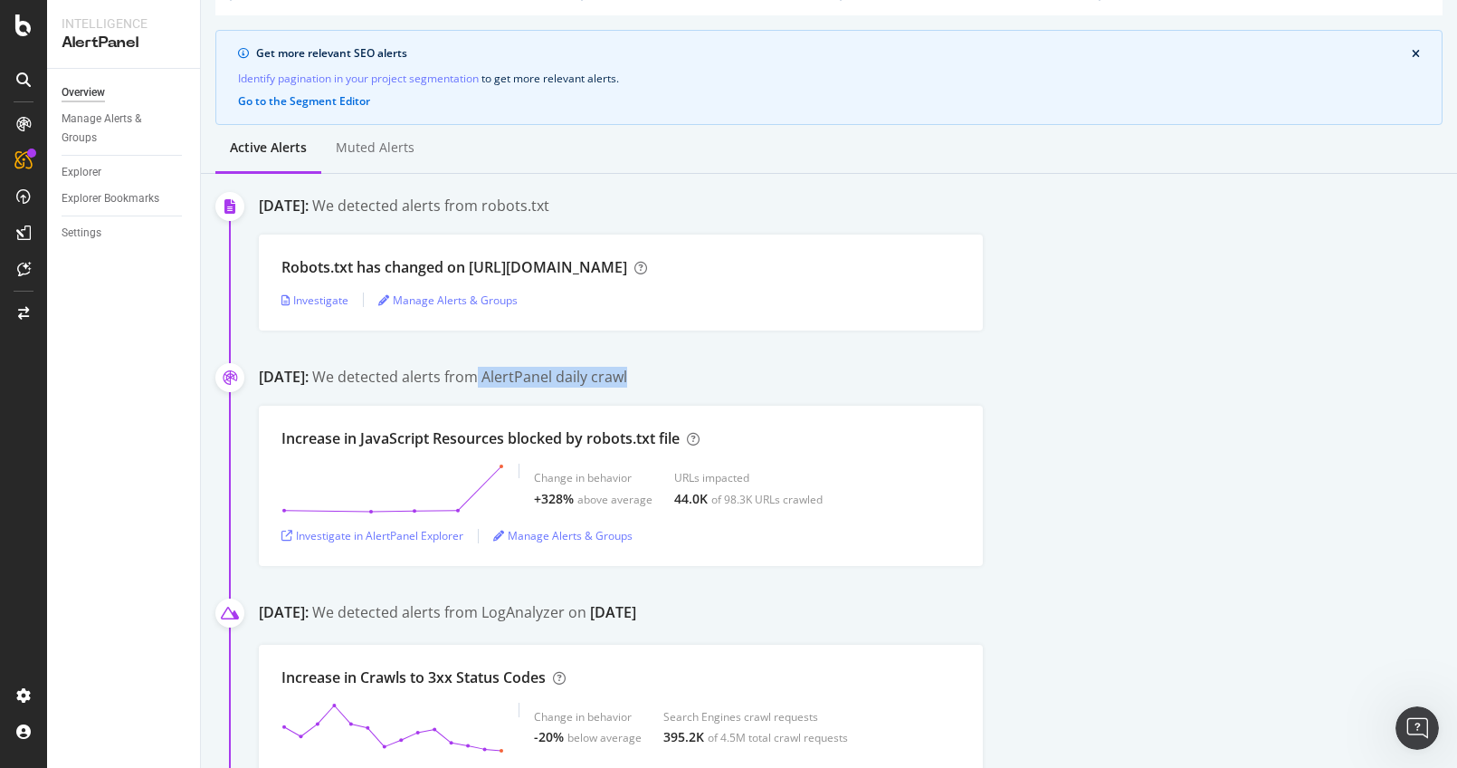
drag, startPoint x: 570, startPoint y: 372, endPoint x: 803, endPoint y: 377, distance: 232.7
click at [803, 377] on div "September 21st 2025: We detected alerts from AlertPanel daily crawl" at bounding box center [858, 379] width 1198 height 24
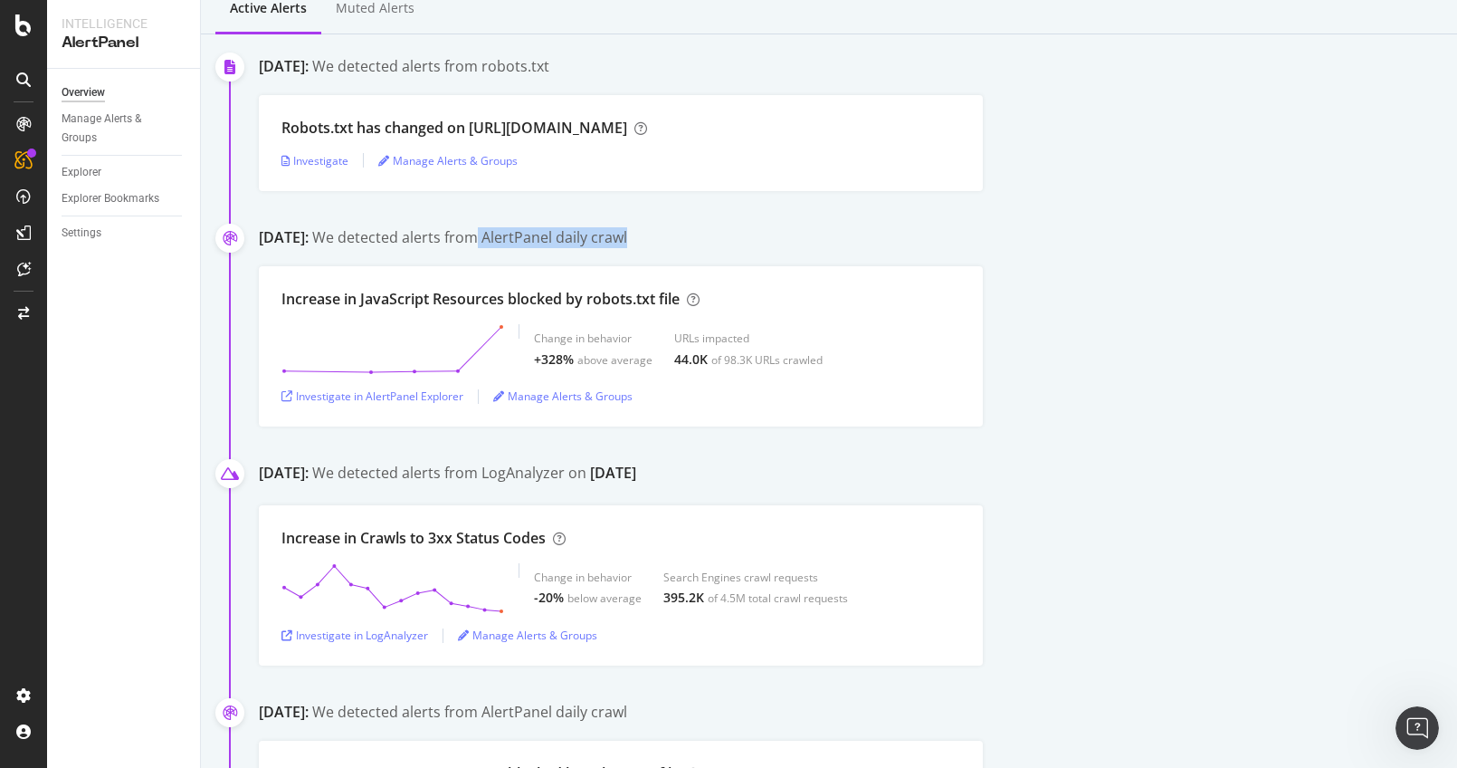
scroll to position [109, 0]
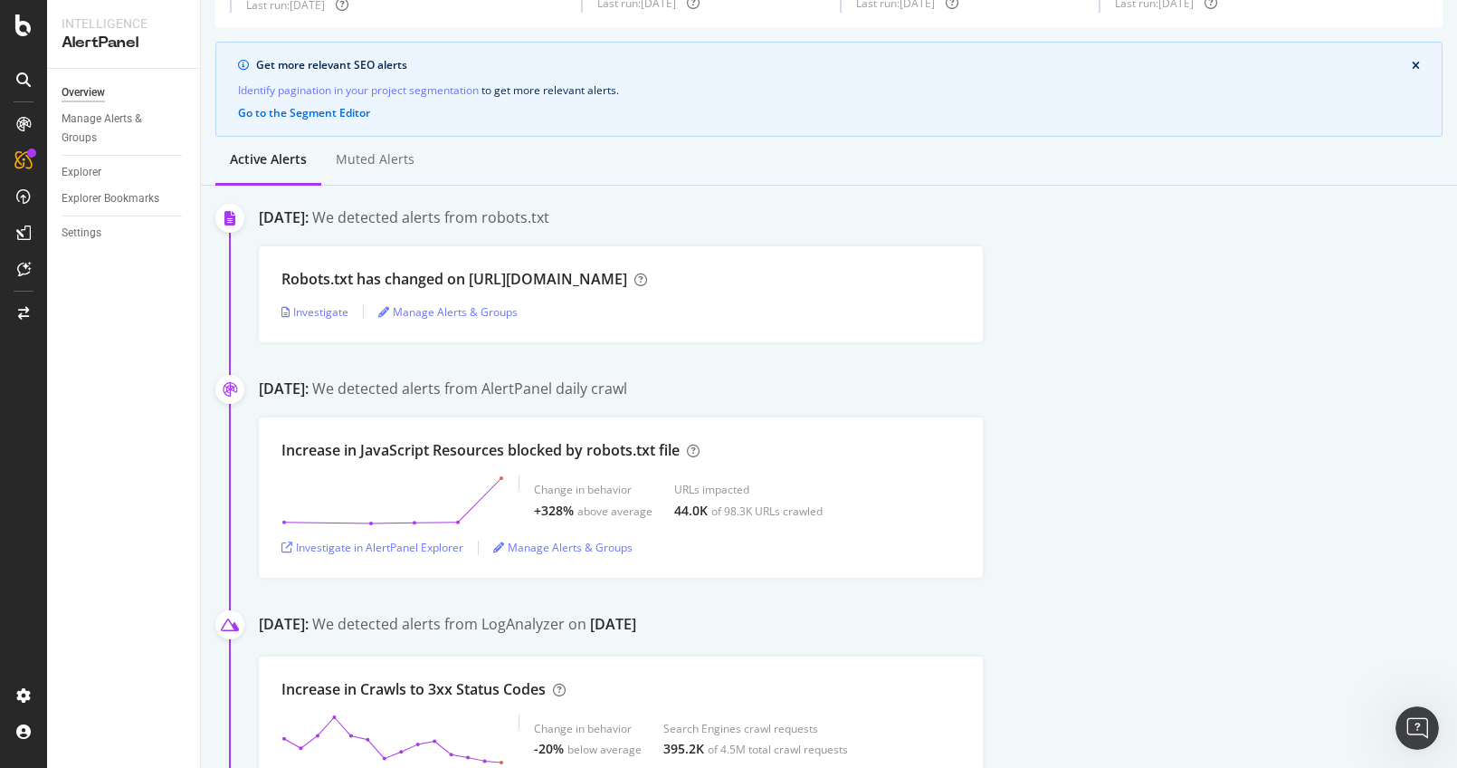
drag, startPoint x: 1092, startPoint y: 370, endPoint x: 1112, endPoint y: 291, distance: 81.5
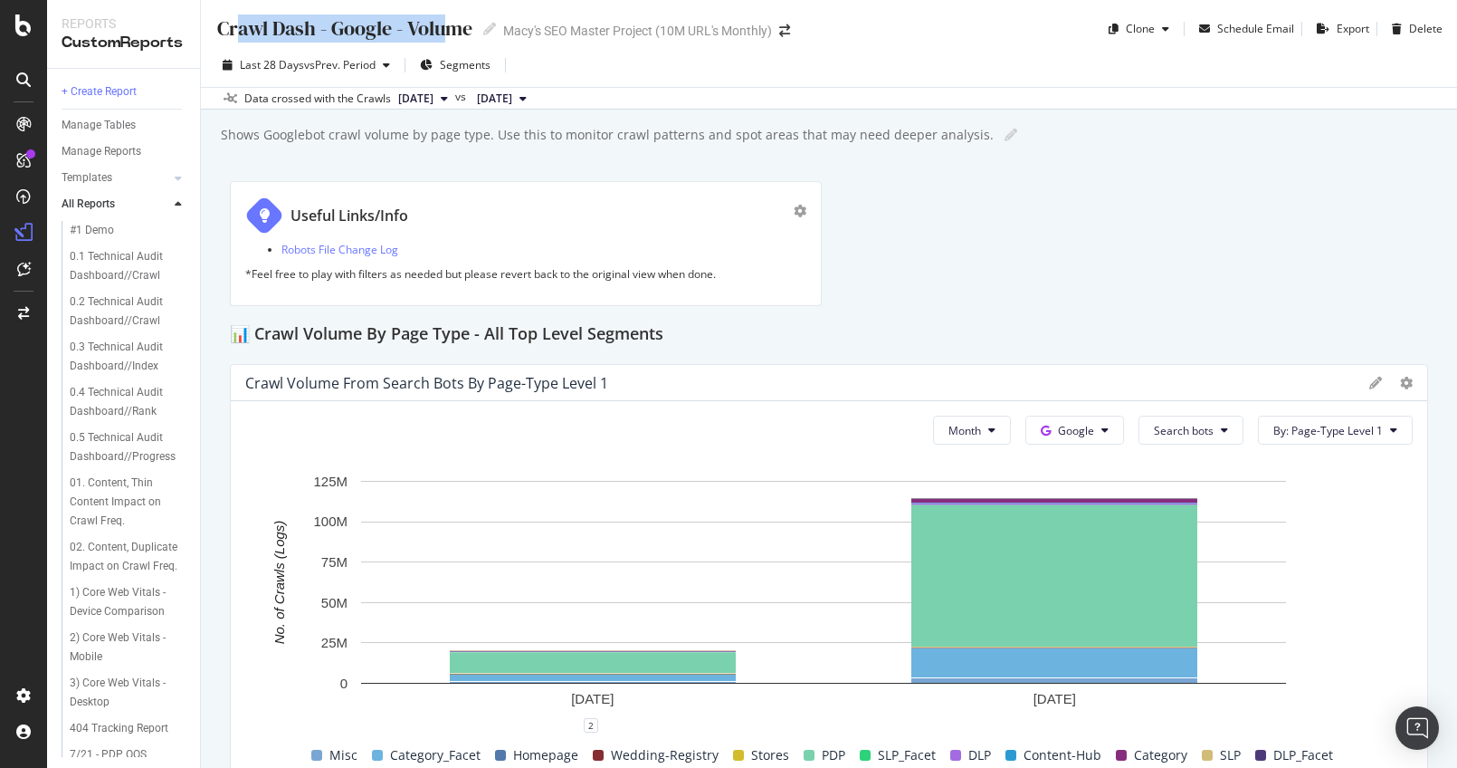
drag, startPoint x: 251, startPoint y: 29, endPoint x: 452, endPoint y: 21, distance: 201.1
click at [452, 21] on div "Crawl Dash - Google - Volume" at bounding box center [343, 28] width 257 height 28
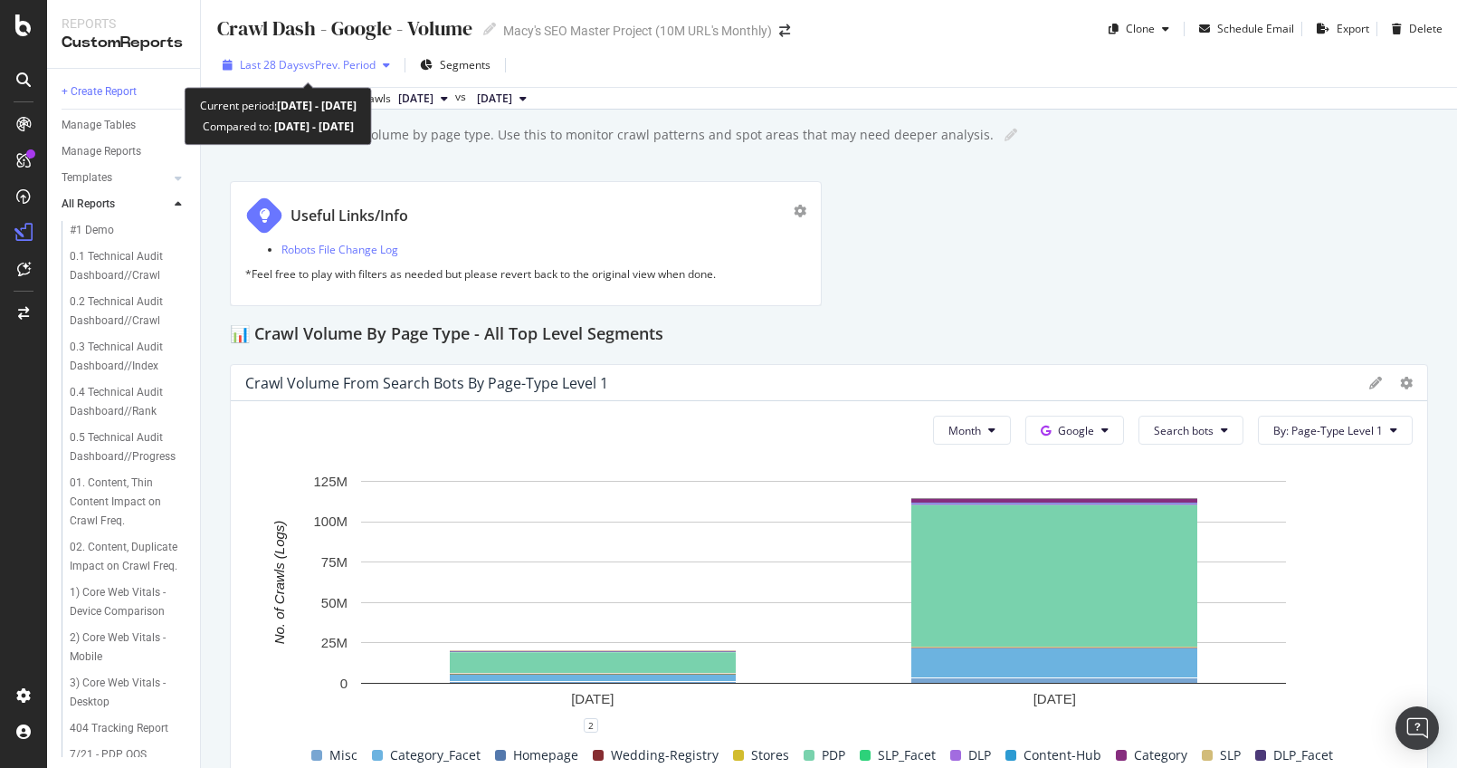
click at [296, 60] on span "Last 28 Days" at bounding box center [272, 64] width 64 height 15
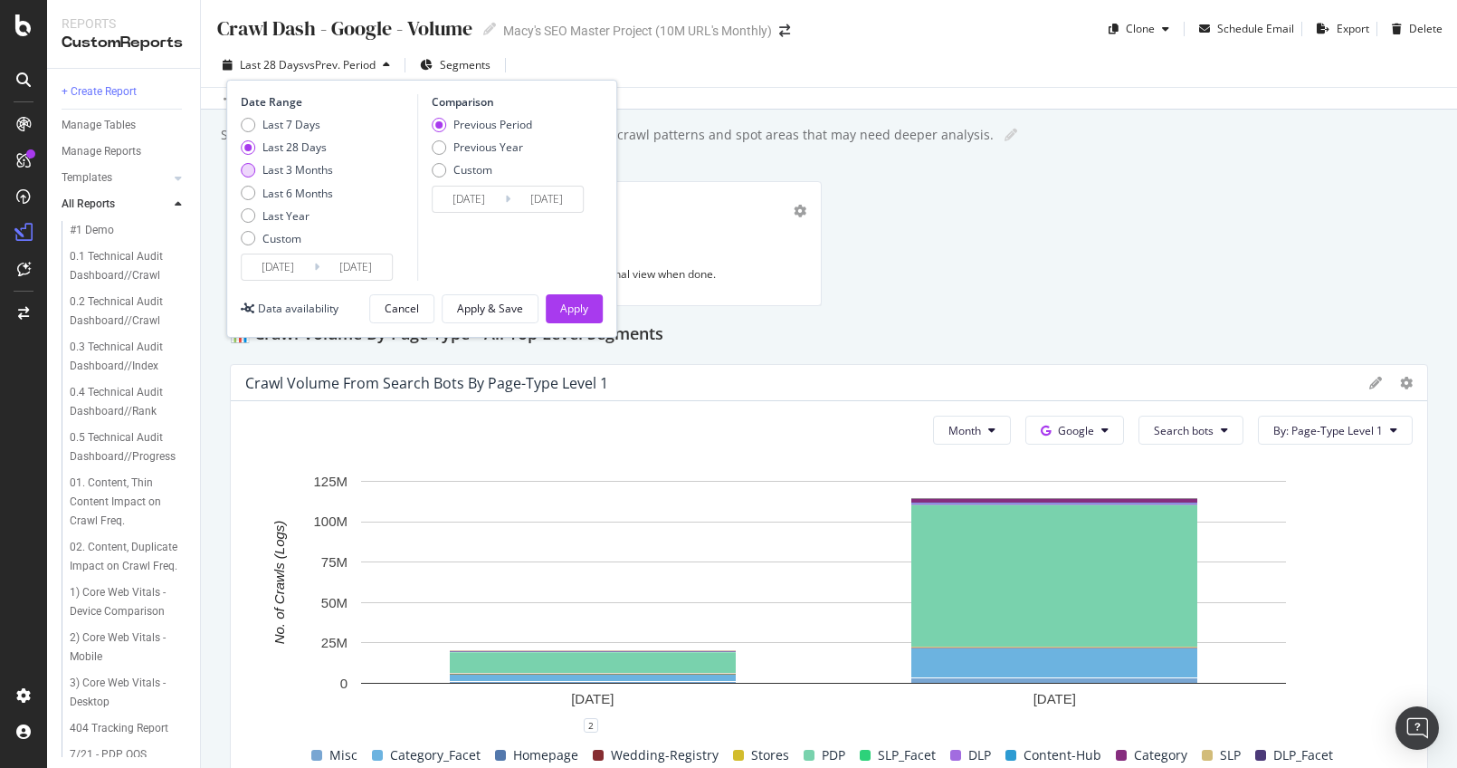
click at [245, 167] on div "Last 3 Months" at bounding box center [248, 170] width 14 height 14
type input "2025/06/26"
type input "2025/03/26"
type input "2025/06/25"
click at [588, 308] on button "Apply" at bounding box center [574, 308] width 57 height 29
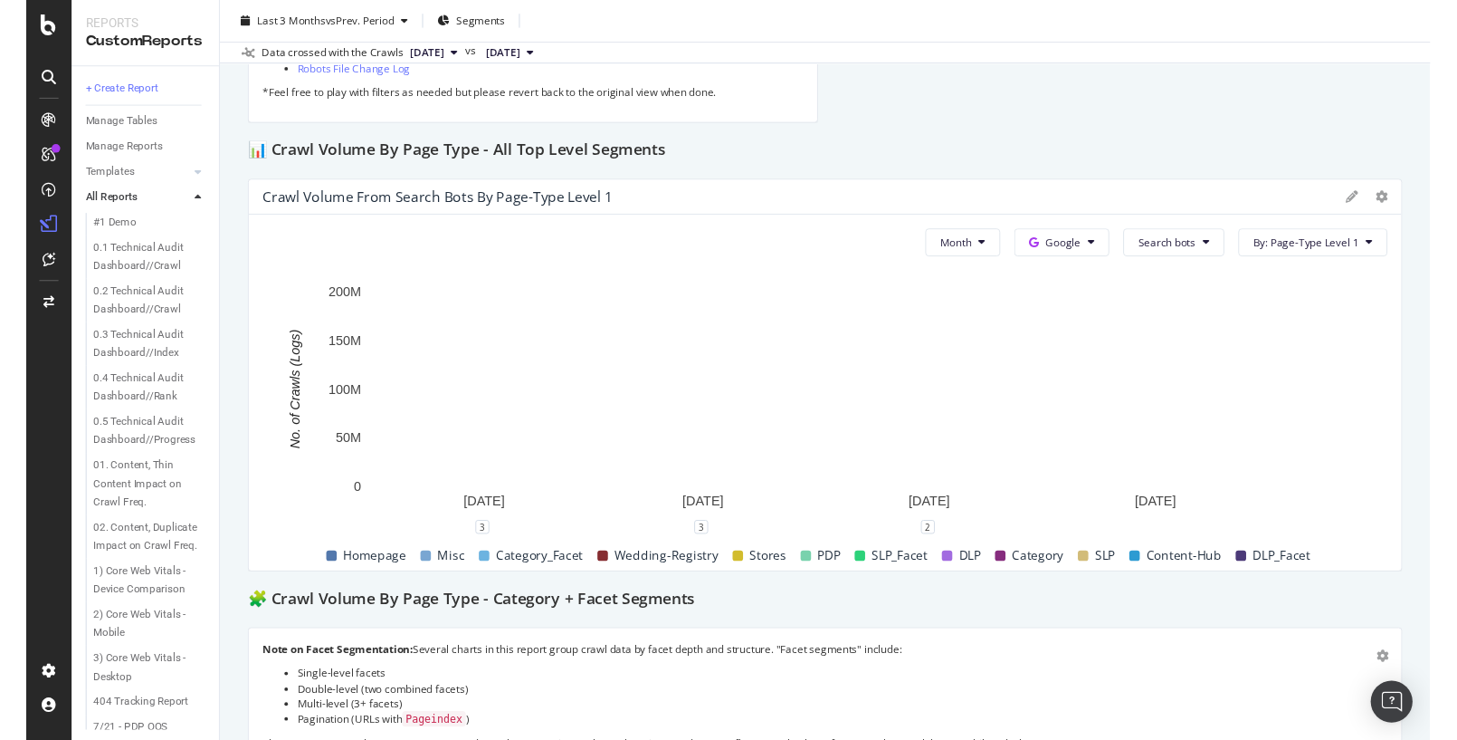
scroll to position [181, 0]
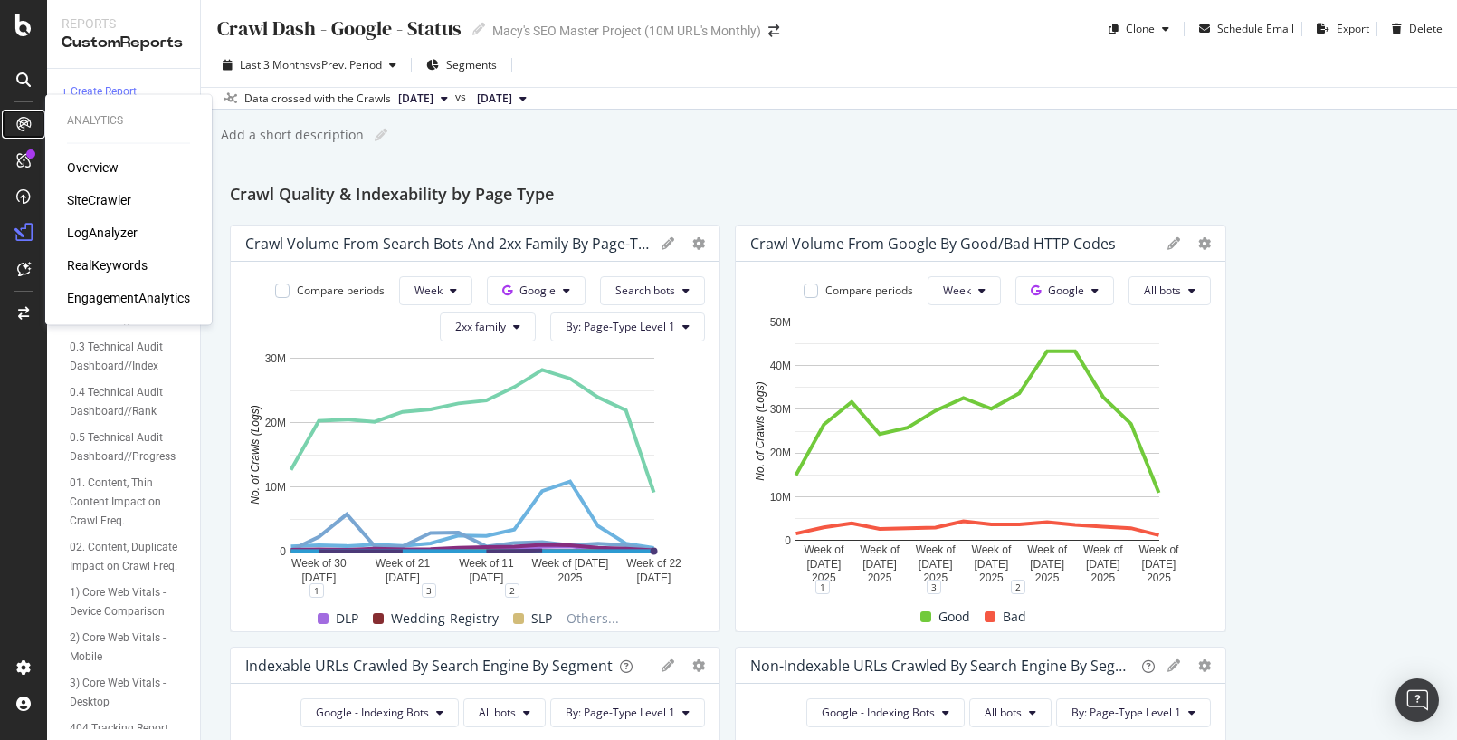
click at [20, 125] on icon at bounding box center [23, 124] width 14 height 14
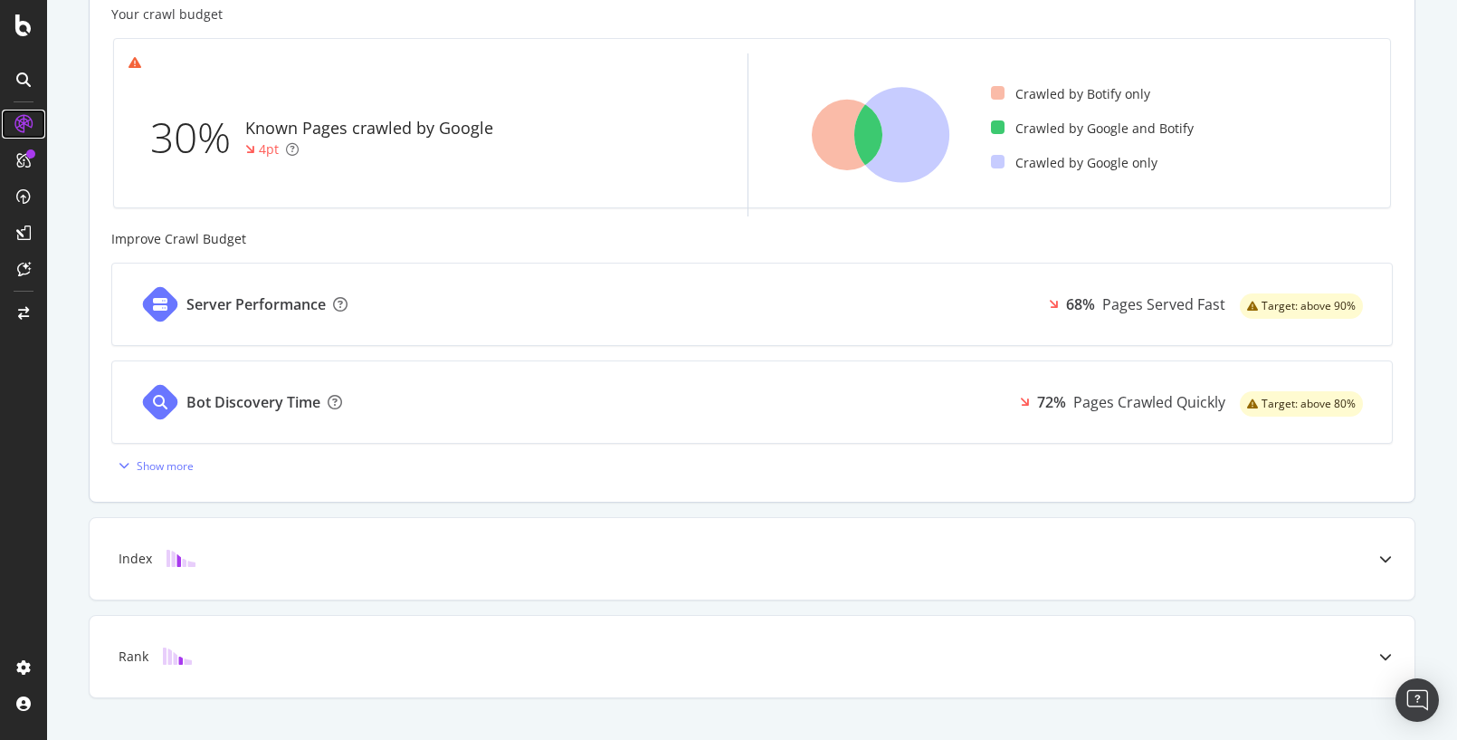
scroll to position [570, 0]
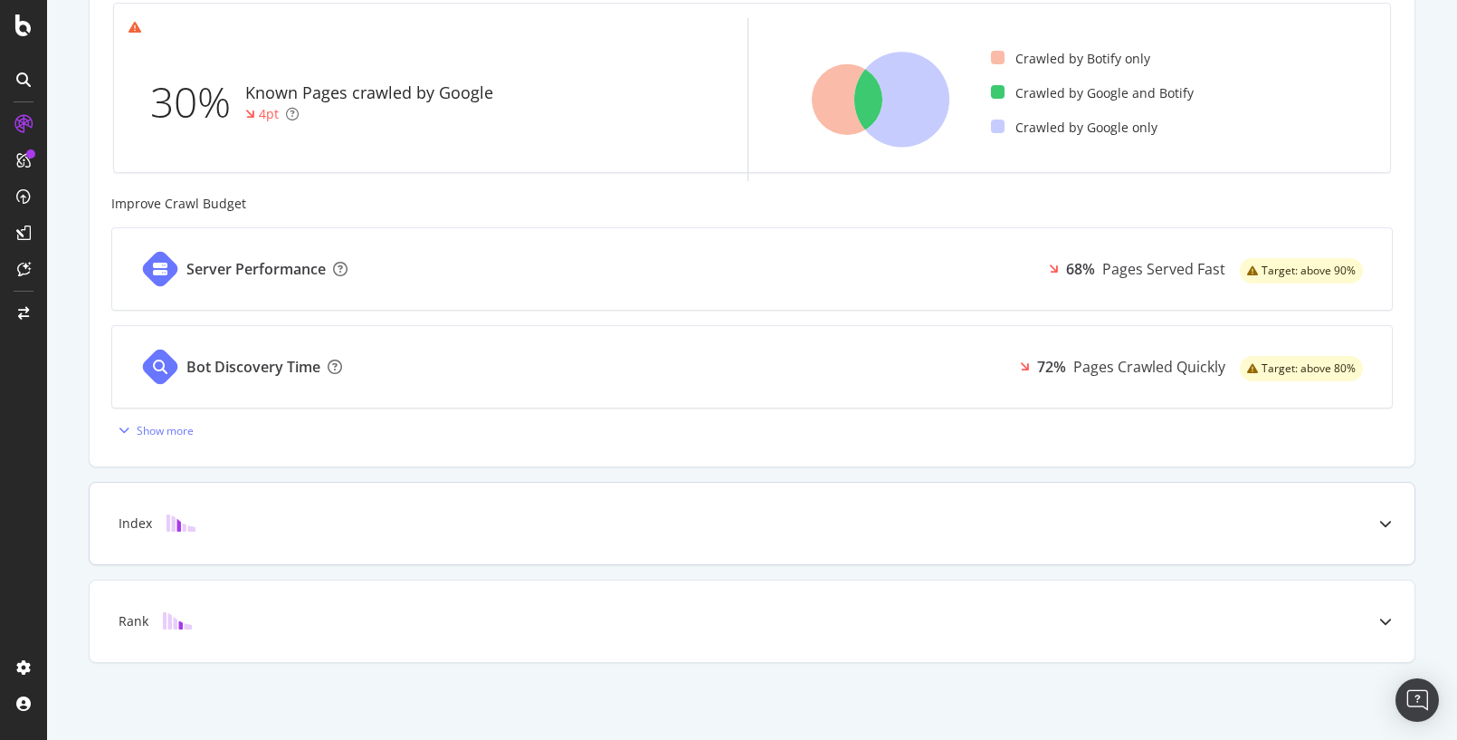
click at [1274, 511] on div "Index" at bounding box center [752, 522] width 1325 height 81
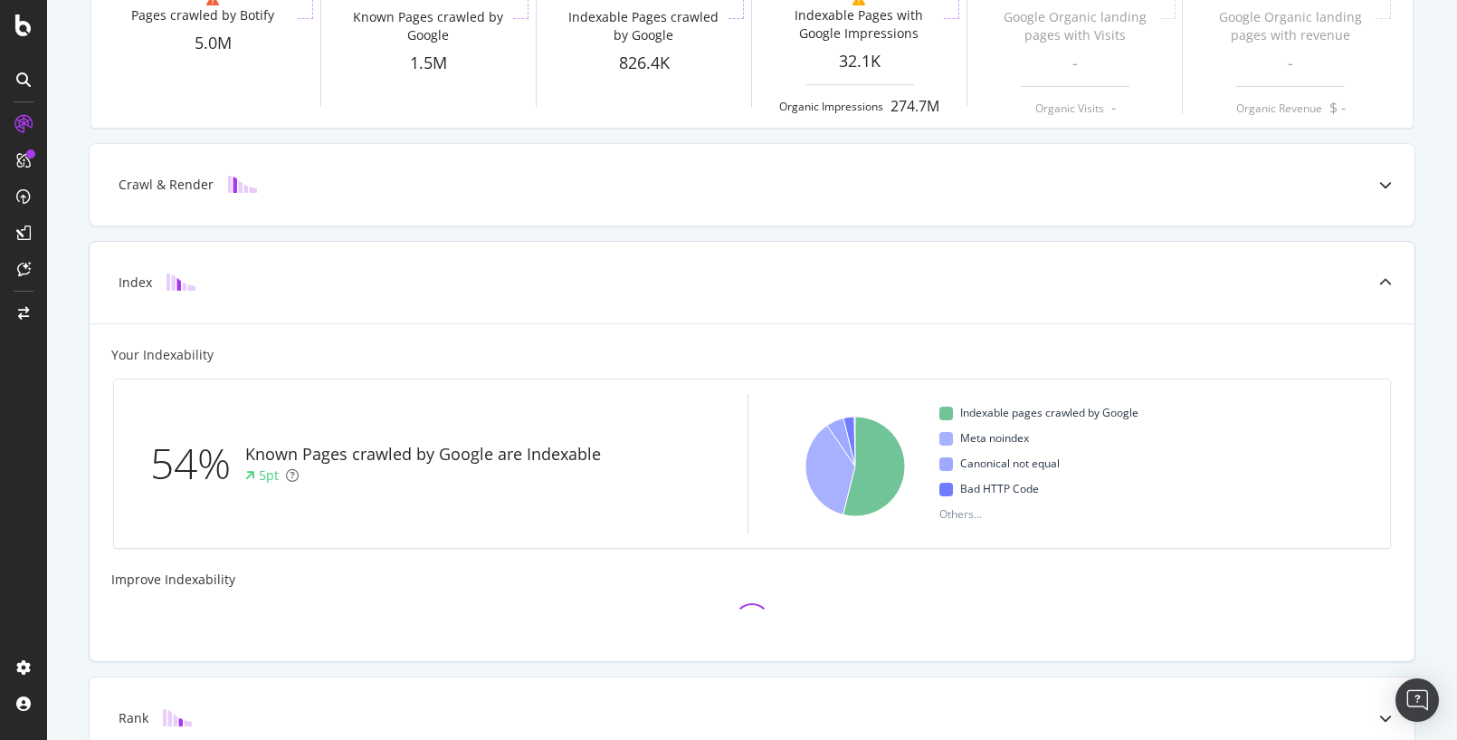
scroll to position [389, 0]
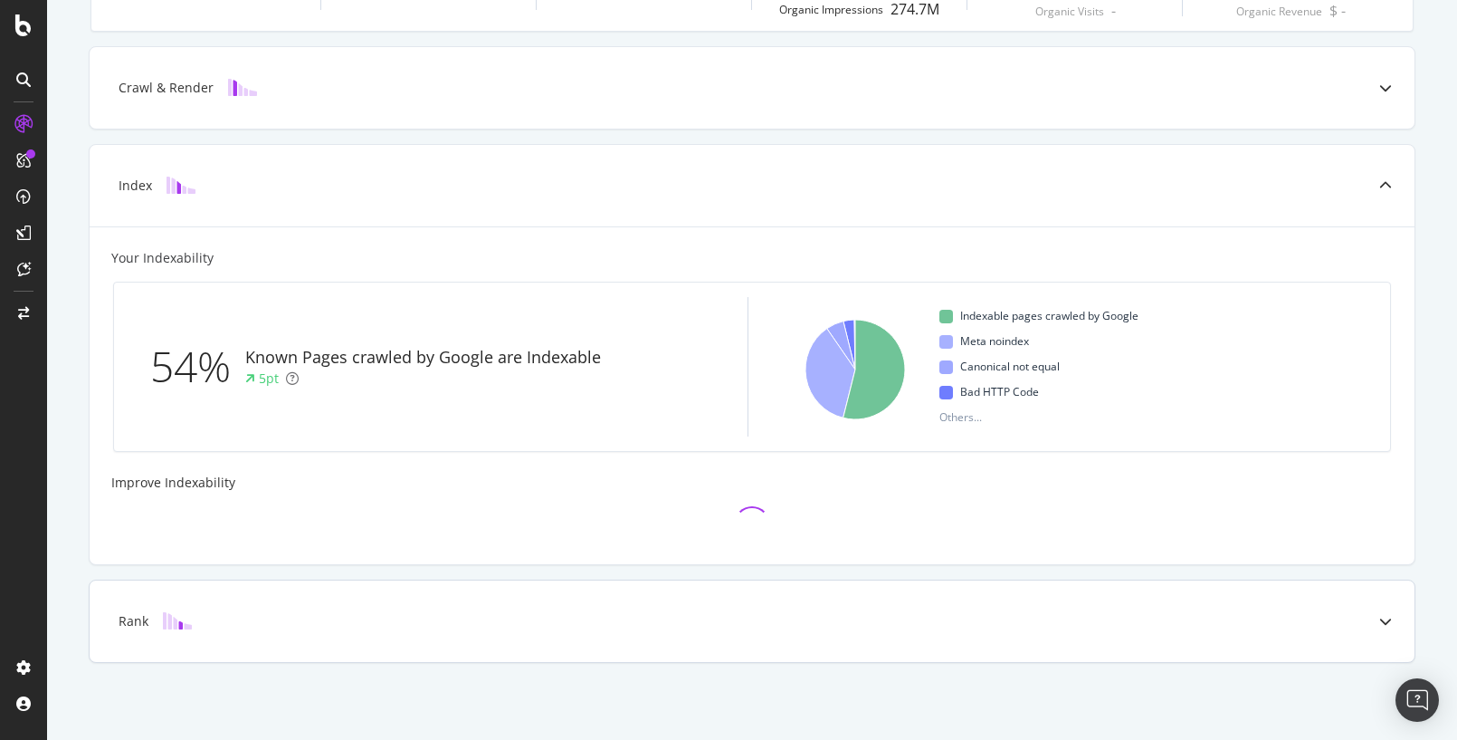
click at [1380, 615] on icon at bounding box center [1385, 621] width 13 height 13
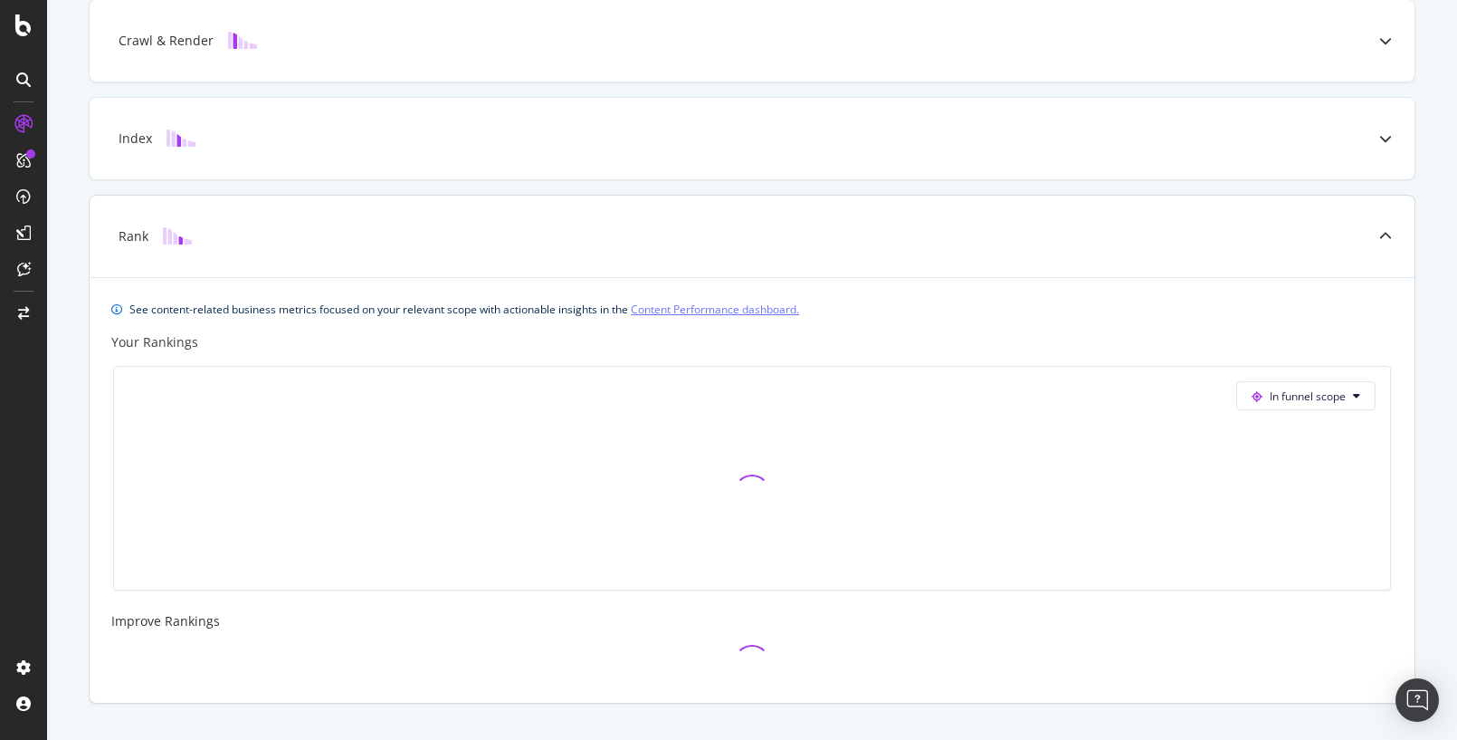
scroll to position [294, 0]
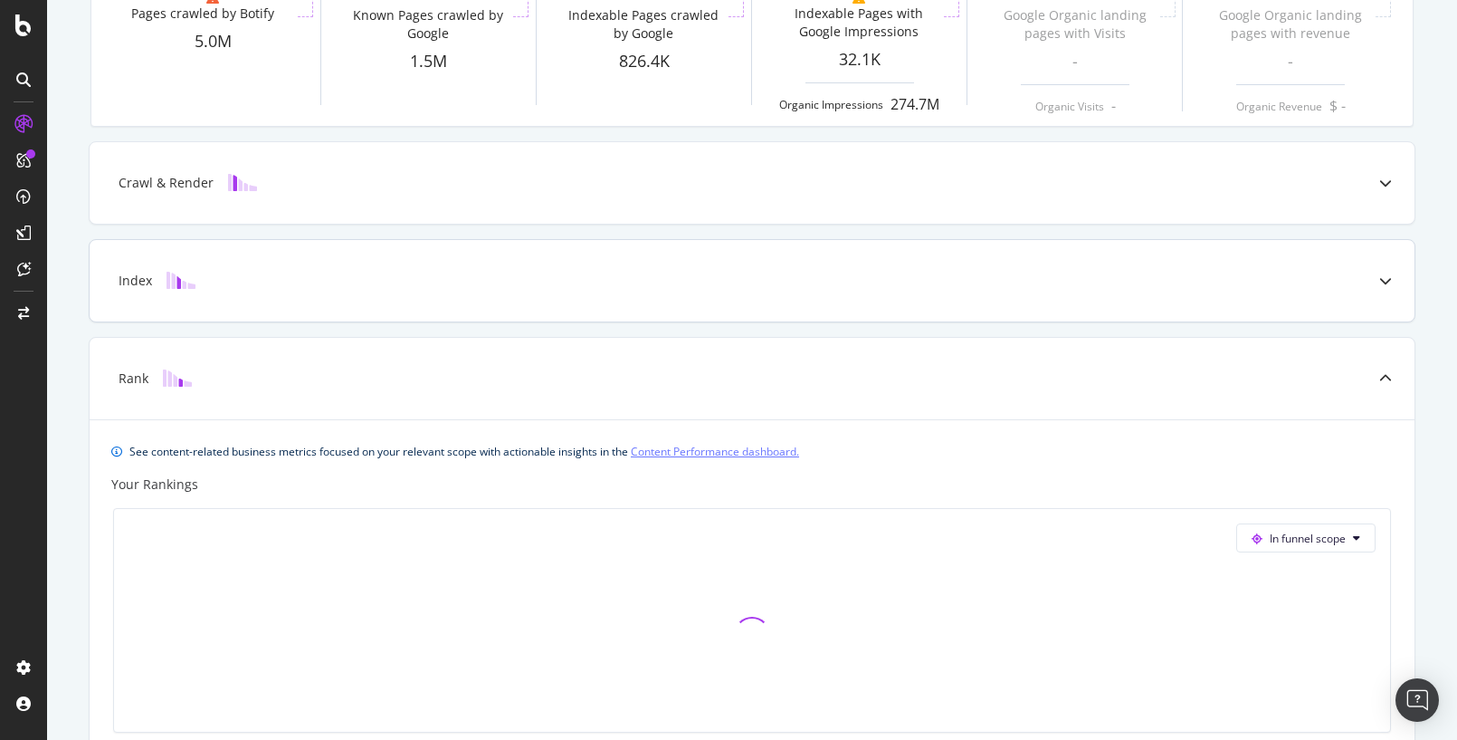
click at [491, 292] on div "Index" at bounding box center [752, 280] width 1325 height 81
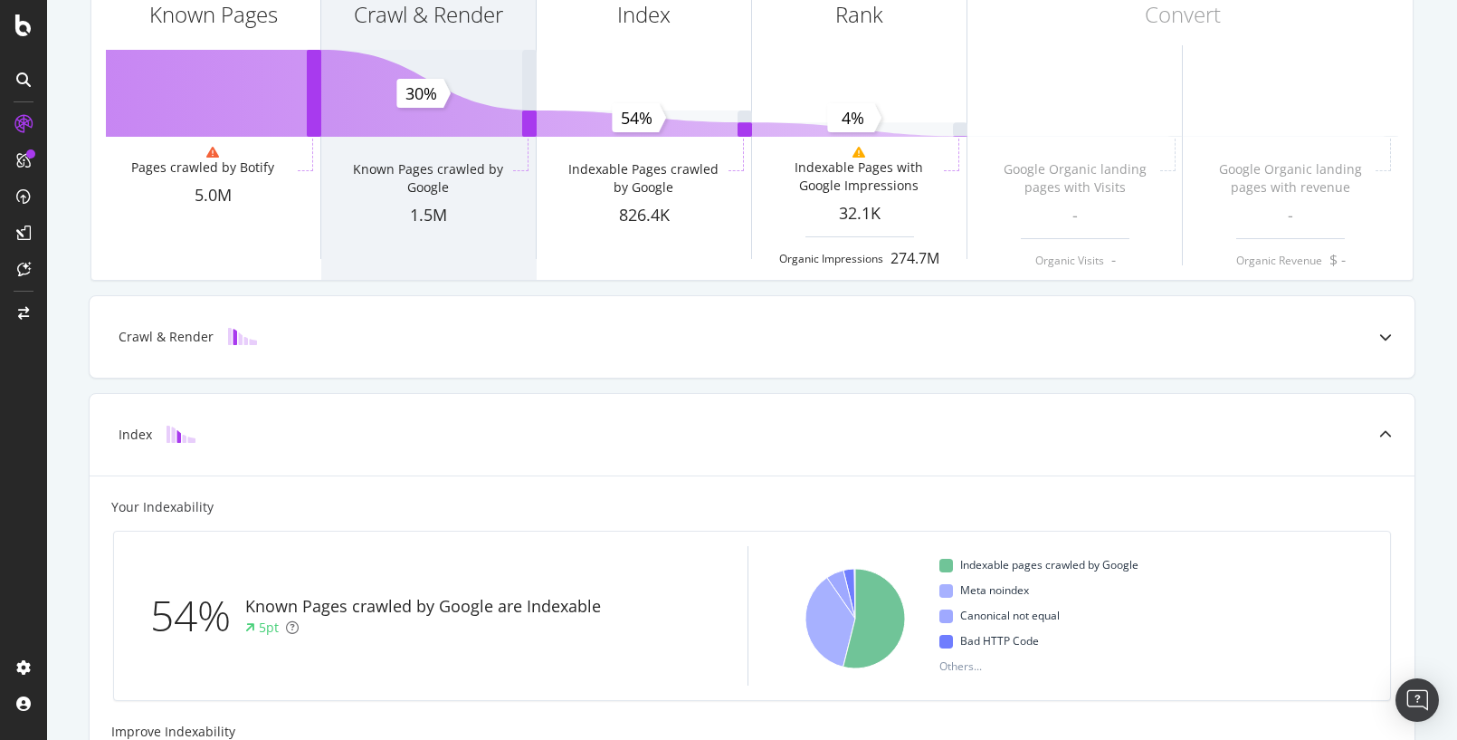
scroll to position [0, 0]
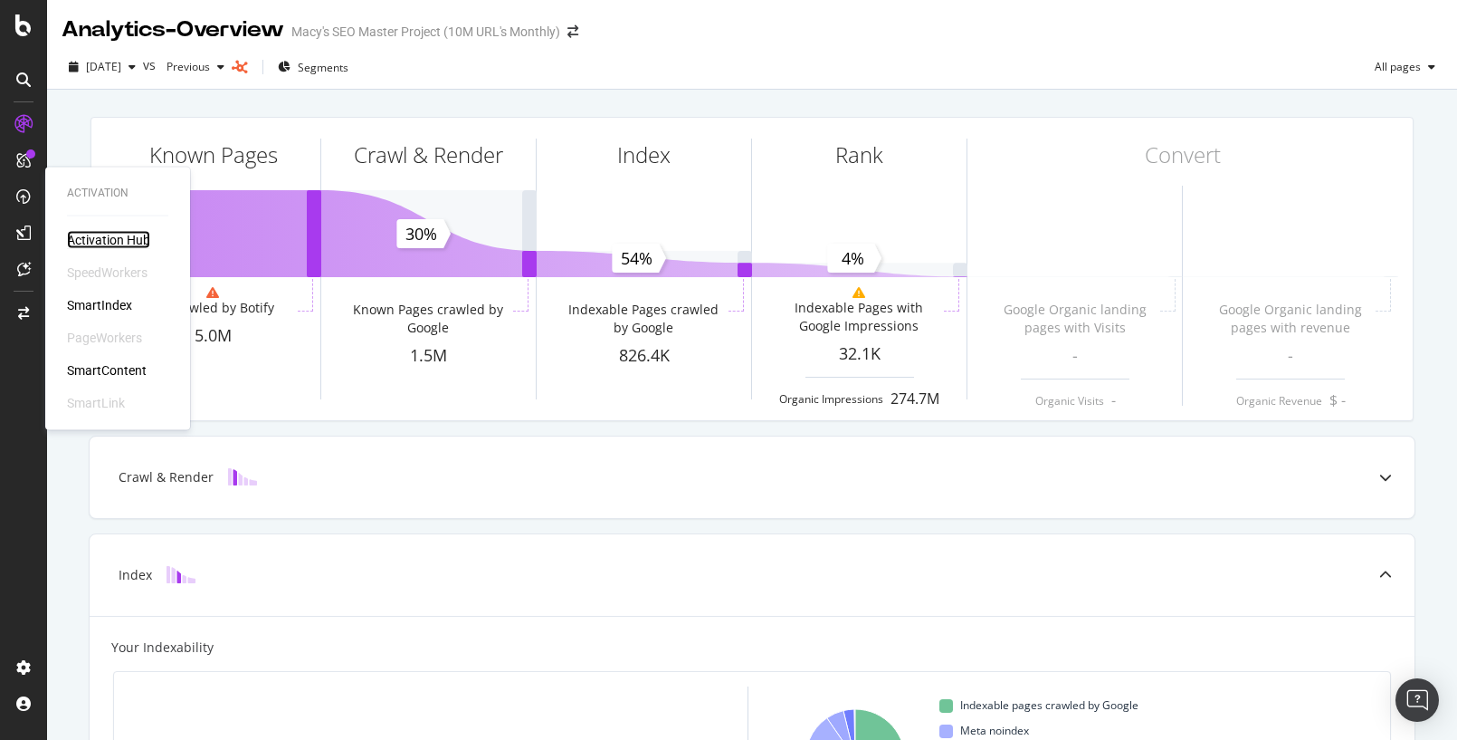
click at [97, 241] on div "Activation Hub" at bounding box center [108, 240] width 83 height 18
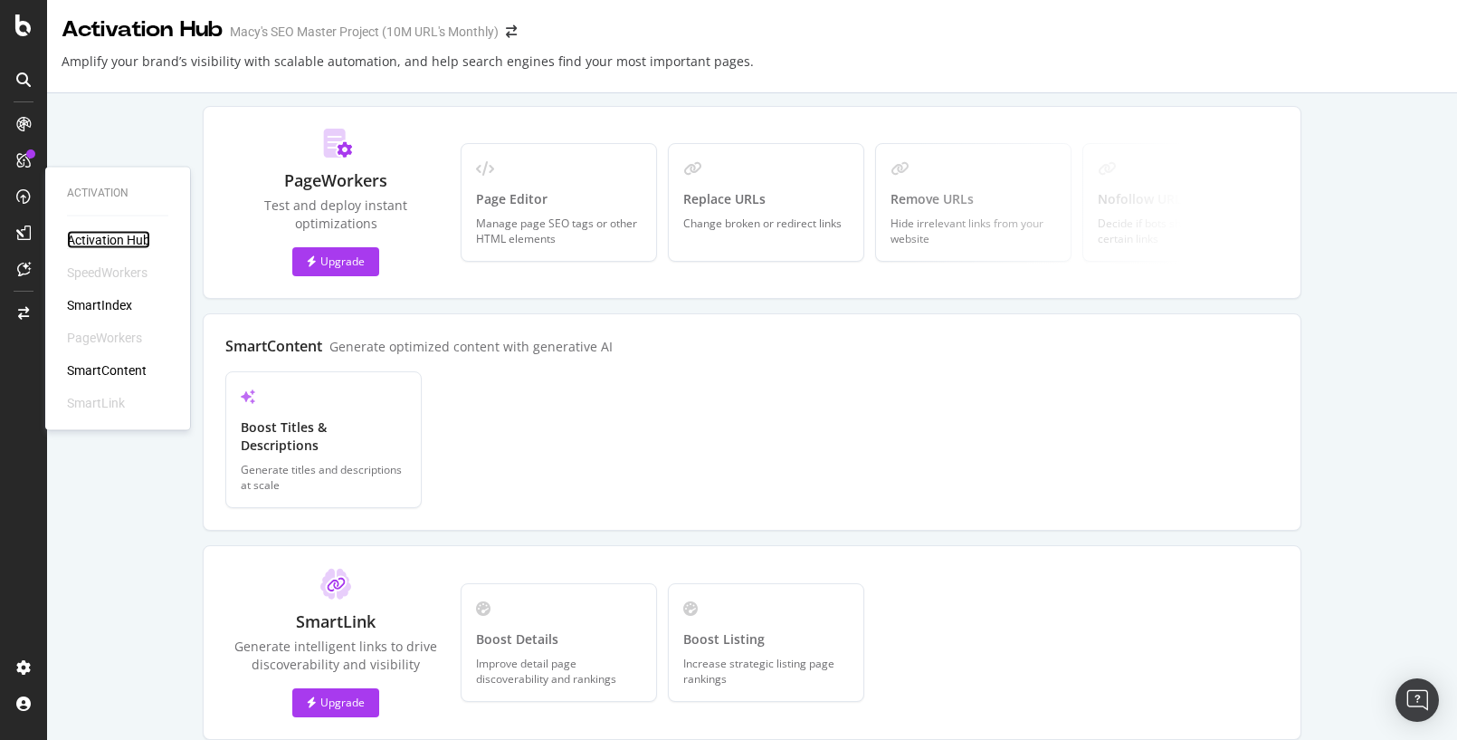
click at [107, 233] on div "Activation Hub" at bounding box center [108, 240] width 83 height 18
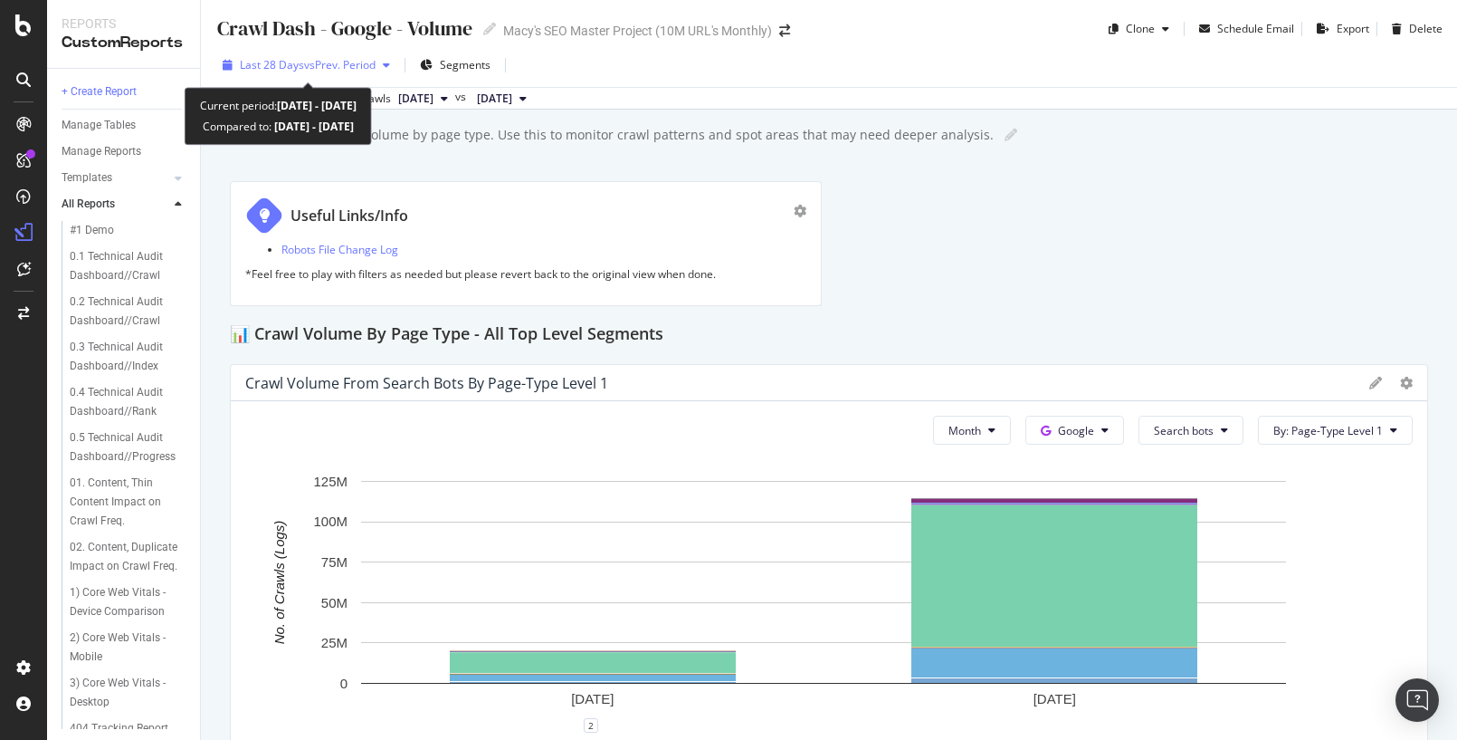
click at [341, 62] on span "vs Prev. Period" at bounding box center [340, 64] width 72 height 15
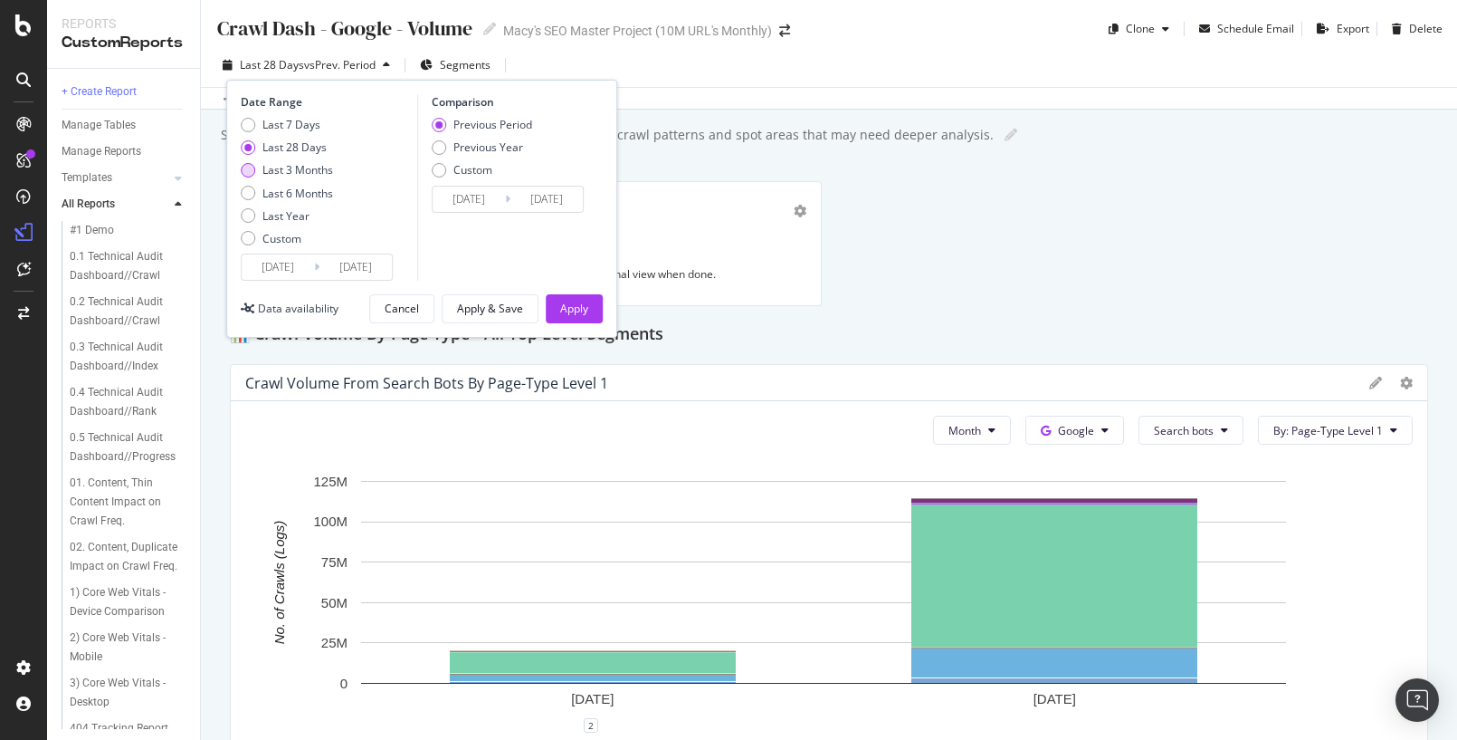
click at [253, 166] on div "Last 3 Months" at bounding box center [248, 170] width 14 height 14
type input "2025/06/26"
type input "2025/03/26"
type input "2025/06/25"
click at [573, 311] on div "Apply" at bounding box center [574, 308] width 28 height 15
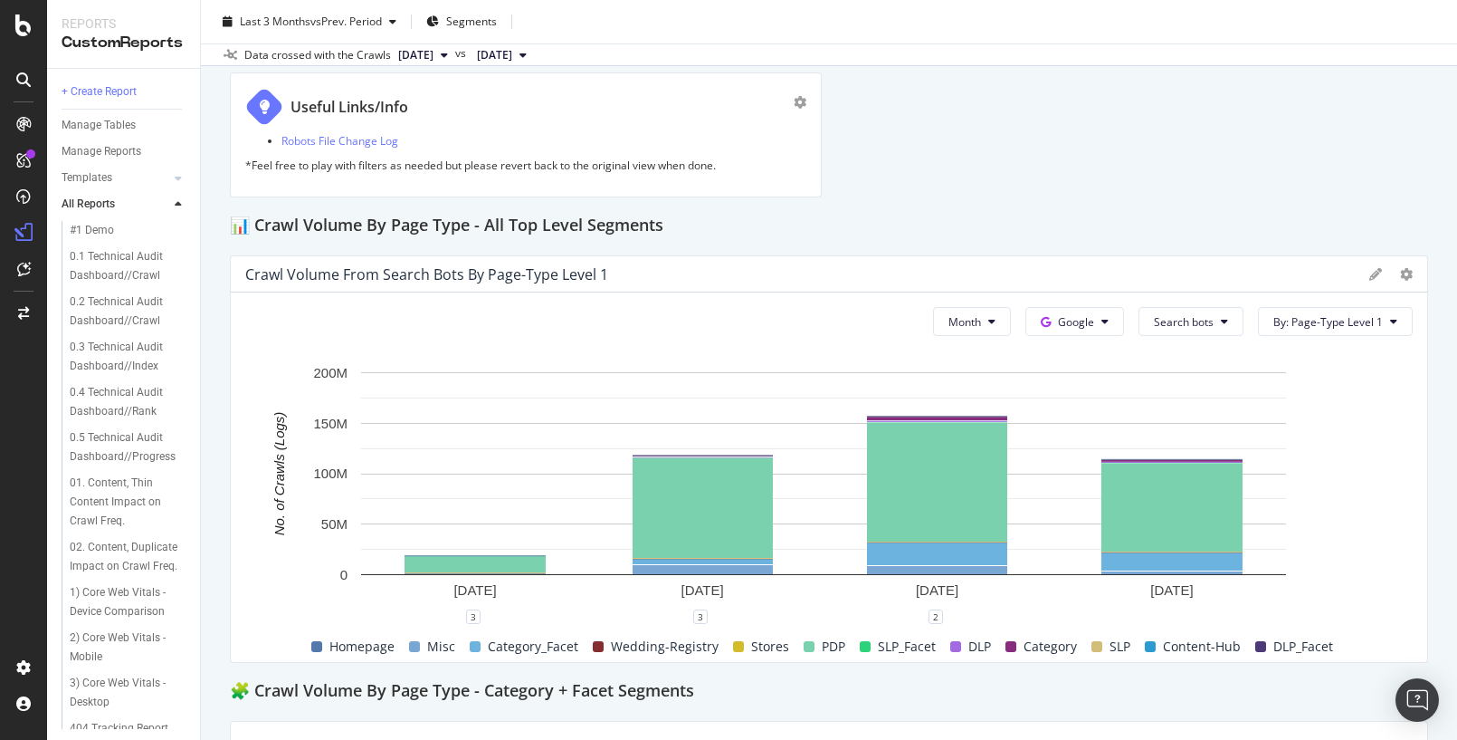
scroll to position [142, 0]
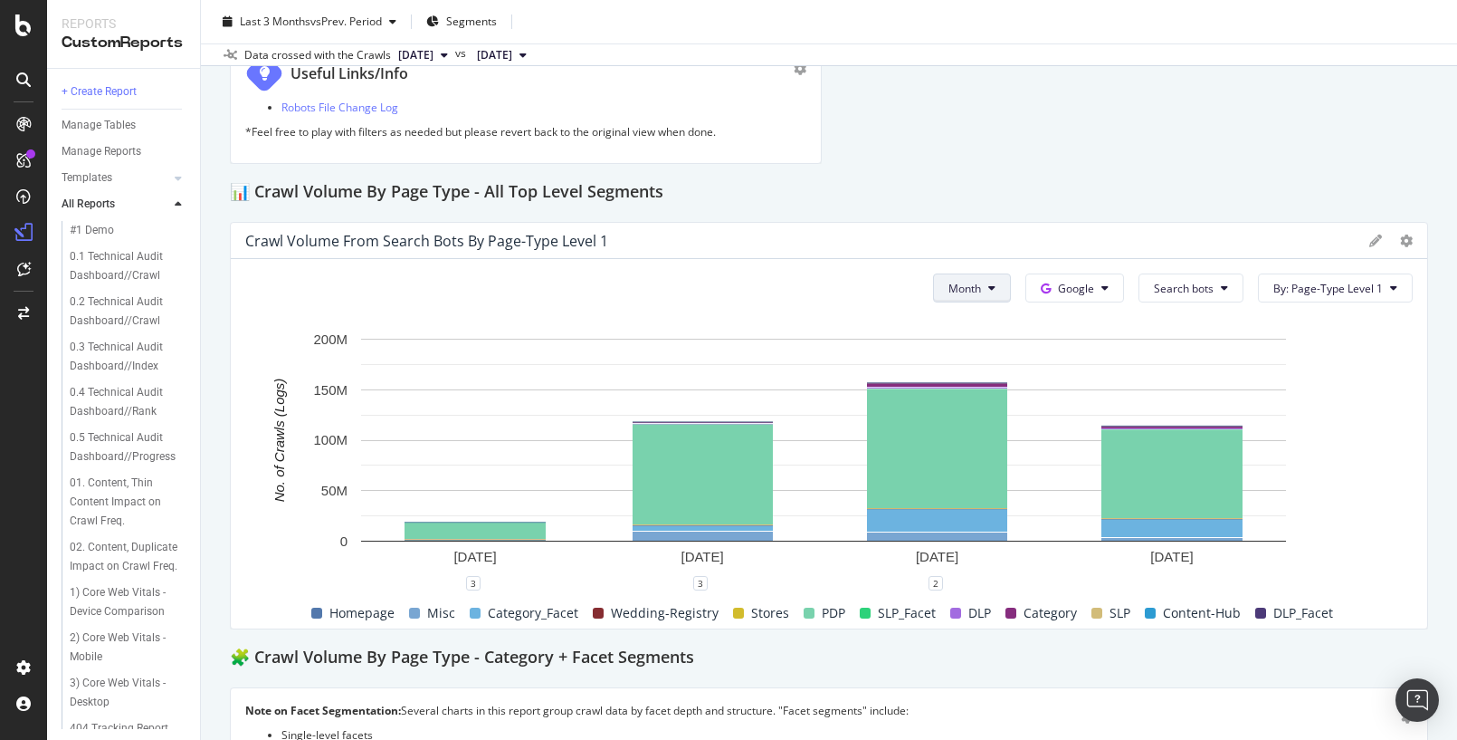
click at [988, 291] on icon at bounding box center [991, 287] width 7 height 11
click at [954, 324] on span "Day" at bounding box center [957, 323] width 35 height 16
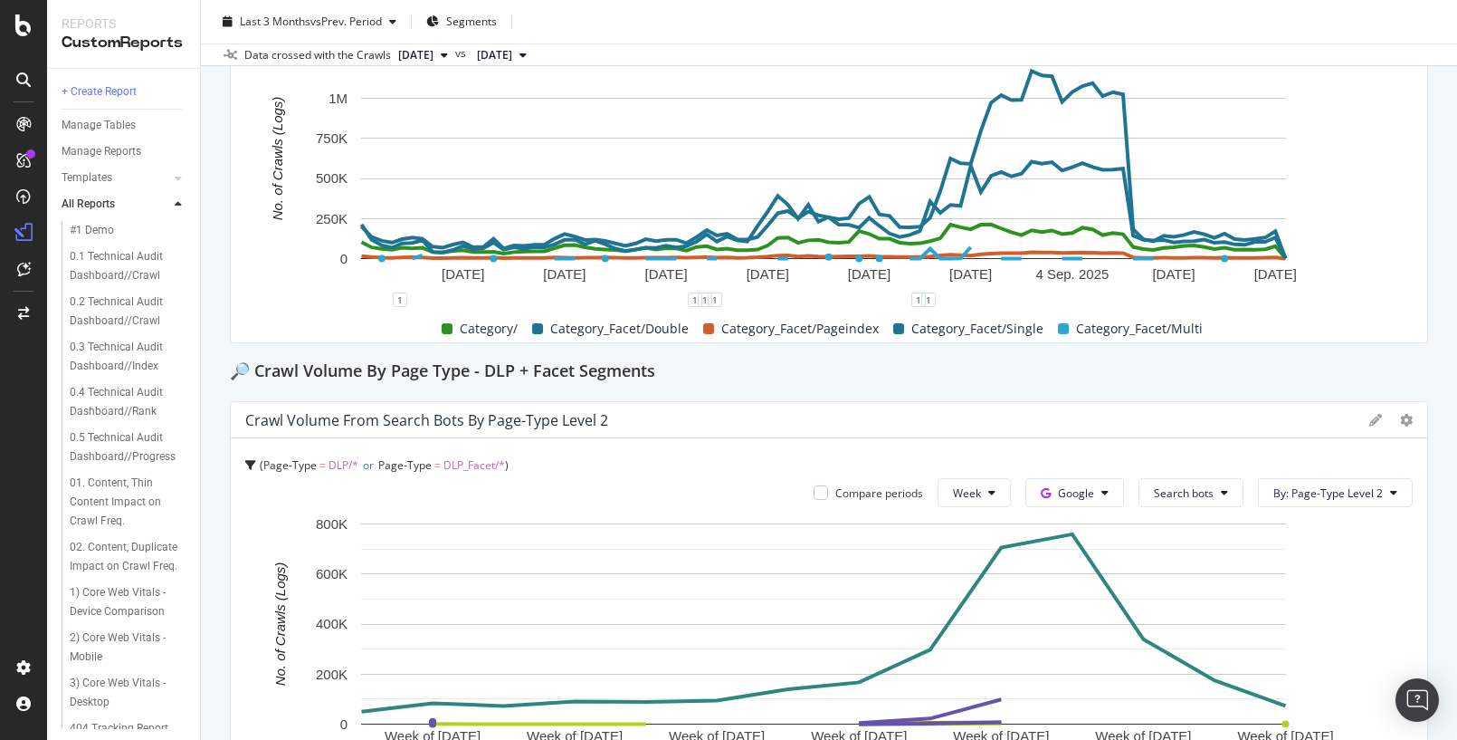
scroll to position [856, 0]
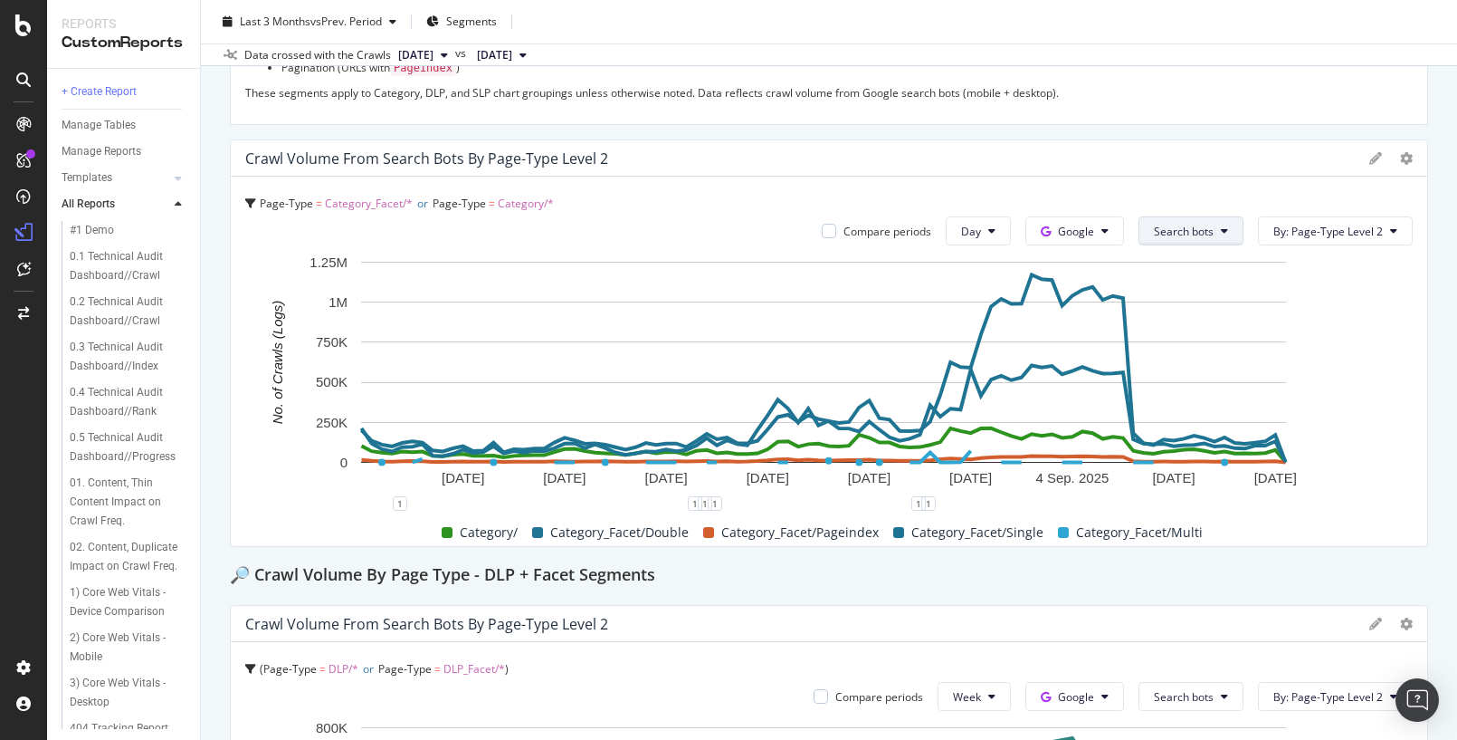
click at [1178, 234] on span "Search bots" at bounding box center [1184, 231] width 60 height 15
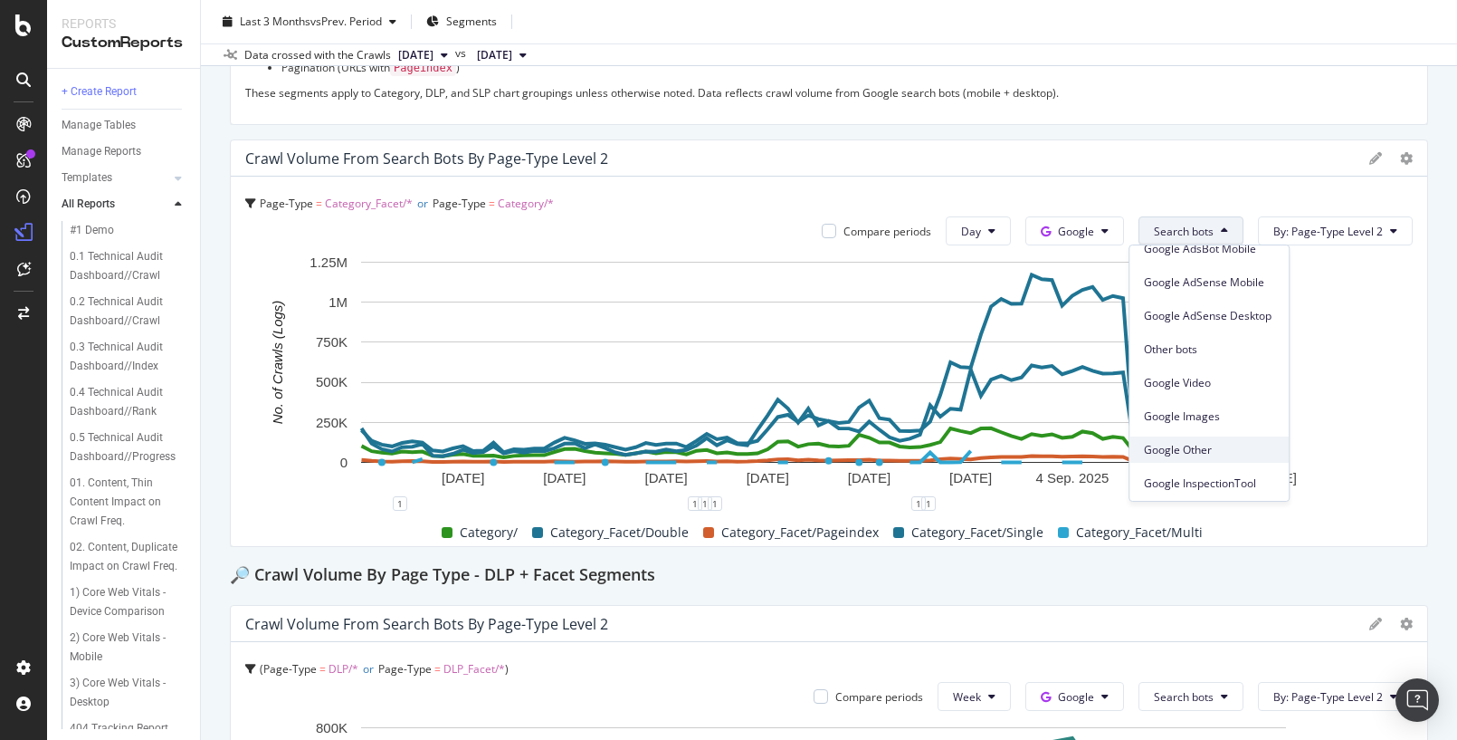
scroll to position [287, 0]
click at [1201, 178] on div "Page-Type = Category_Facet/* or Page-Type = Category/* Compare periods Day Goog…" at bounding box center [829, 361] width 1197 height 369
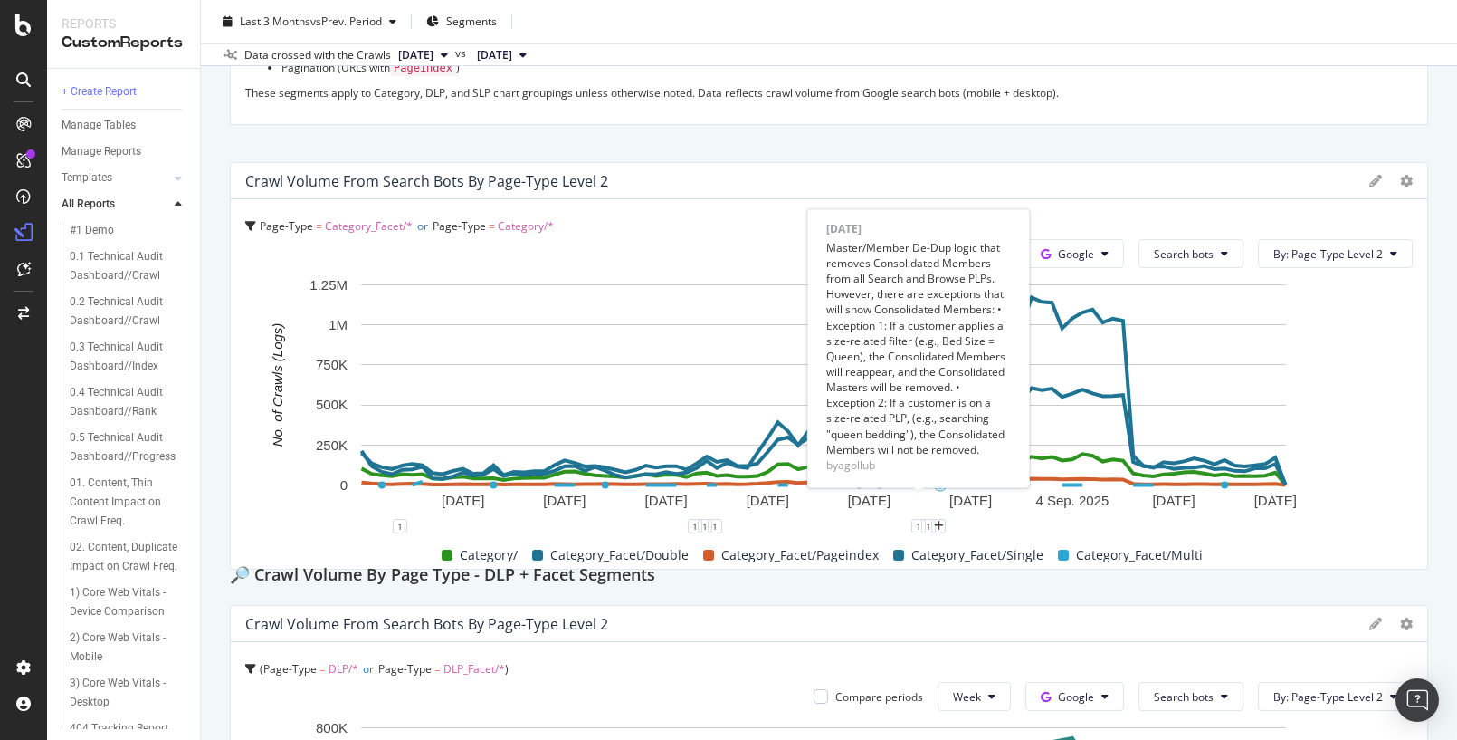
drag, startPoint x: 860, startPoint y: 243, endPoint x: 935, endPoint y: 274, distance: 81.2
click at [935, 274] on div "Master/Member De-Dup logic that removes Consolidated Members from all Search an…" at bounding box center [918, 348] width 185 height 217
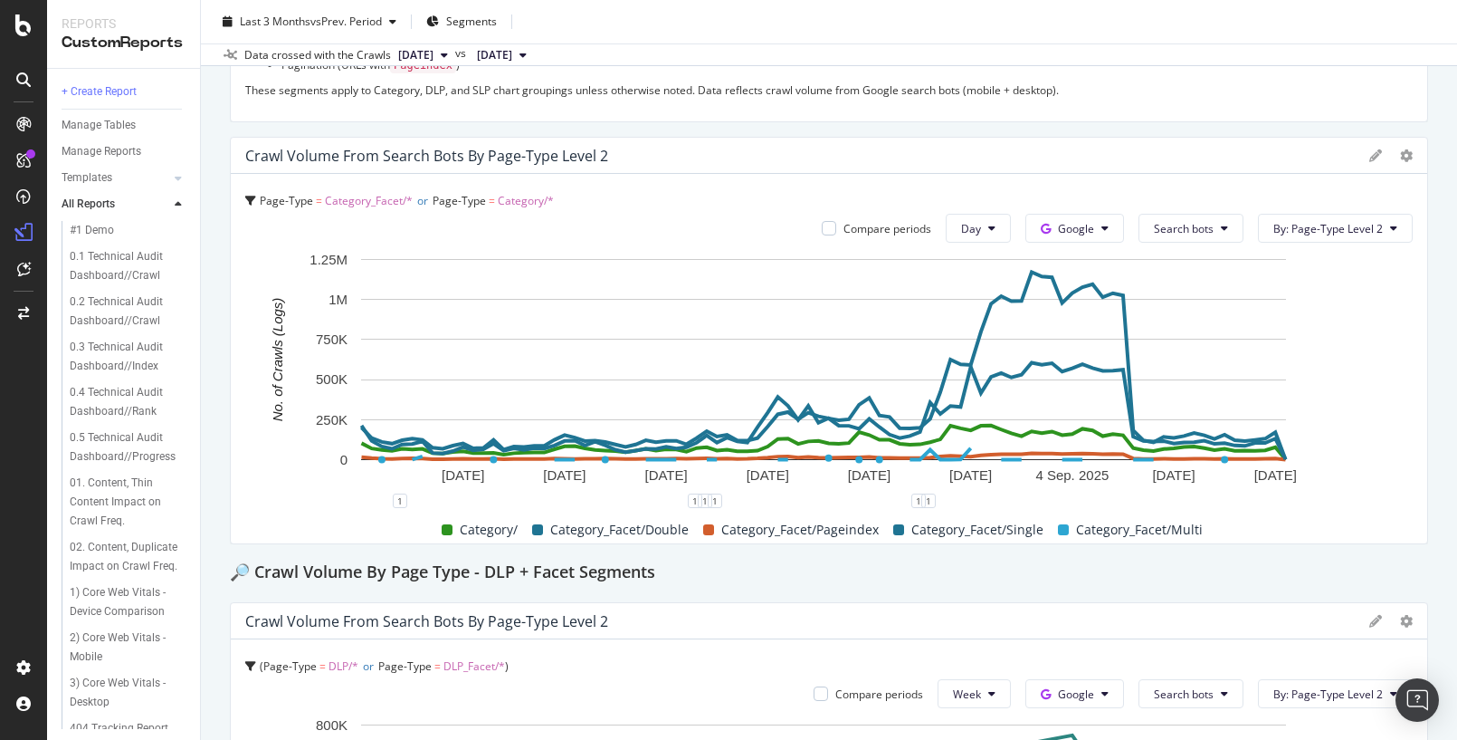
scroll to position [858, 0]
click at [1199, 232] on span "Search bots" at bounding box center [1184, 229] width 60 height 15
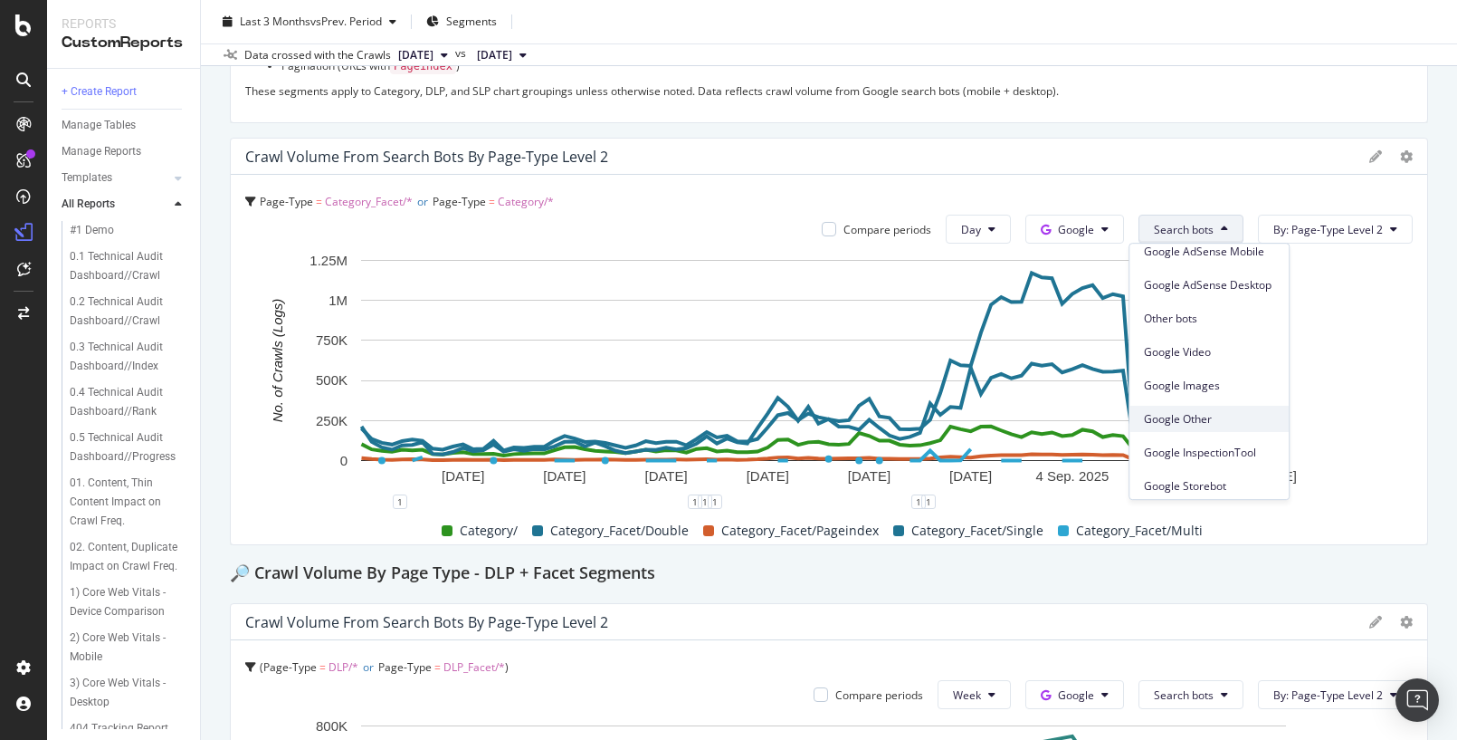
scroll to position [287, 0]
click at [1195, 417] on span "Google Other" at bounding box center [1209, 413] width 130 height 16
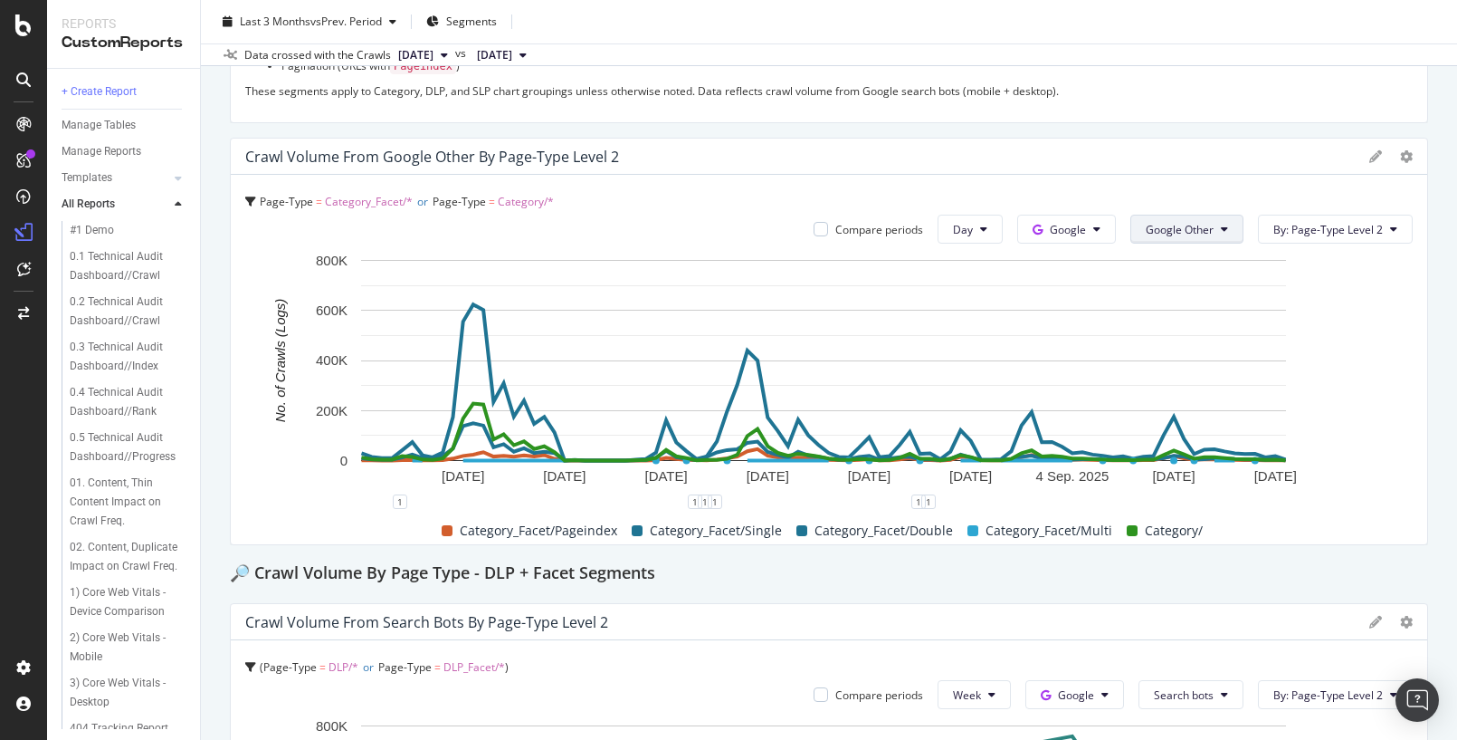
click at [1199, 223] on span "Google Other" at bounding box center [1180, 229] width 68 height 15
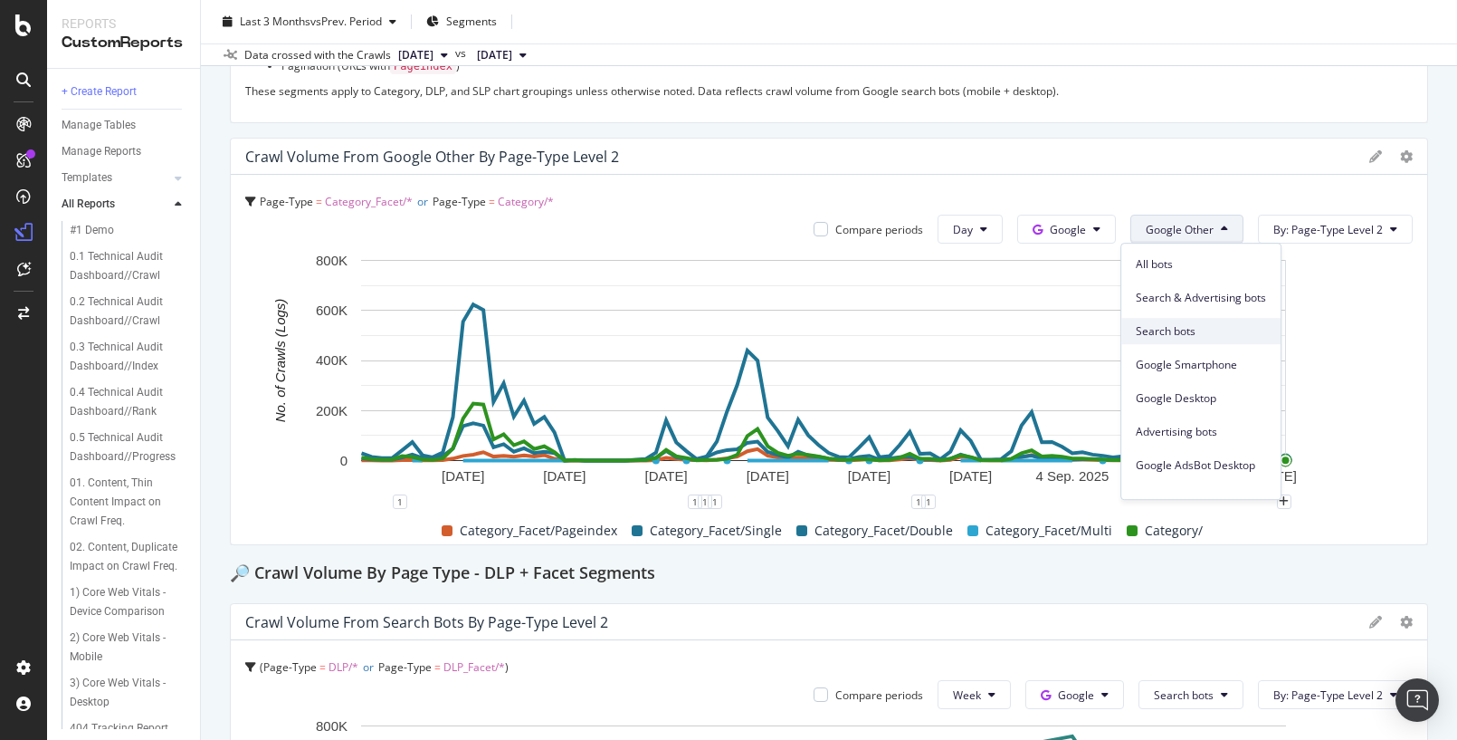
click at [1178, 332] on span "Search bots" at bounding box center [1201, 331] width 130 height 16
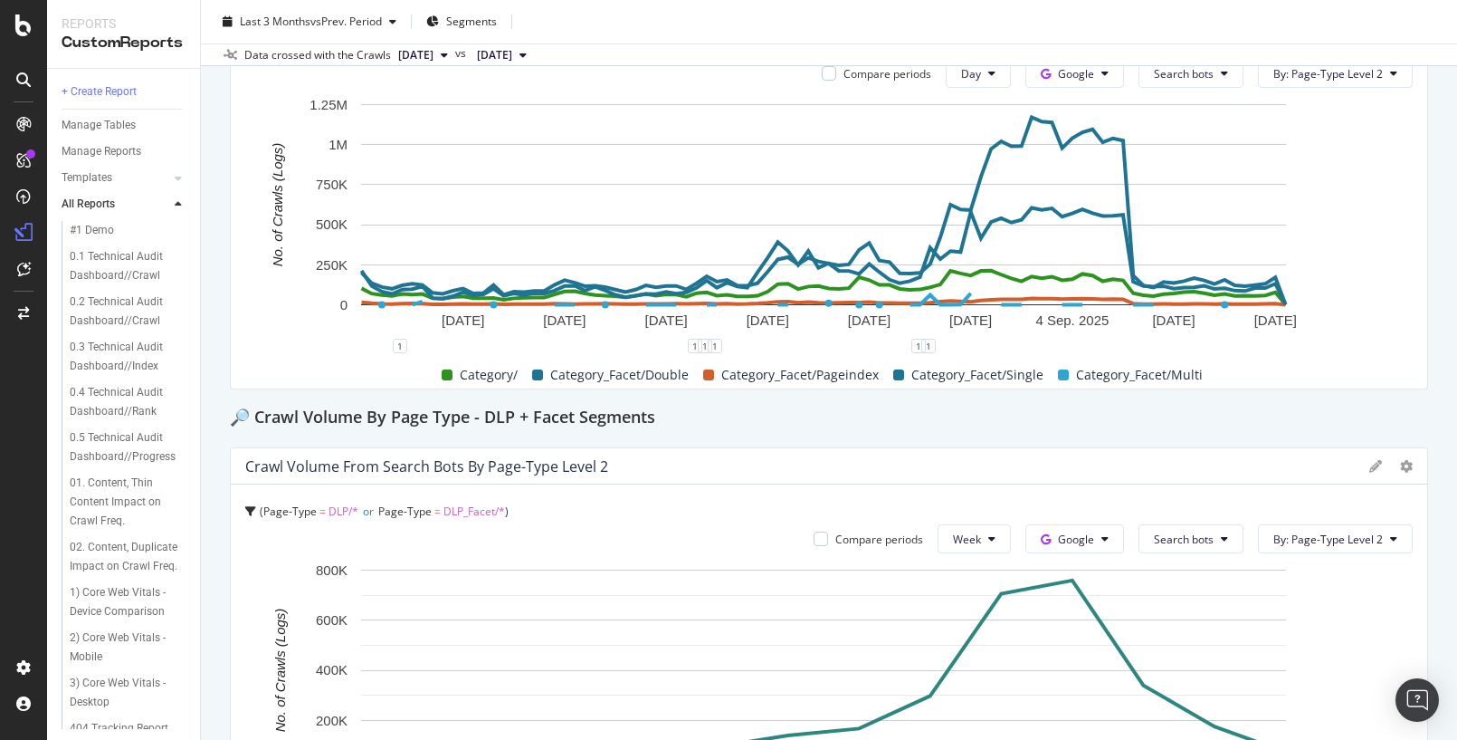
scroll to position [642, 0]
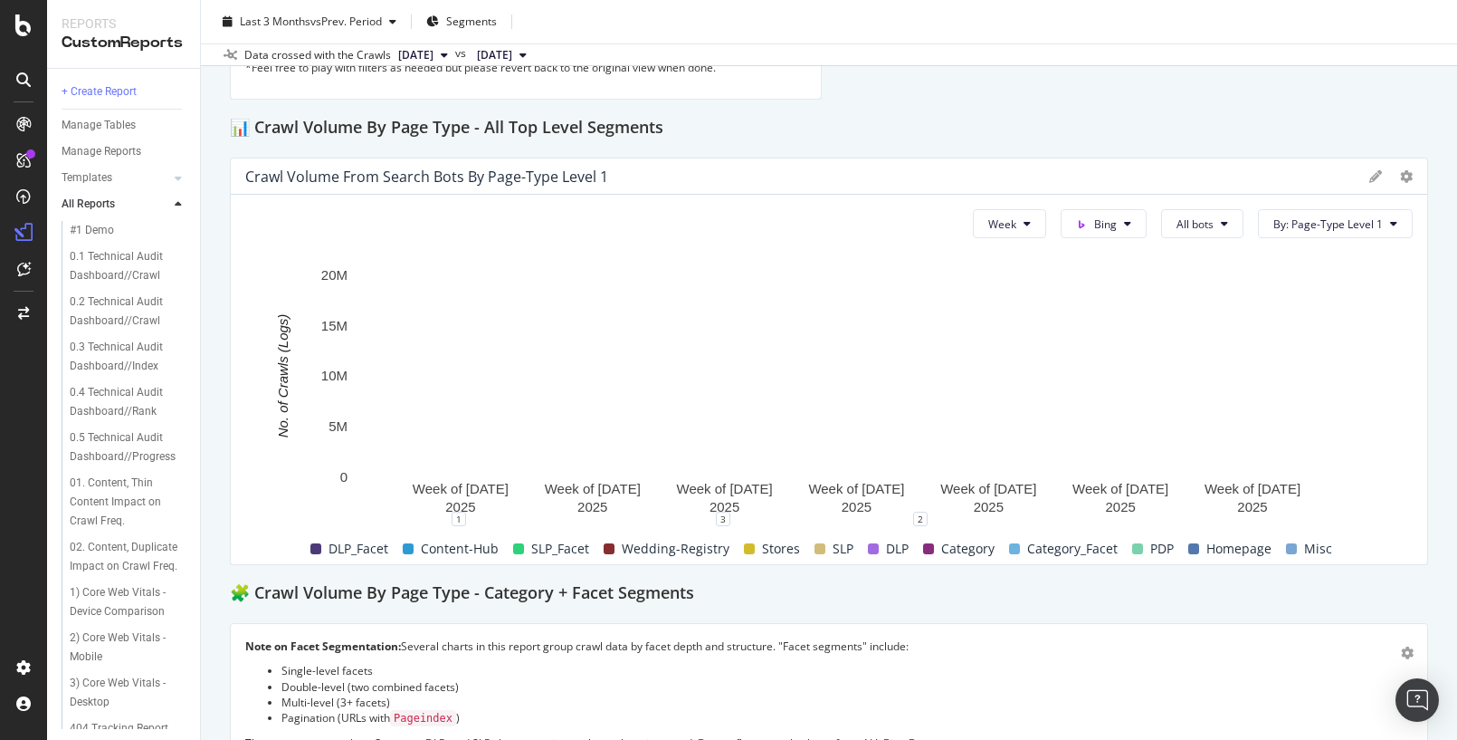
scroll to position [215, 0]
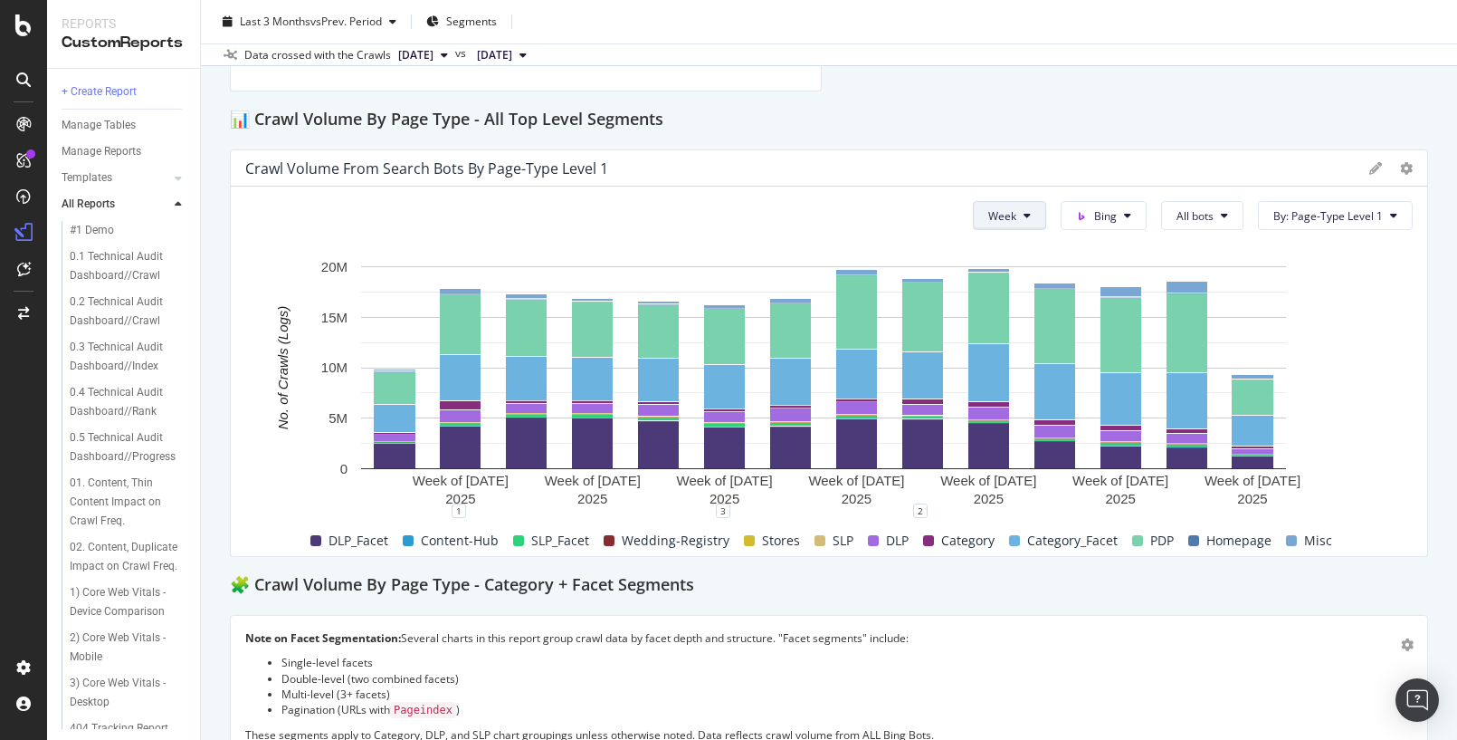
click at [1013, 212] on button "Week" at bounding box center [1009, 215] width 73 height 29
click at [1000, 253] on span "Day" at bounding box center [995, 251] width 33 height 16
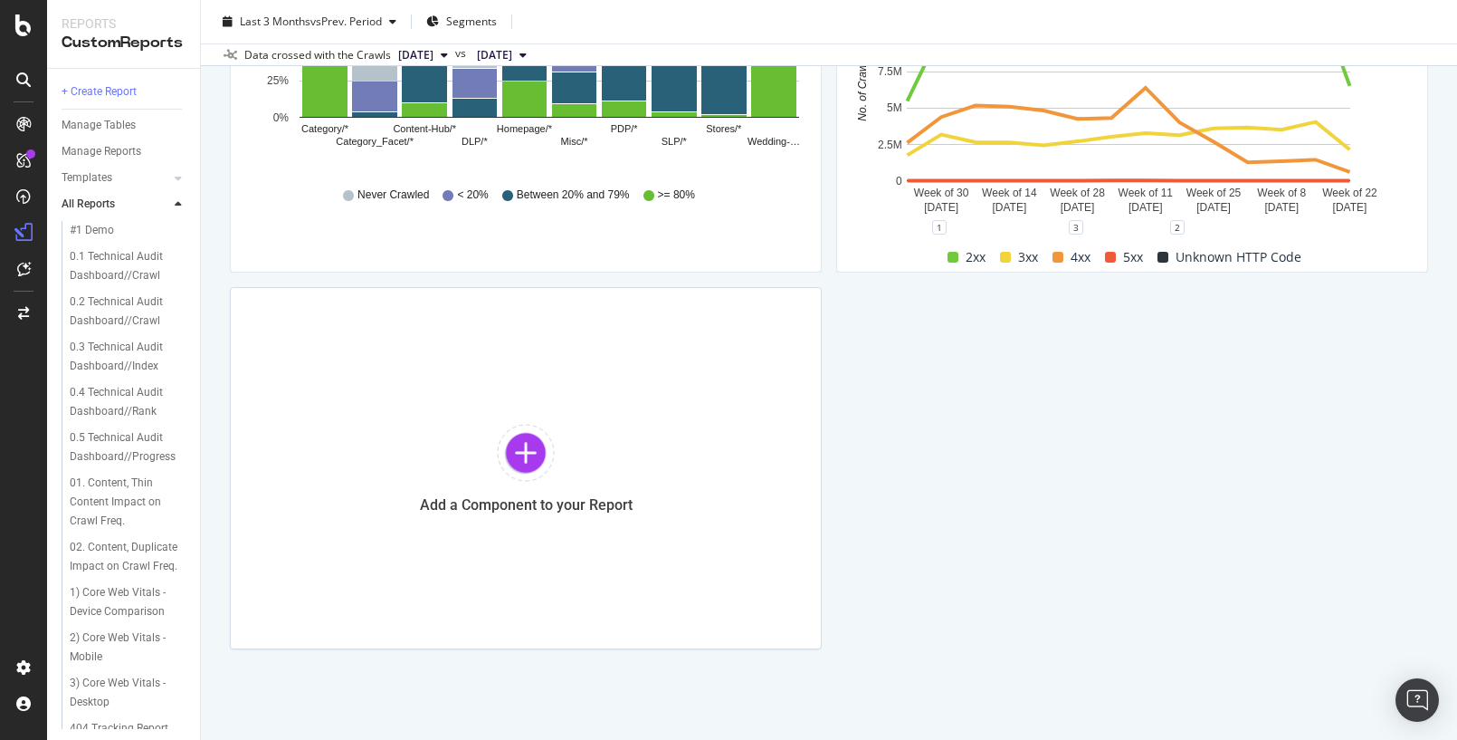
scroll to position [3, 0]
click at [27, 667] on icon at bounding box center [23, 667] width 18 height 18
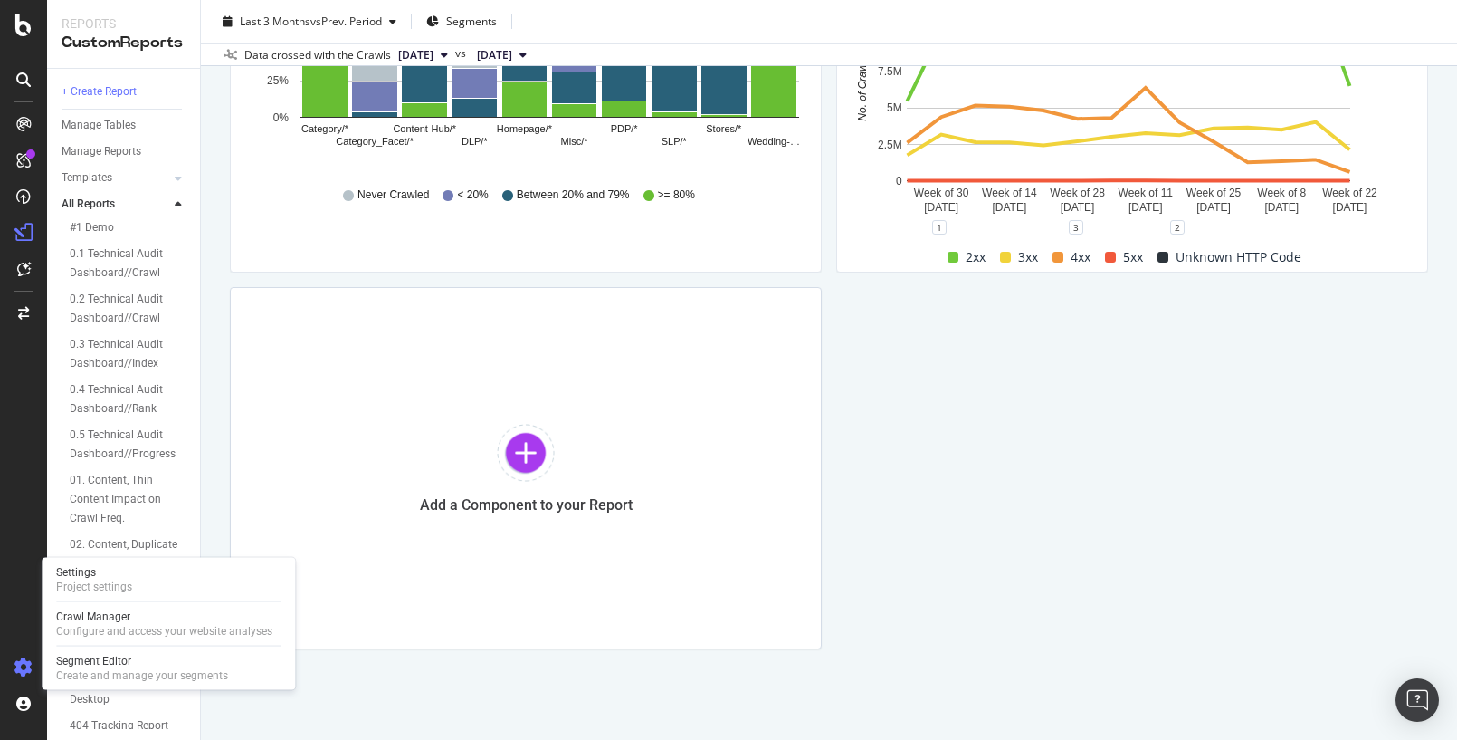
click at [25, 663] on icon at bounding box center [23, 667] width 18 height 18
click at [105, 664] on div "Segment Editor" at bounding box center [142, 661] width 172 height 14
